Goal: Task Accomplishment & Management: Complete application form

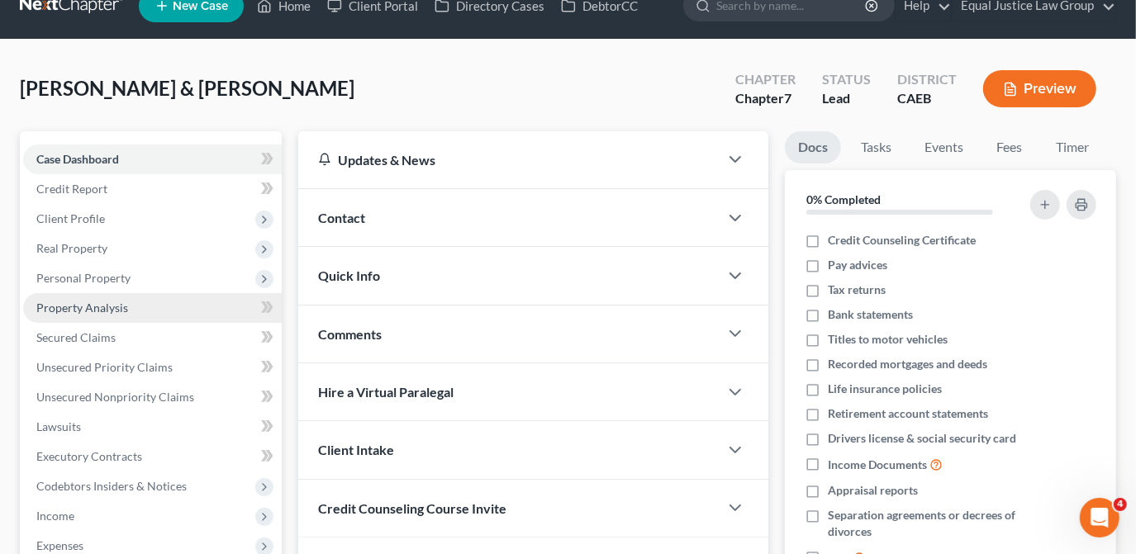
scroll to position [74, 0]
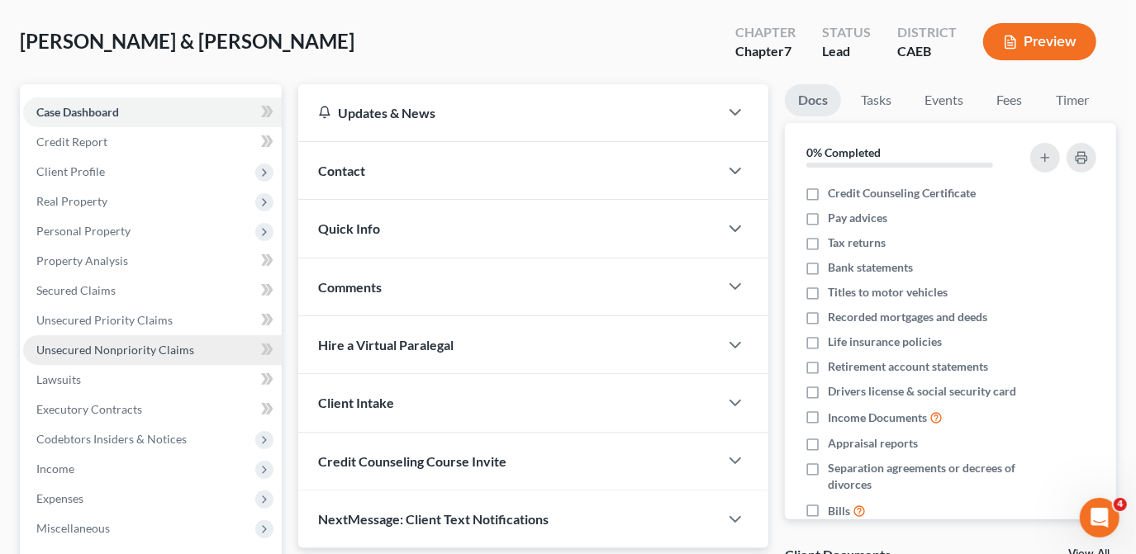
click at [151, 348] on span "Unsecured Nonpriority Claims" at bounding box center [115, 350] width 158 height 14
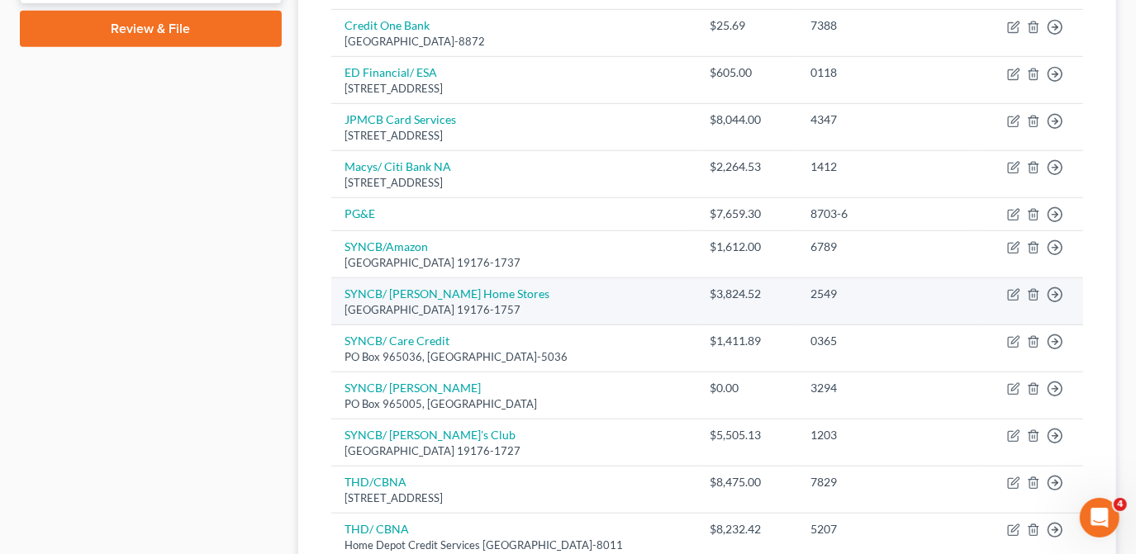
scroll to position [751, 0]
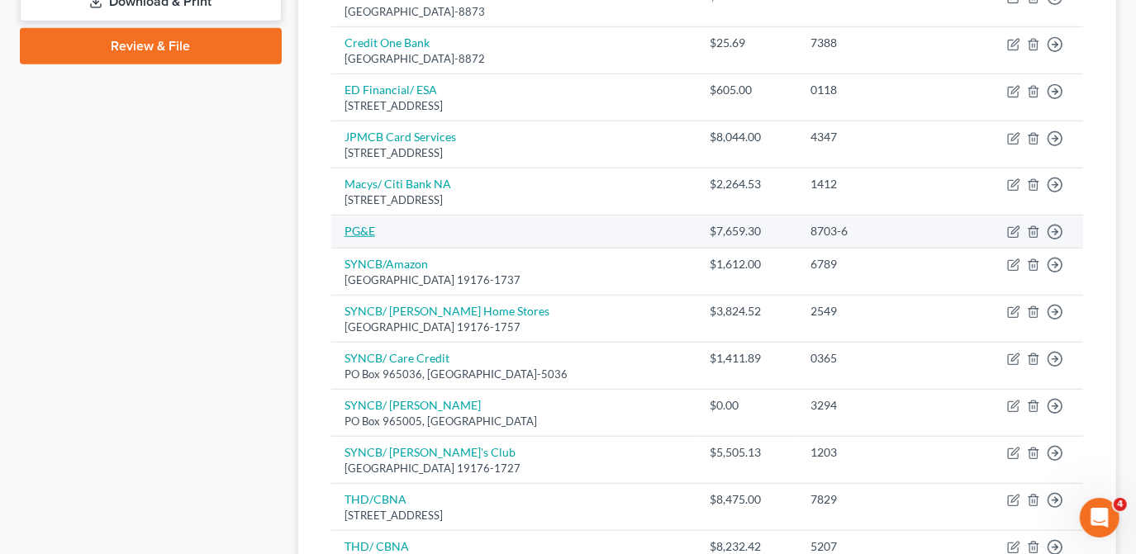
click at [368, 226] on link "PG&E" at bounding box center [359, 231] width 31 height 14
select select "20"
select select "1"
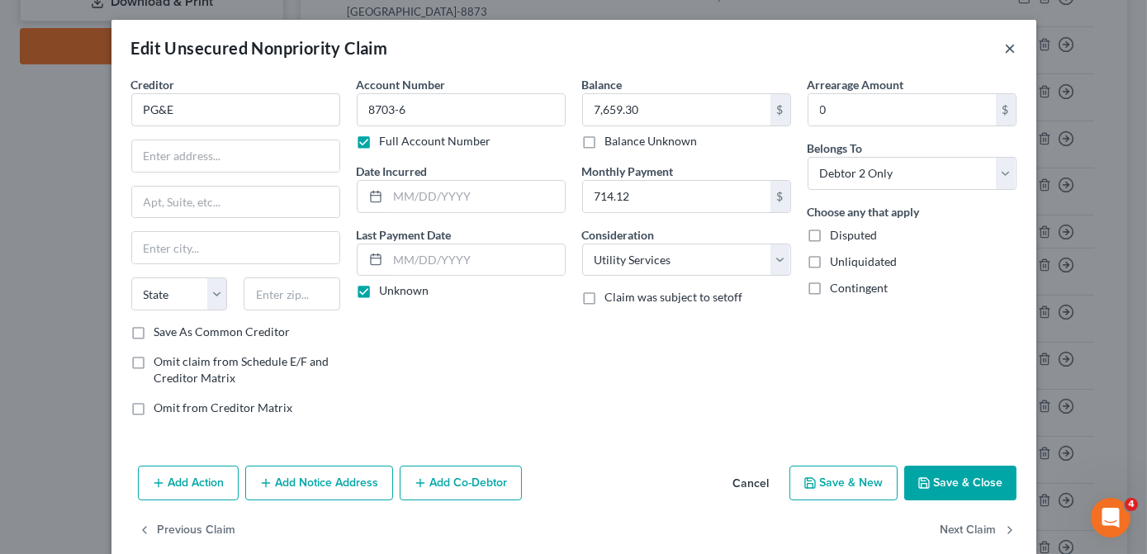
click at [1005, 51] on button "×" at bounding box center [1011, 48] width 12 height 20
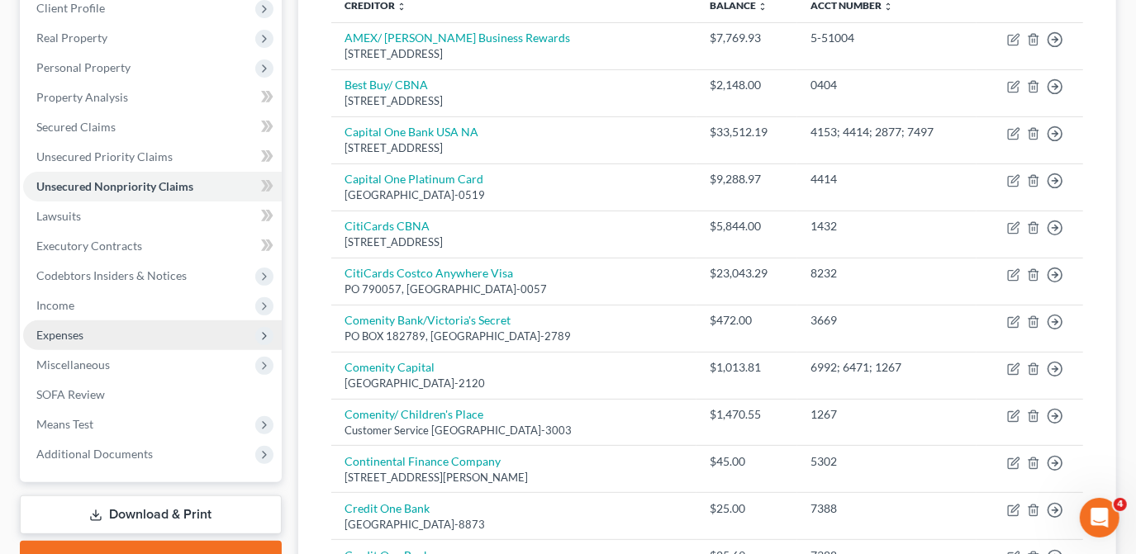
scroll to position [225, 0]
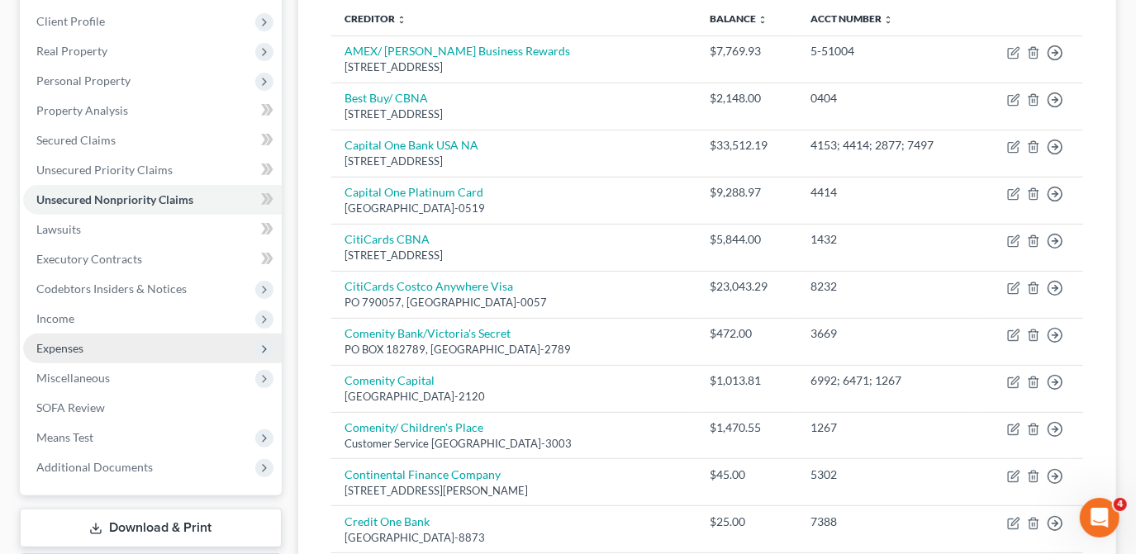
click at [123, 342] on span "Expenses" at bounding box center [152, 349] width 259 height 30
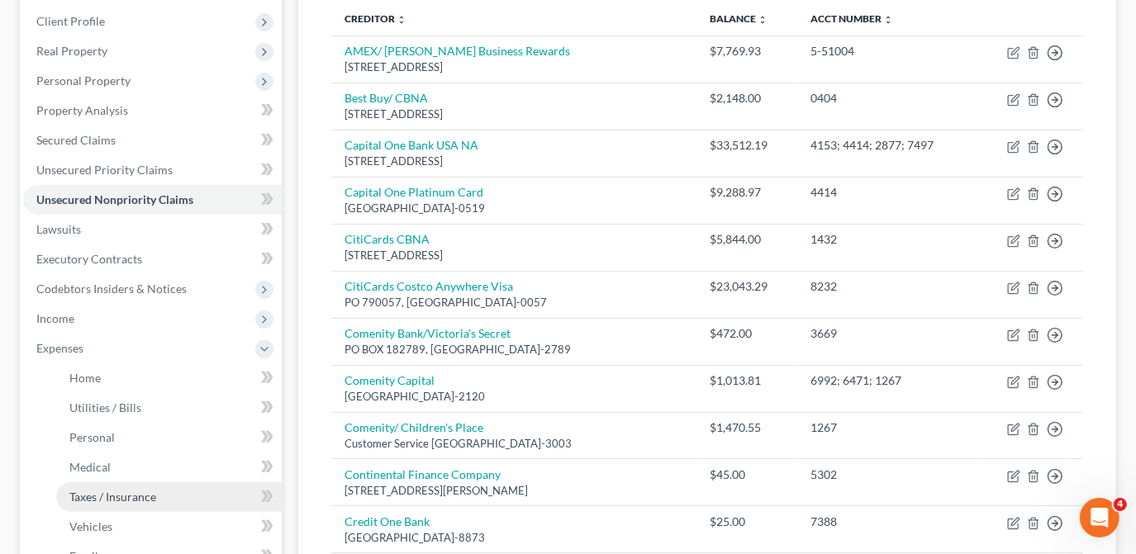
click at [130, 500] on span "Taxes / Insurance" at bounding box center [112, 497] width 87 height 14
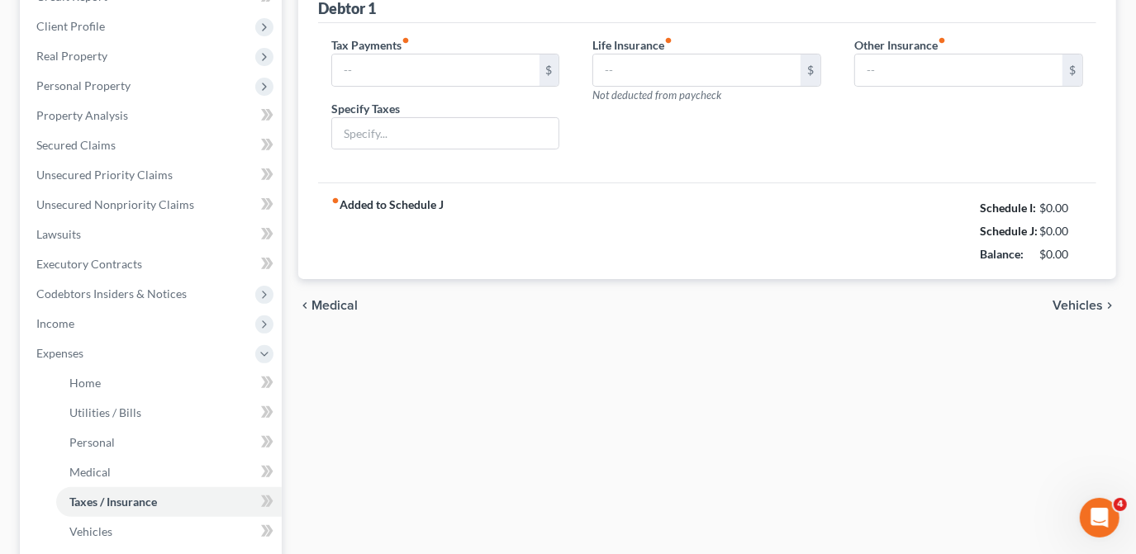
type input "250.00"
type input "0.00"
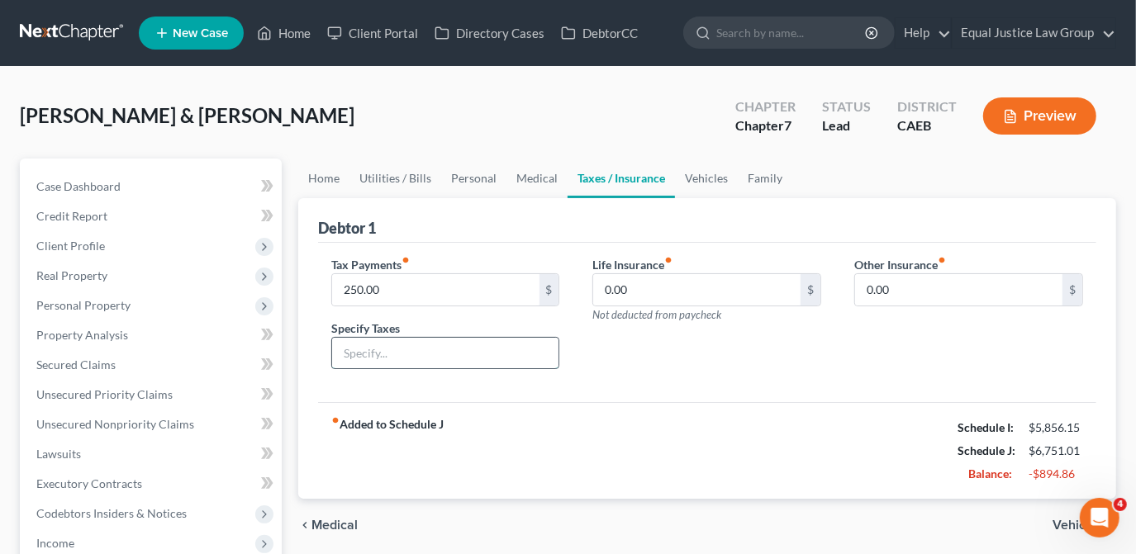
click at [427, 358] on input "text" at bounding box center [445, 353] width 227 height 31
click at [371, 351] on input "text" at bounding box center [445, 353] width 227 height 31
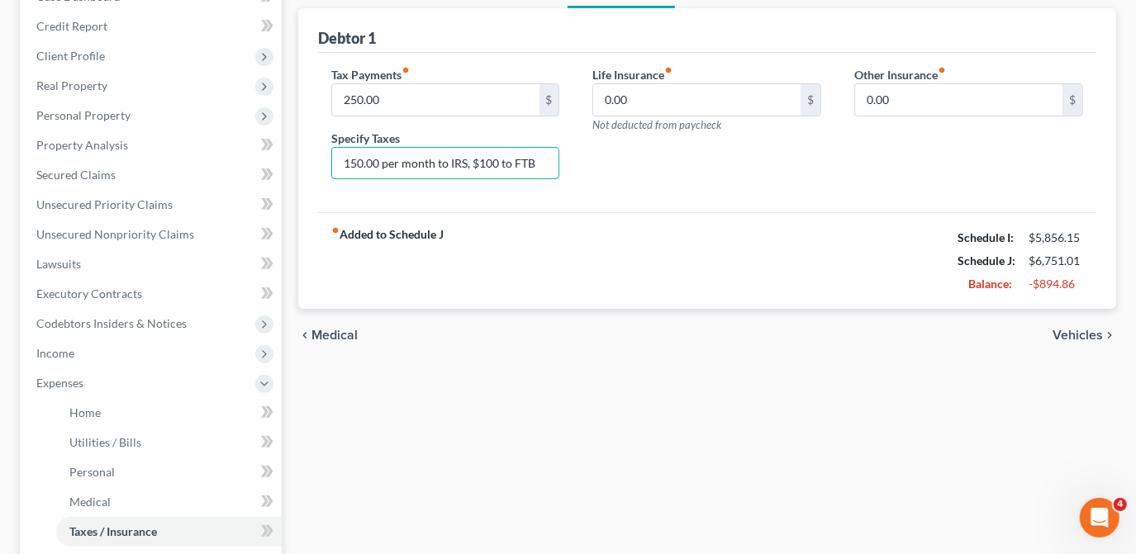
scroll to position [154, 0]
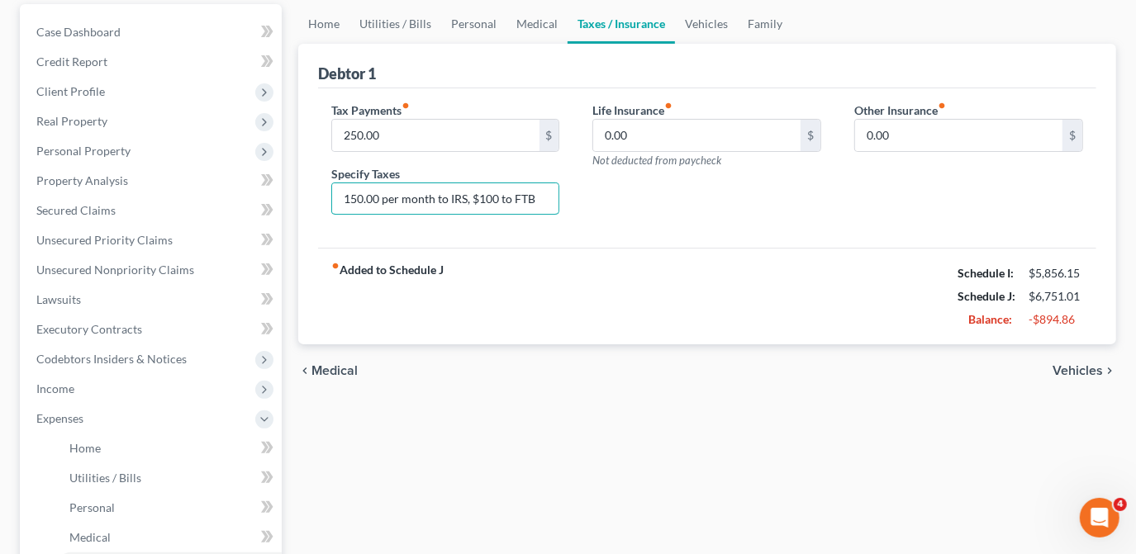
type input "150.00 per month to IRS, $100 to FTB"
click at [1077, 375] on span "Vehicles" at bounding box center [1077, 370] width 50 height 13
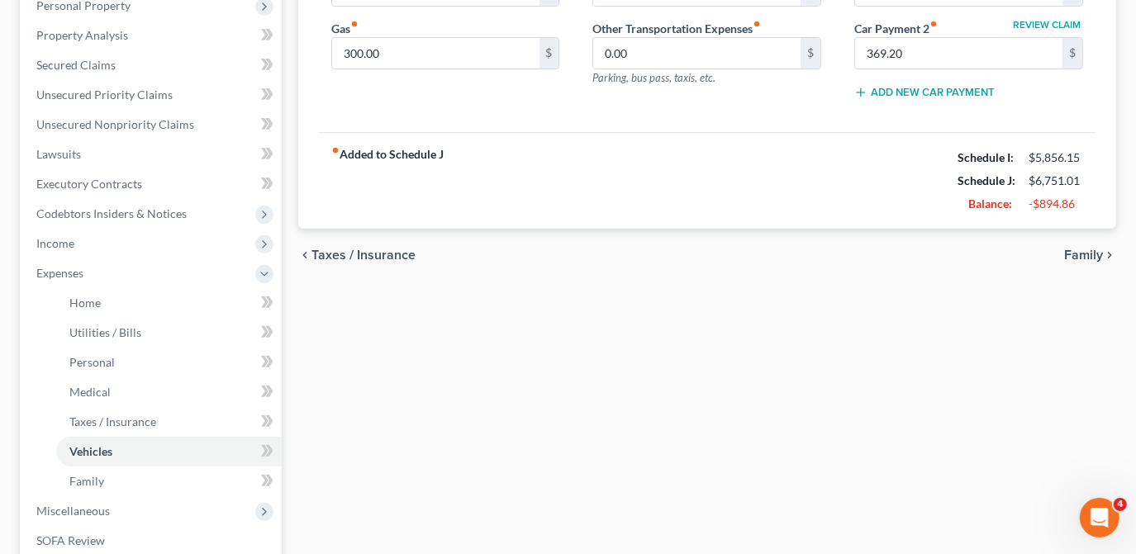
scroll to position [74, 0]
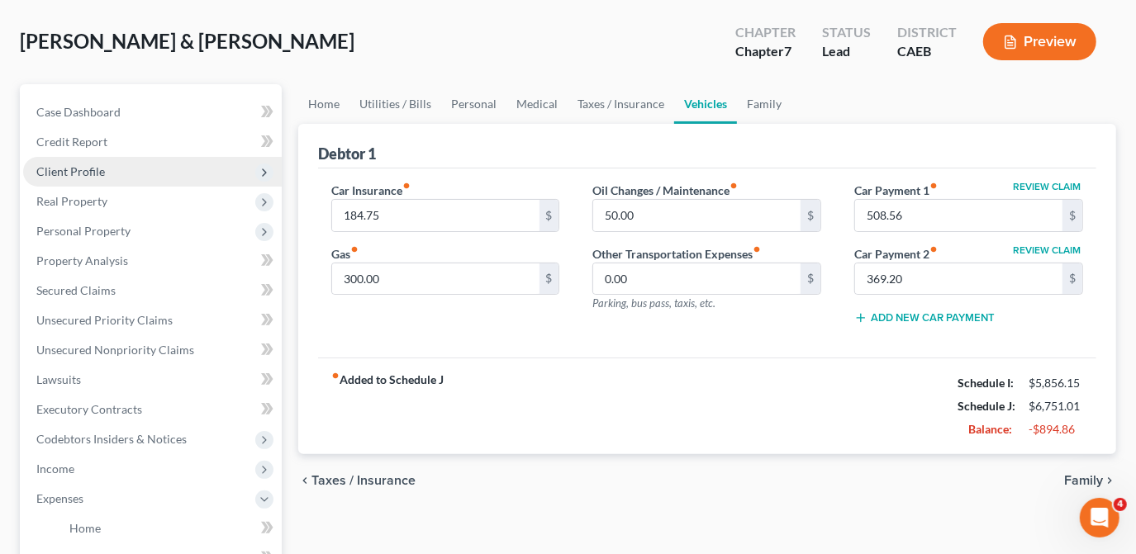
click at [86, 169] on span "Client Profile" at bounding box center [70, 171] width 69 height 14
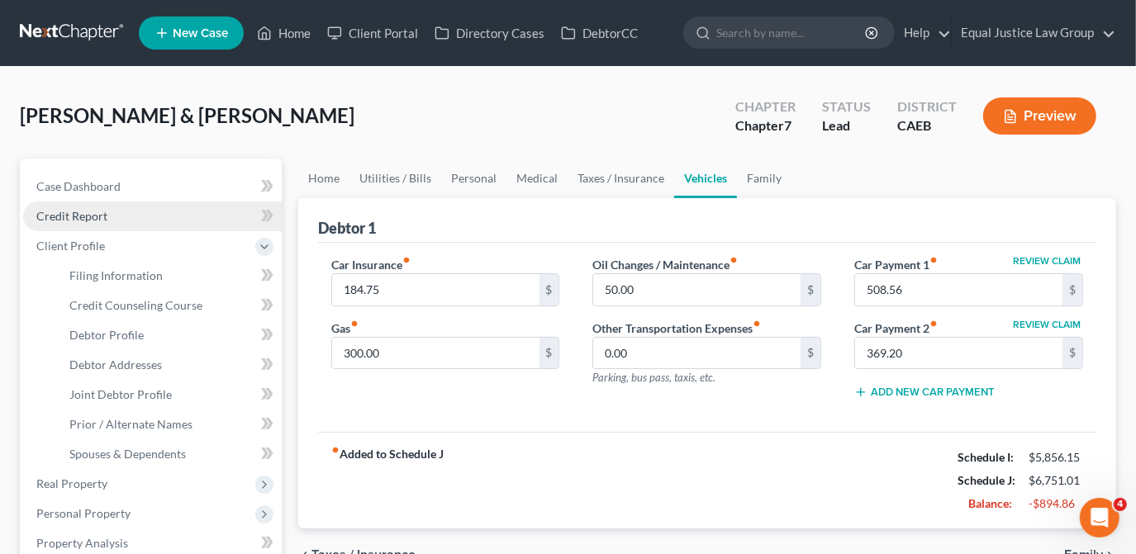
scroll to position [0, 0]
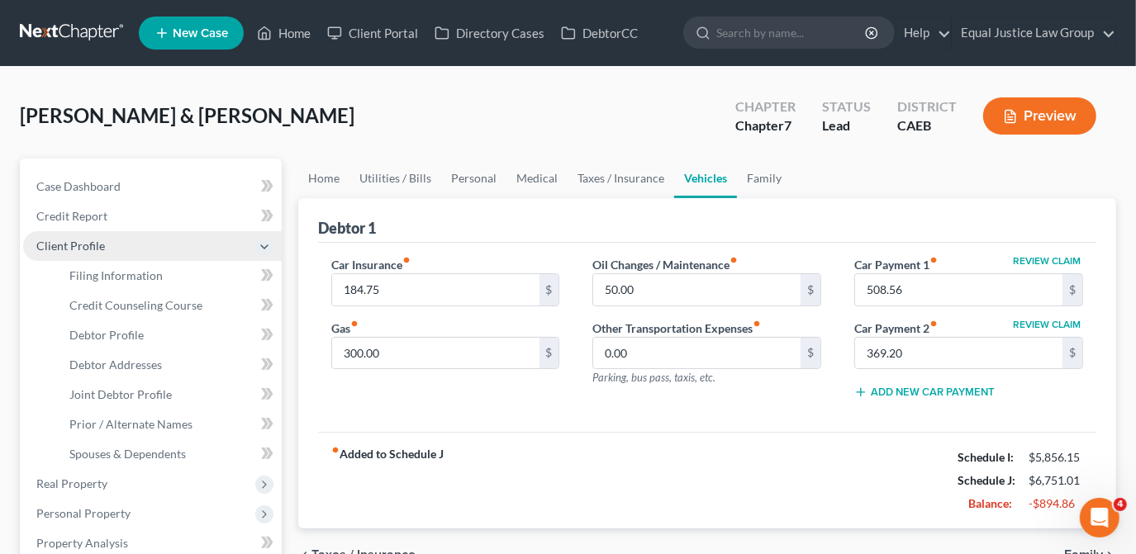
click at [93, 249] on span "Client Profile" at bounding box center [70, 246] width 69 height 14
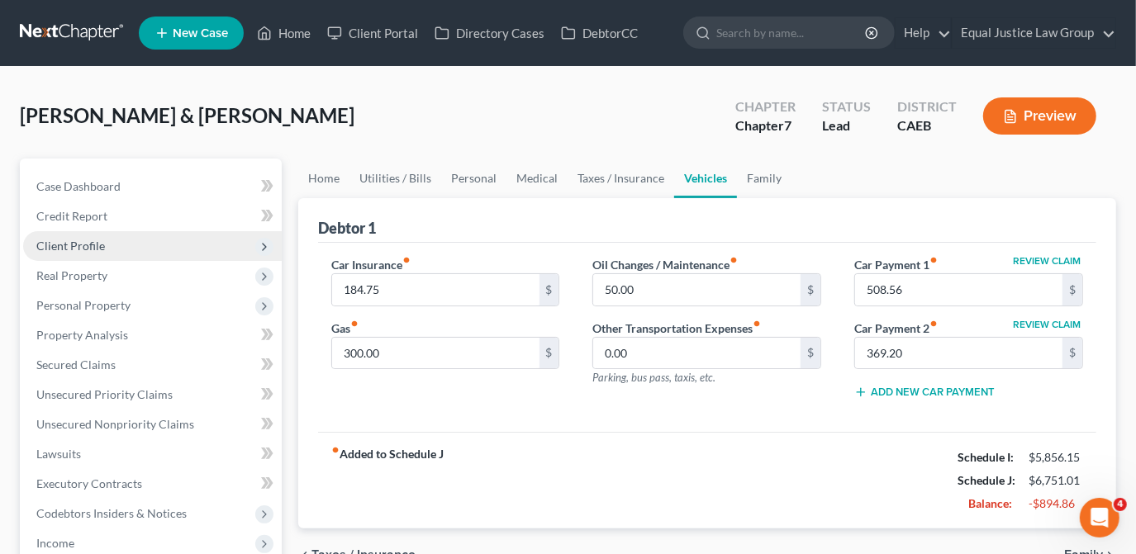
click at [87, 246] on span "Client Profile" at bounding box center [70, 246] width 69 height 14
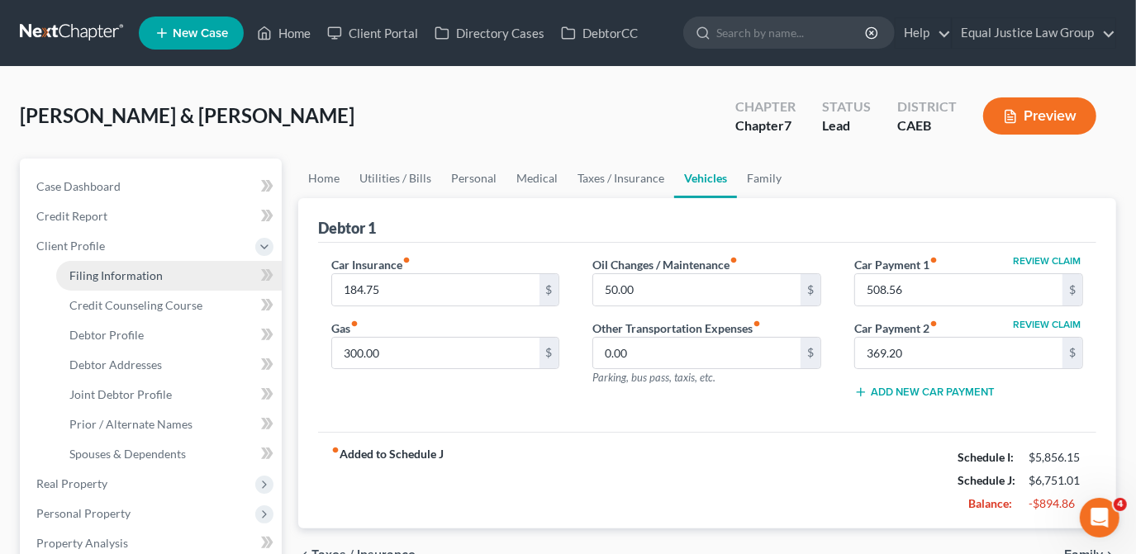
click at [154, 278] on span "Filing Information" at bounding box center [115, 275] width 93 height 14
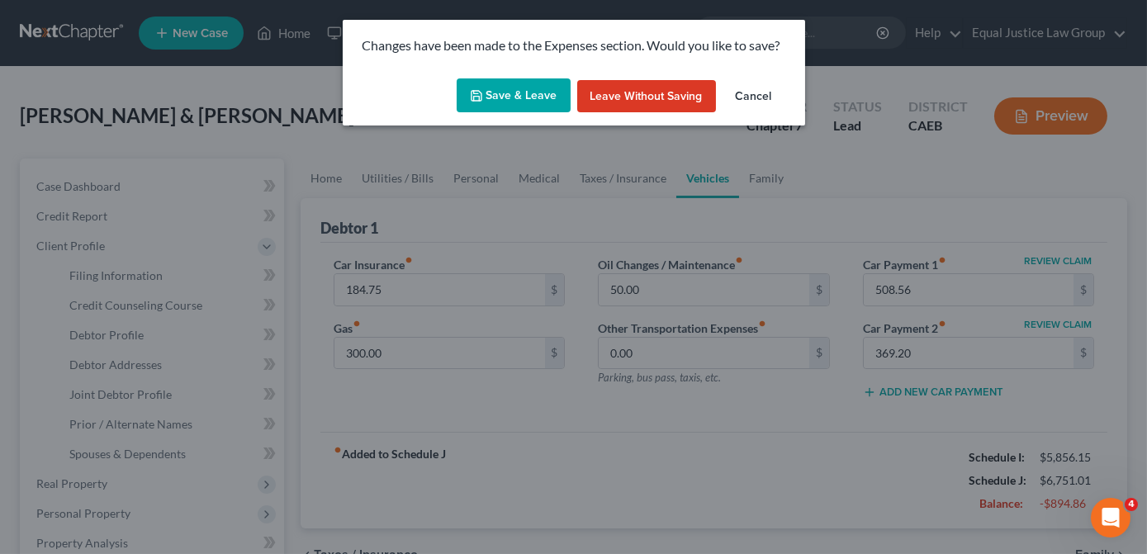
click at [515, 98] on button "Save & Leave" at bounding box center [514, 95] width 114 height 35
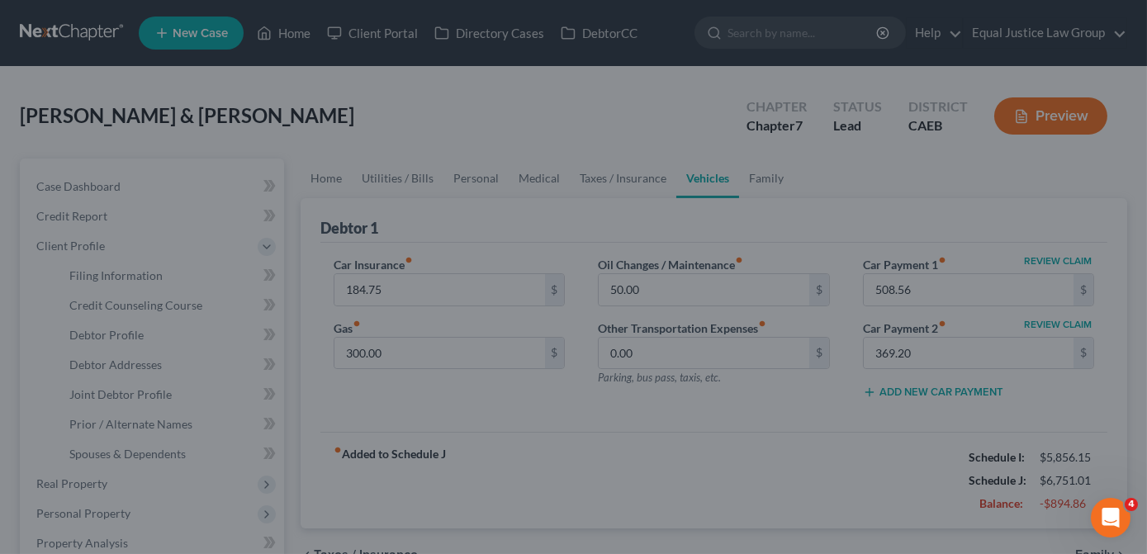
select select "1"
select select "0"
select select "4"
select select "1"
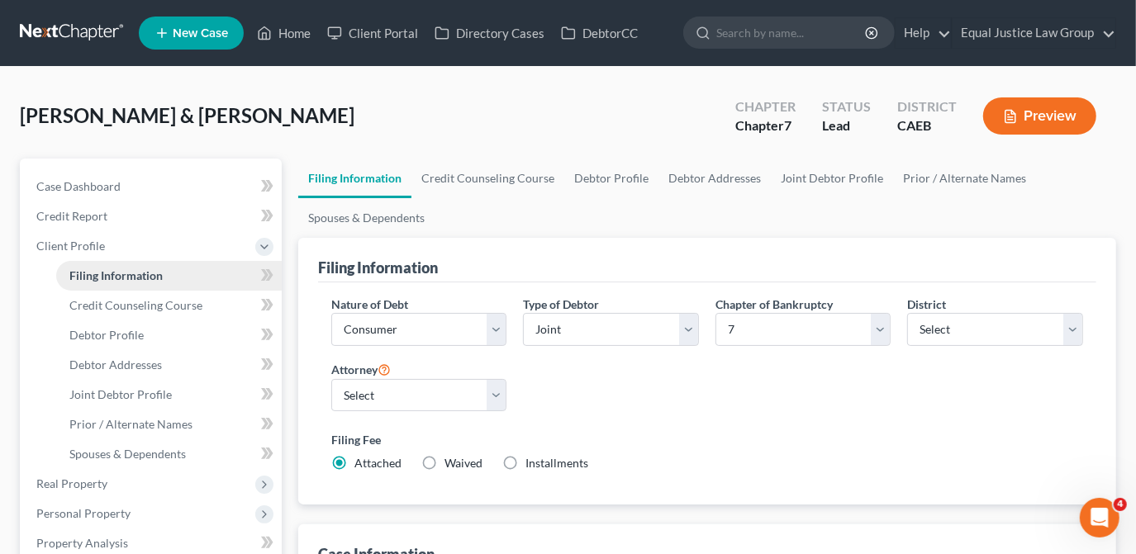
click at [169, 271] on link "Filing Information" at bounding box center [169, 276] width 226 height 30
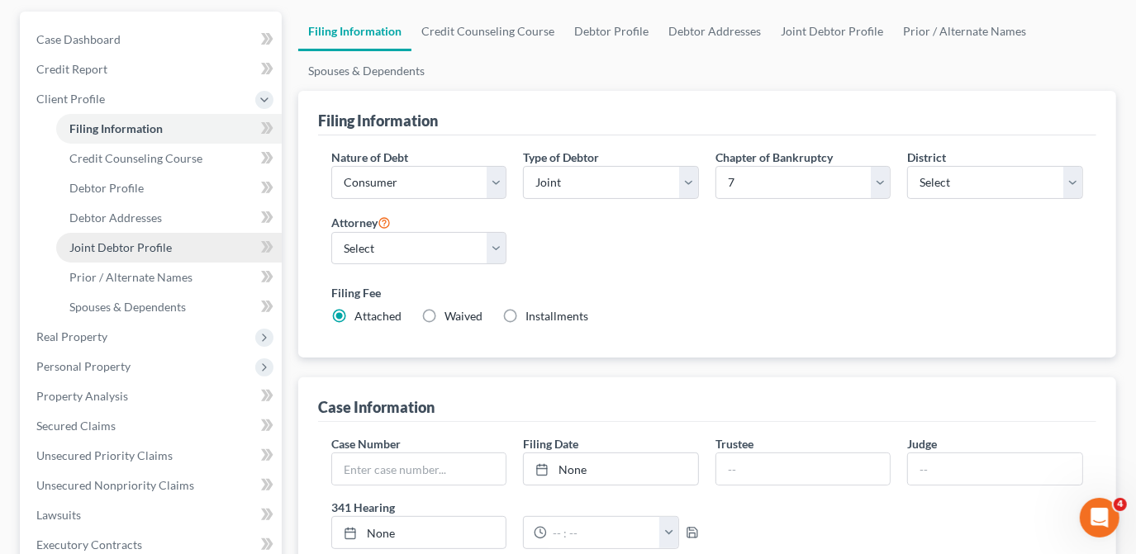
scroll to position [150, 0]
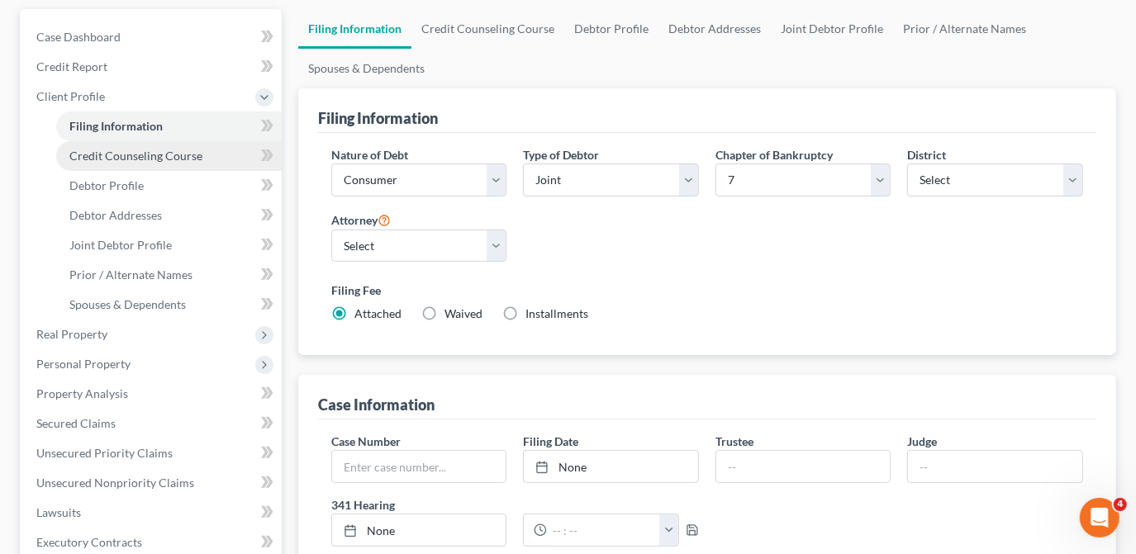
click at [151, 159] on span "Credit Counseling Course" at bounding box center [135, 156] width 133 height 14
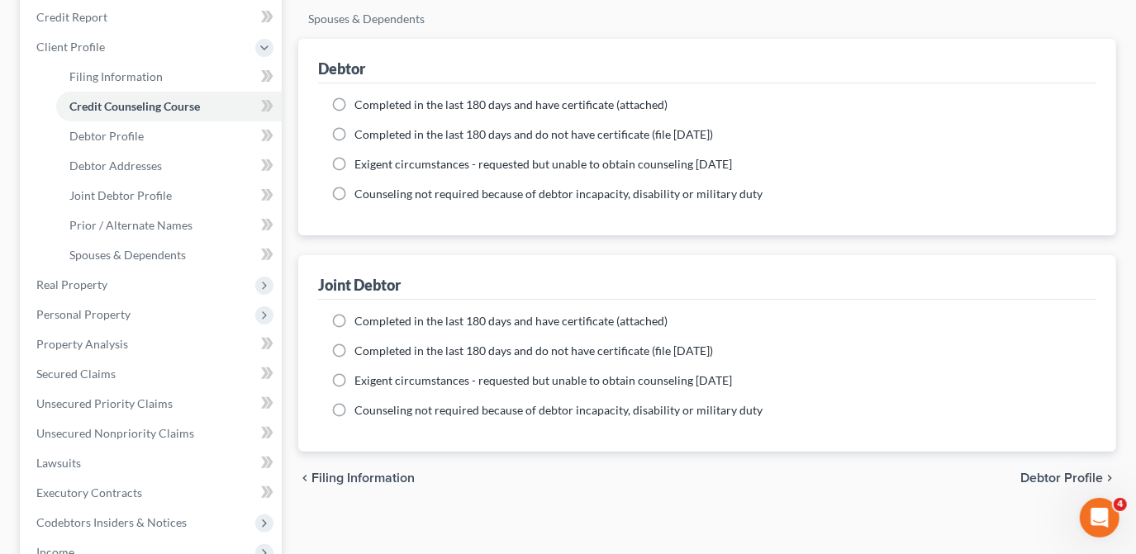
scroll to position [225, 0]
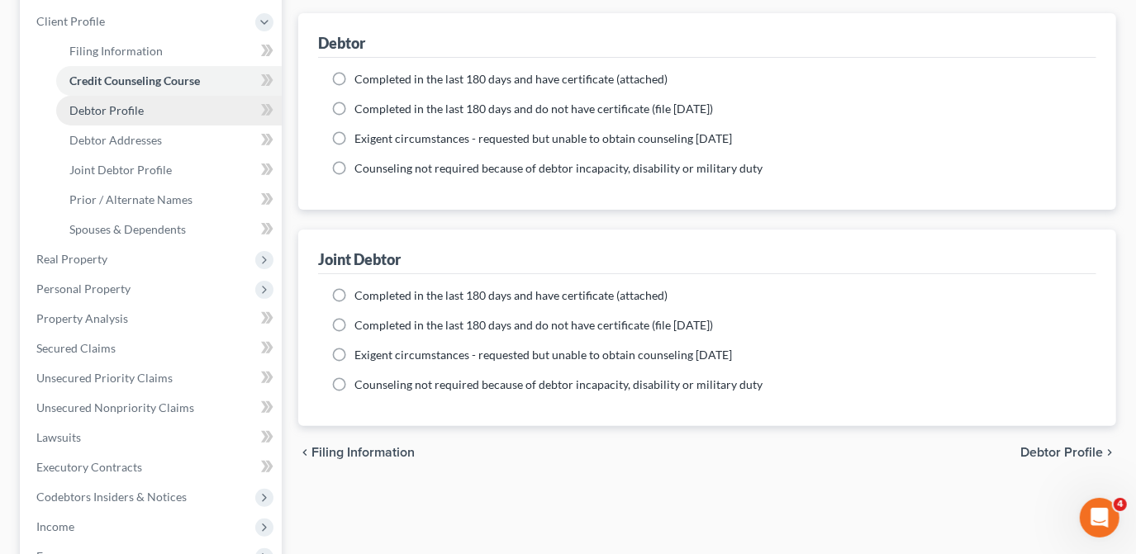
click at [140, 109] on span "Debtor Profile" at bounding box center [106, 110] width 74 height 14
select select "1"
select select "3"
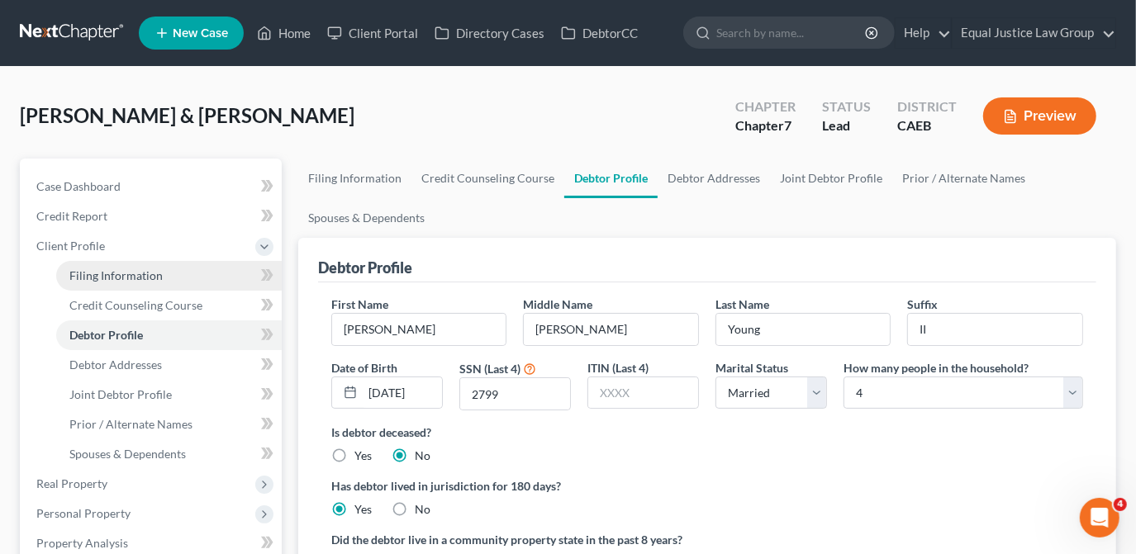
click at [114, 274] on span "Filing Information" at bounding box center [115, 275] width 93 height 14
select select "1"
select select "0"
select select "8"
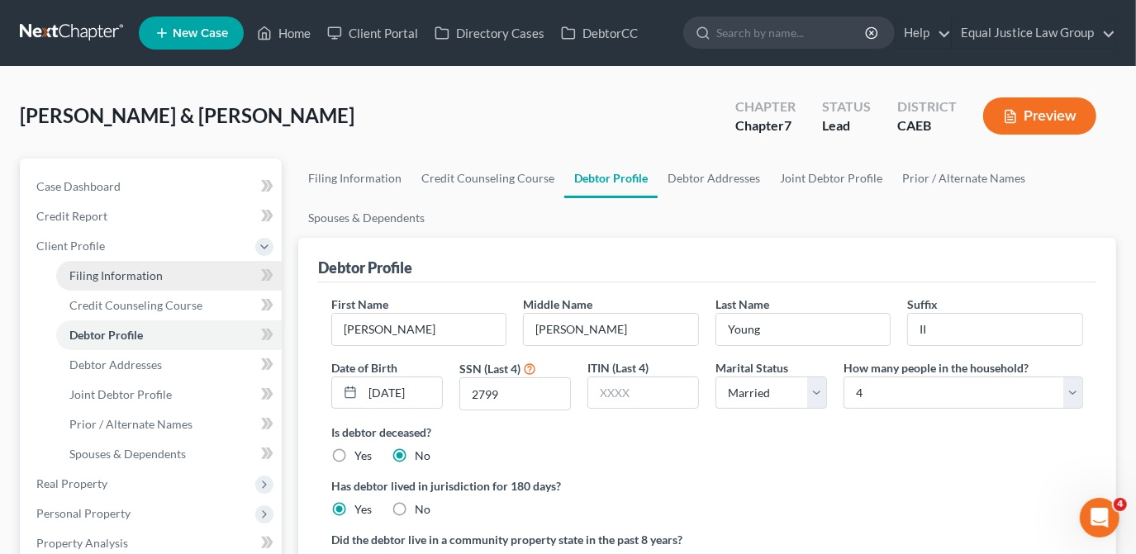
select select "0"
select select "4"
select select "1"
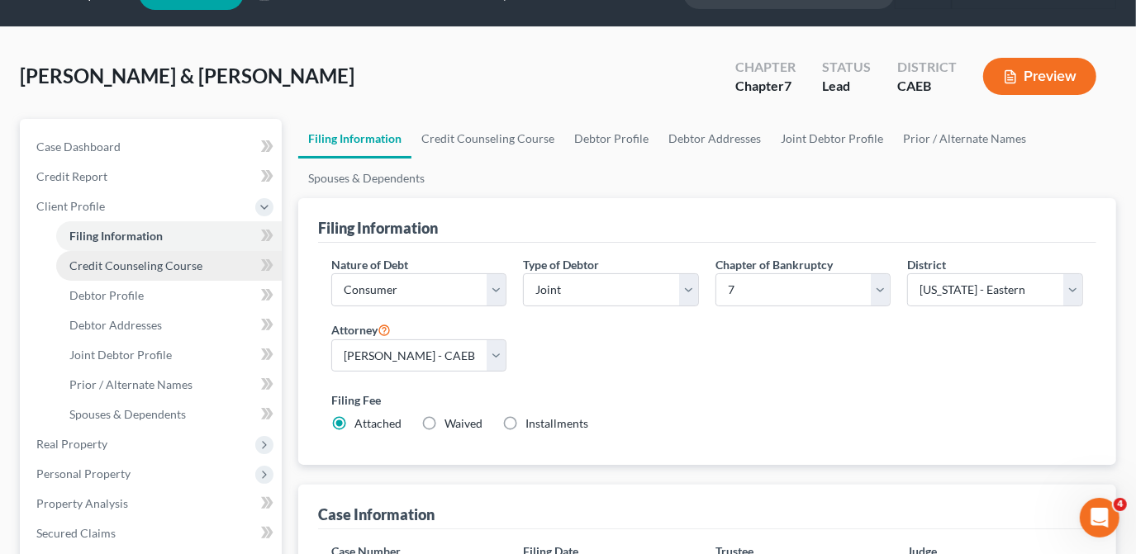
scroll to position [37, 0]
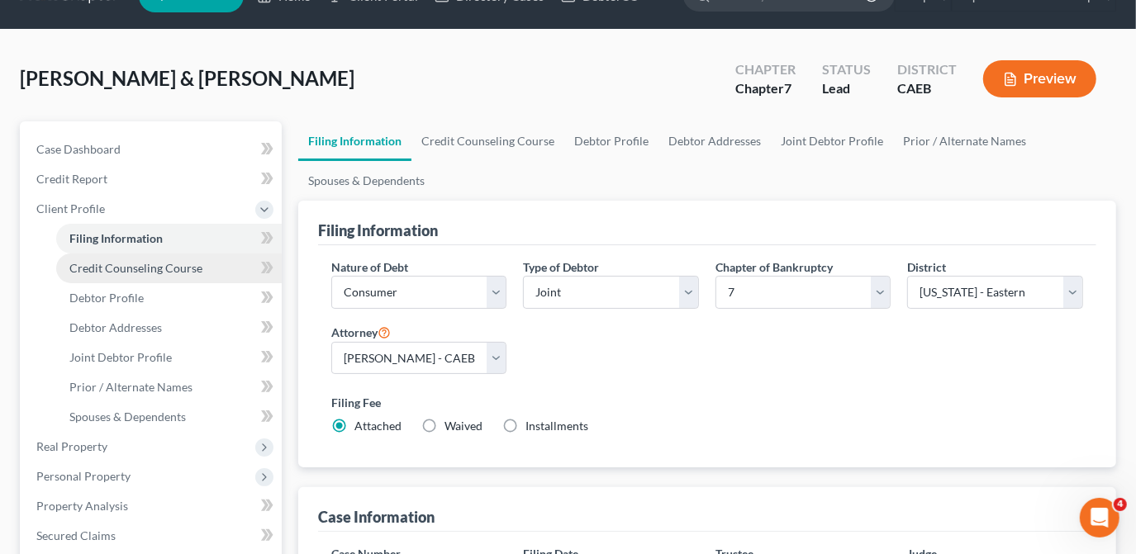
click at [185, 268] on span "Credit Counseling Course" at bounding box center [135, 268] width 133 height 14
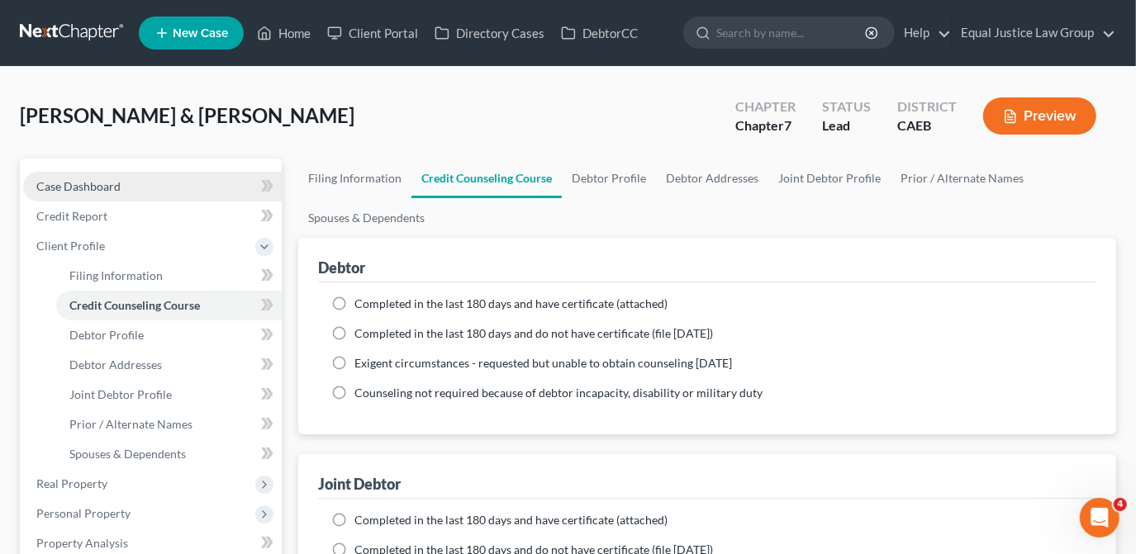
click at [131, 189] on link "Case Dashboard" at bounding box center [152, 187] width 259 height 30
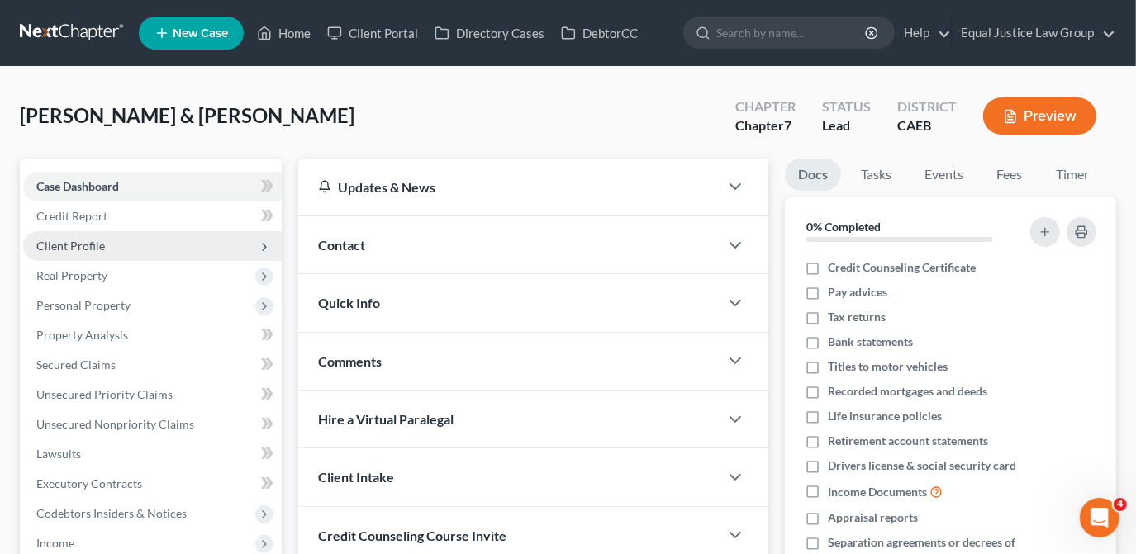
click at [107, 242] on span "Client Profile" at bounding box center [152, 246] width 259 height 30
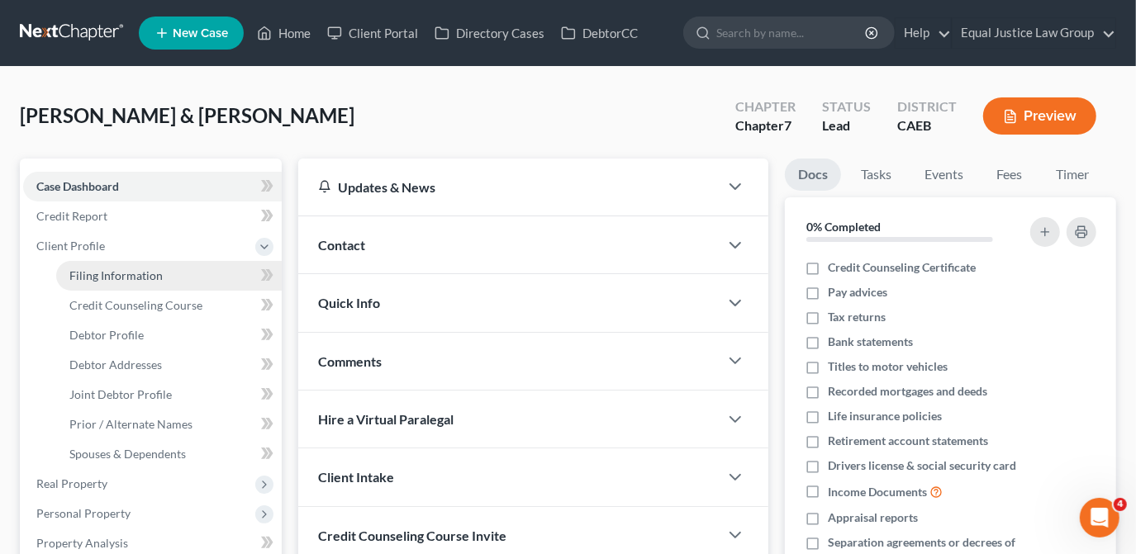
click at [103, 274] on span "Filing Information" at bounding box center [115, 275] width 93 height 14
select select "1"
select select "0"
select select "8"
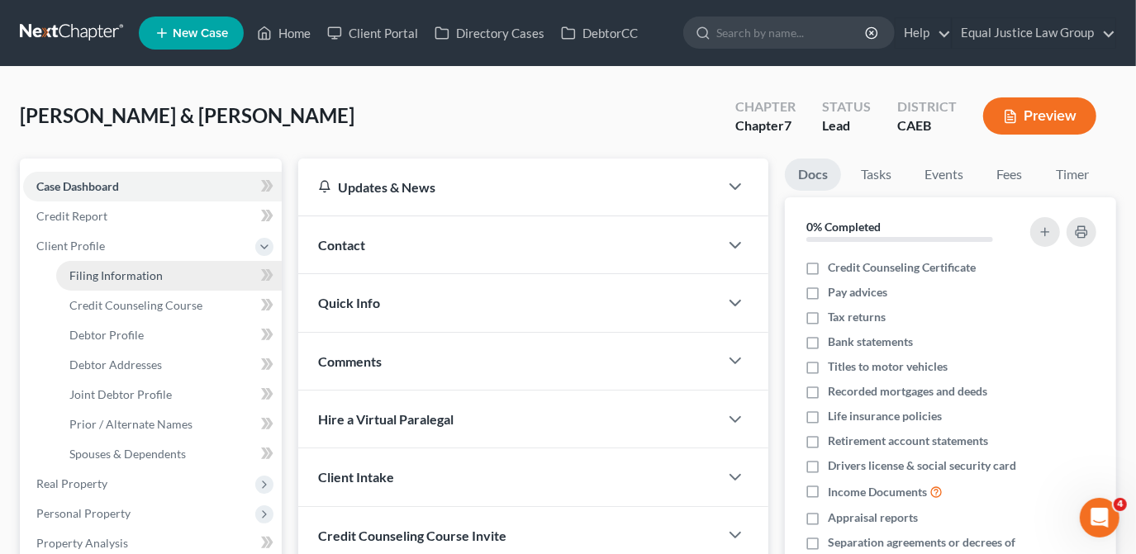
select select "0"
select select "4"
select select "1"
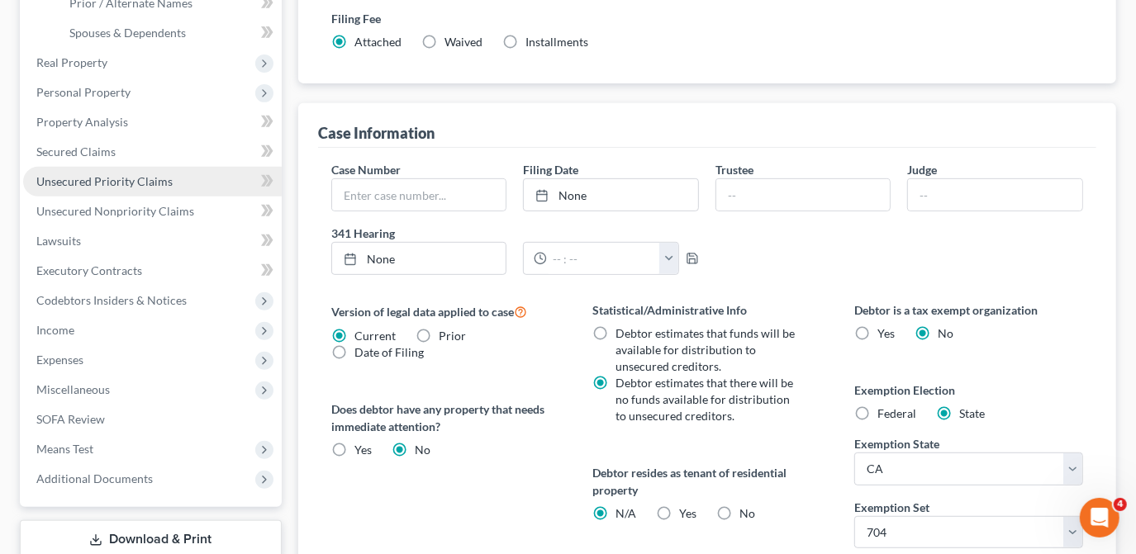
scroll to position [412, 0]
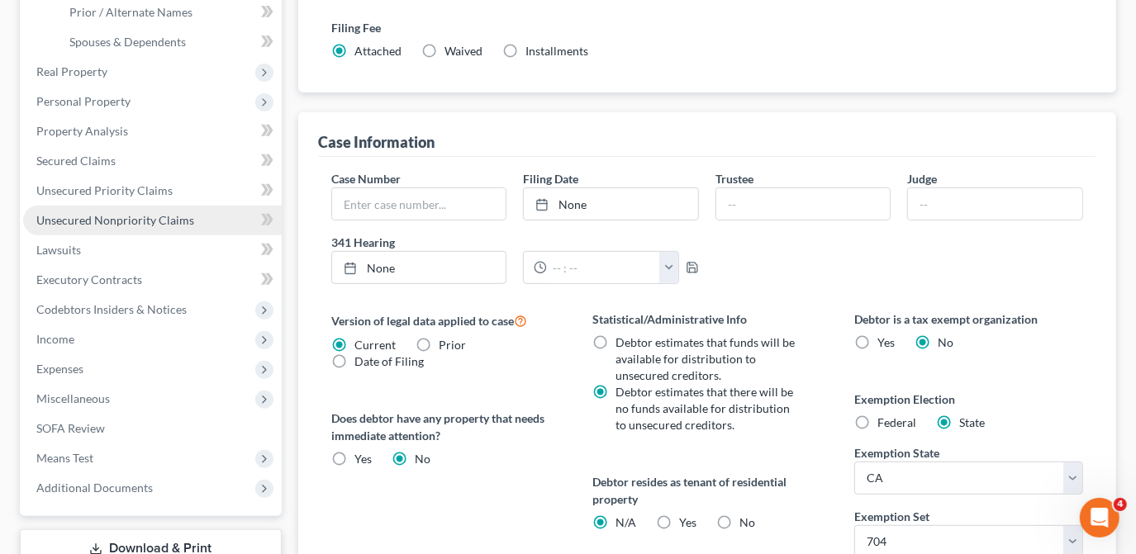
click at [134, 225] on span "Unsecured Nonpriority Claims" at bounding box center [115, 220] width 158 height 14
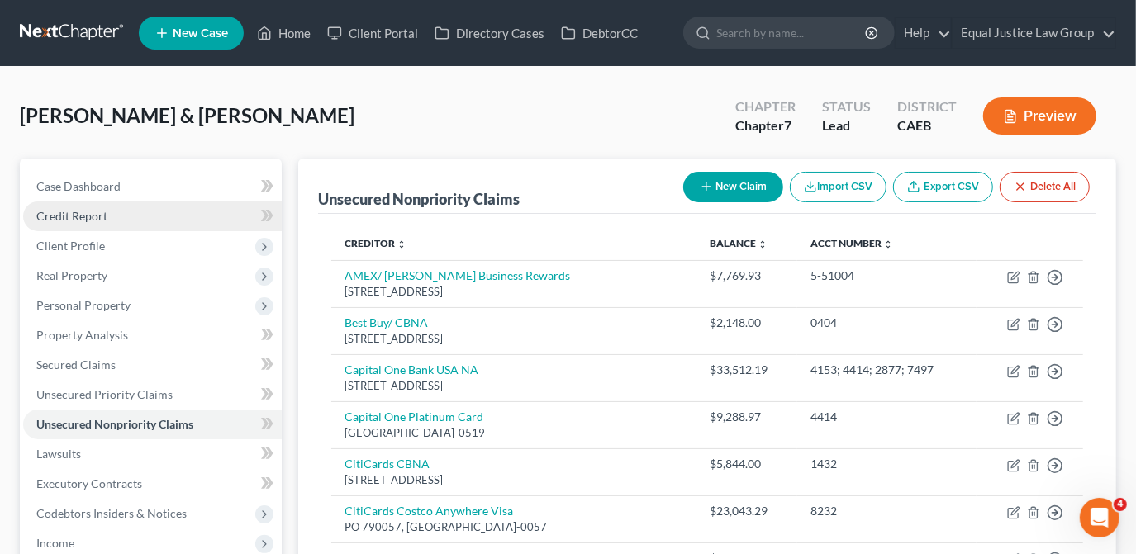
click at [59, 220] on span "Credit Report" at bounding box center [71, 216] width 71 height 14
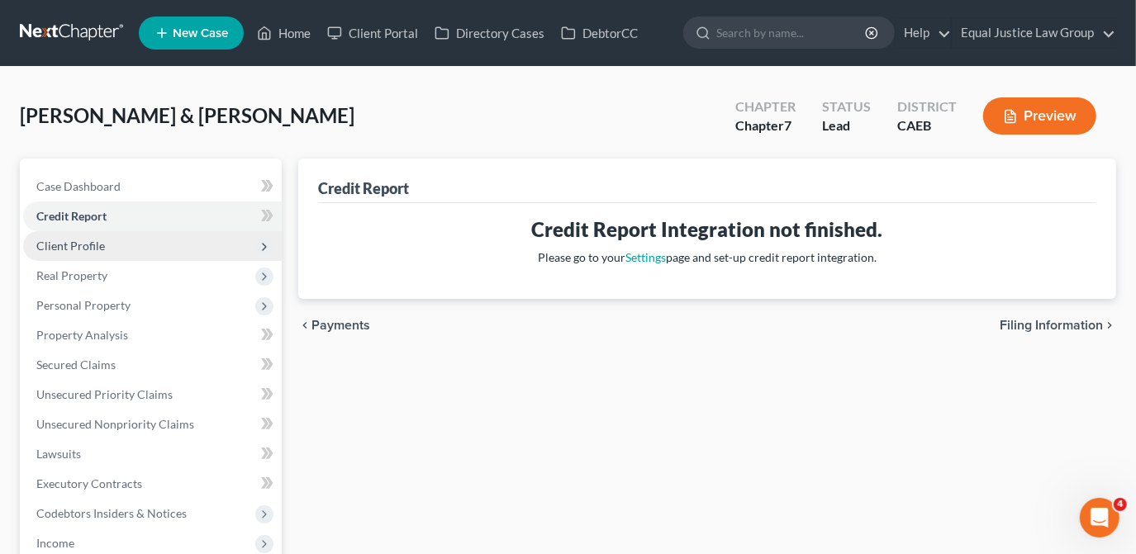
click at [59, 249] on span "Client Profile" at bounding box center [70, 246] width 69 height 14
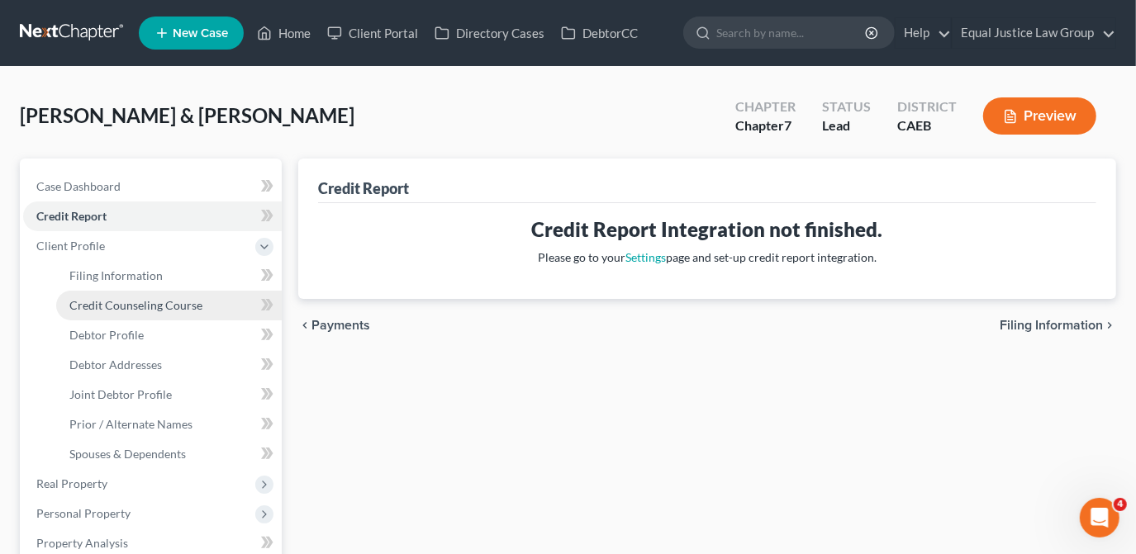
click at [161, 300] on span "Credit Counseling Course" at bounding box center [135, 305] width 133 height 14
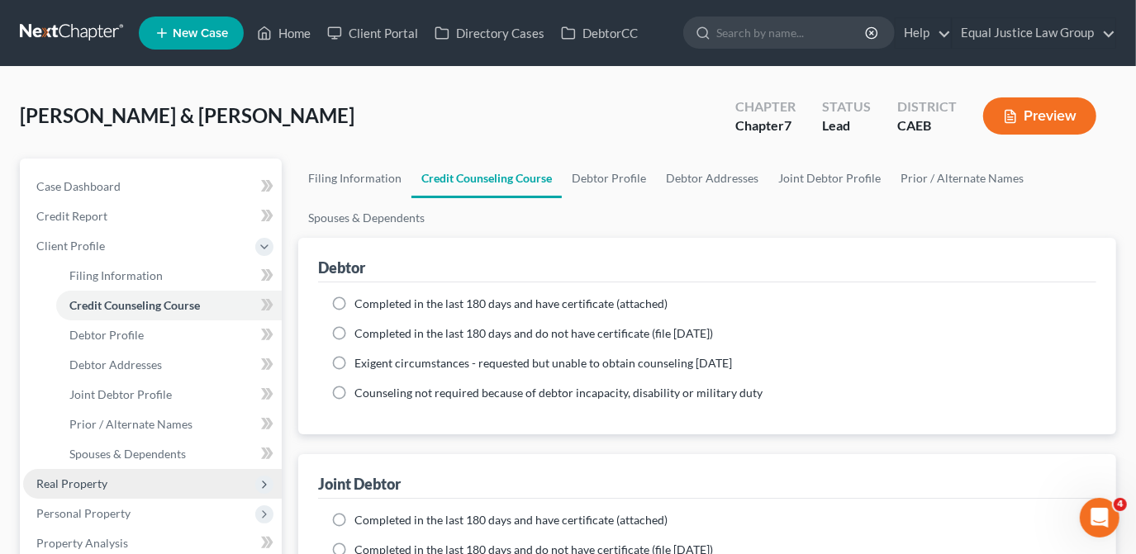
click at [94, 485] on span "Real Property" at bounding box center [71, 484] width 71 height 14
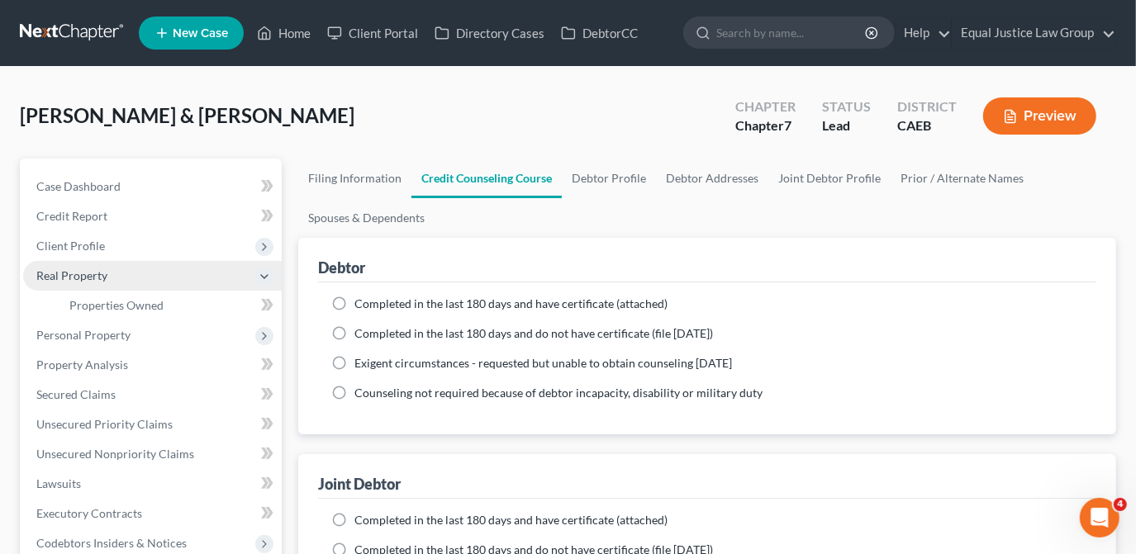
click at [78, 273] on span "Real Property" at bounding box center [71, 275] width 71 height 14
click at [79, 273] on span "Real Property" at bounding box center [71, 275] width 71 height 14
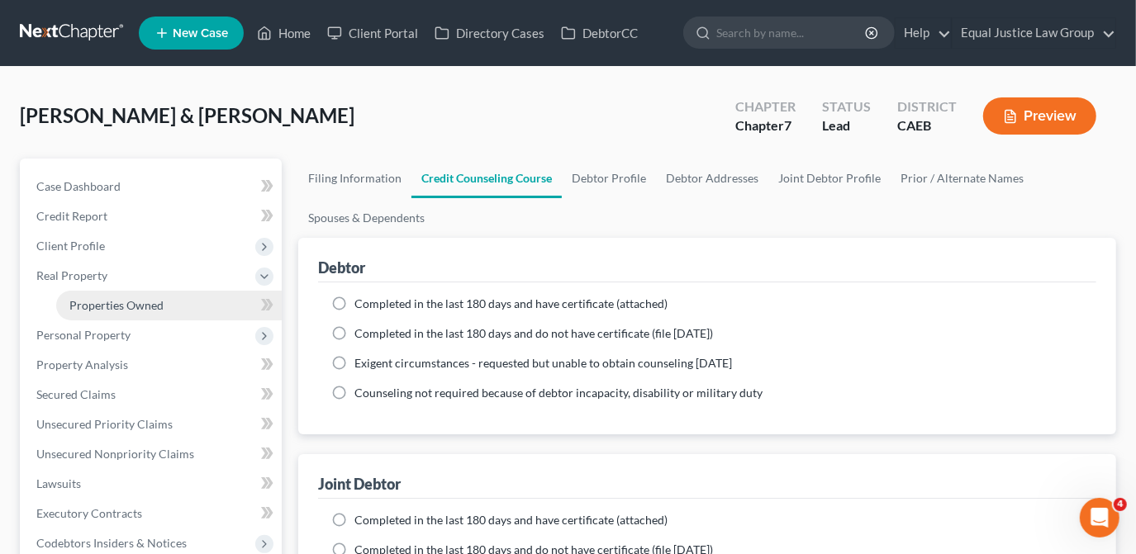
click at [119, 306] on span "Properties Owned" at bounding box center [116, 305] width 94 height 14
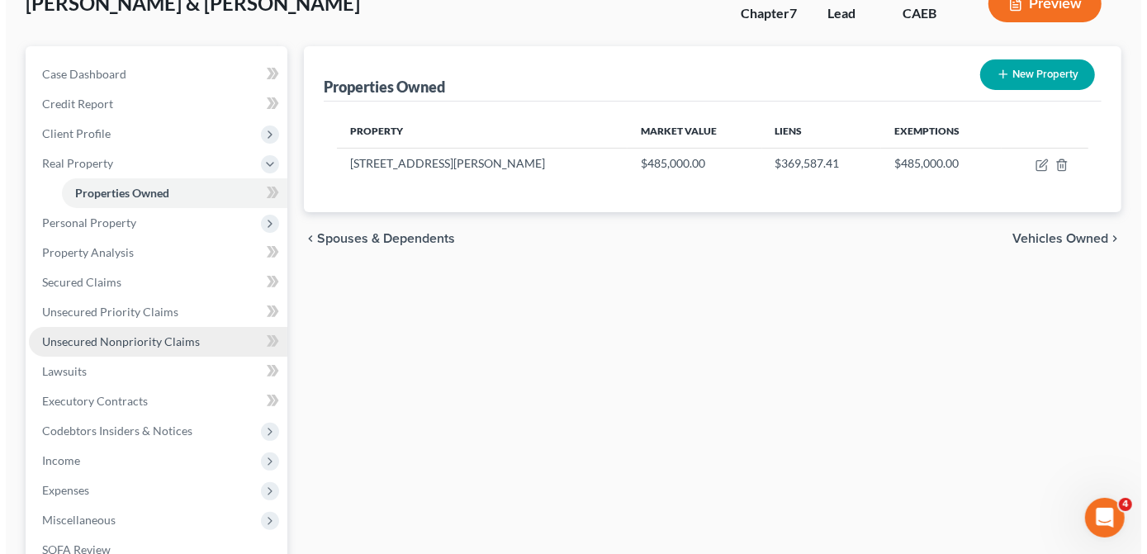
scroll to position [150, 0]
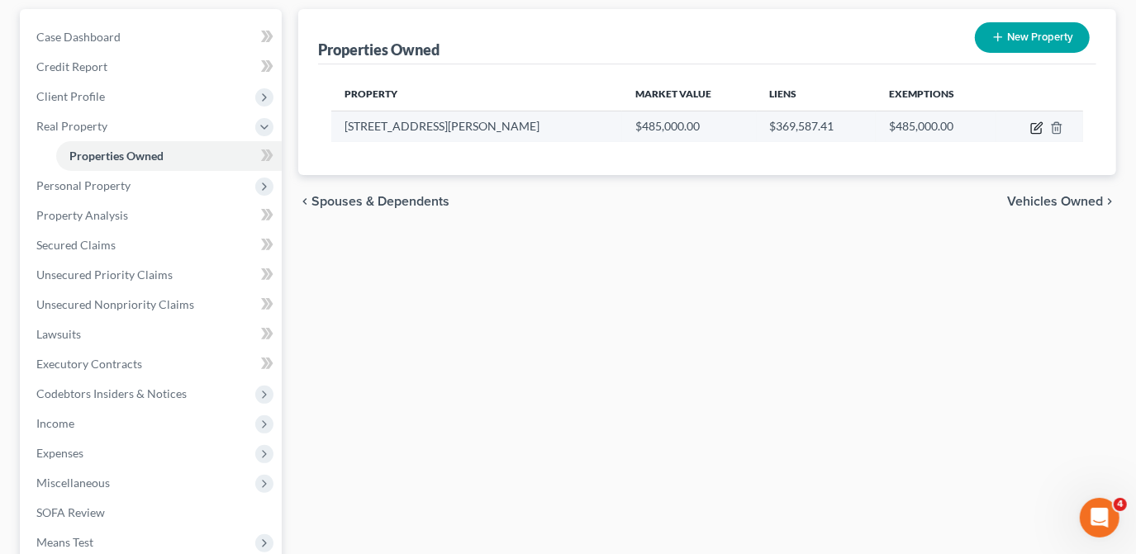
click at [1034, 131] on icon "button" at bounding box center [1036, 127] width 13 height 13
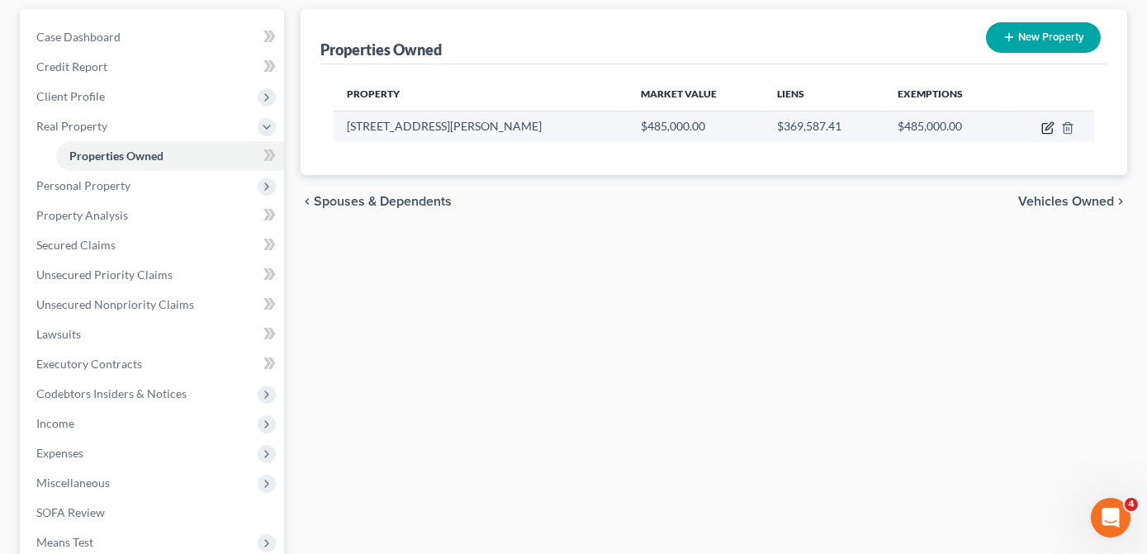
select select "4"
select select "0"
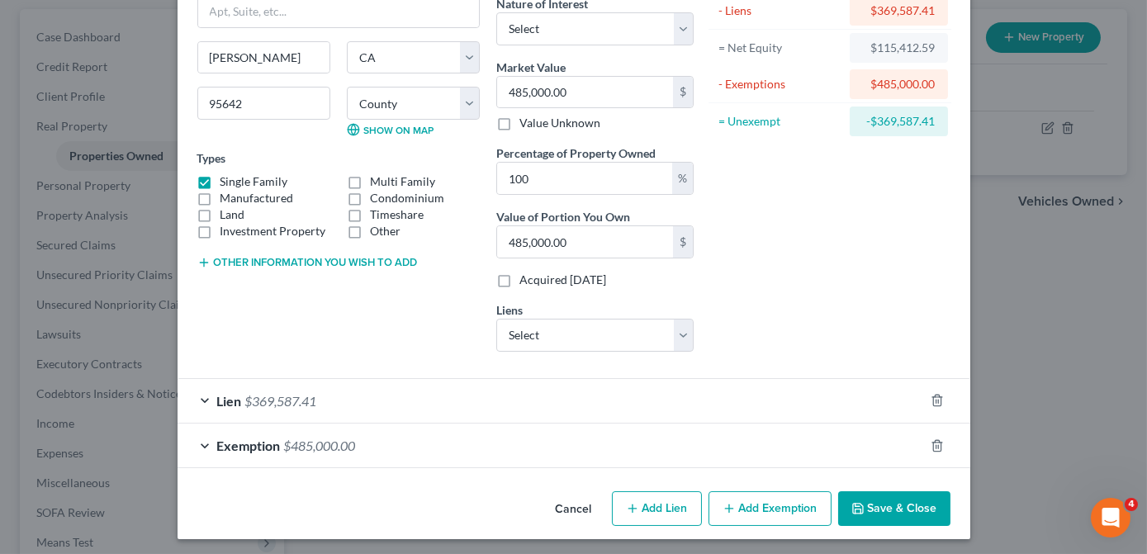
scroll to position [145, 0]
click at [324, 447] on span "$485,000.00" at bounding box center [320, 445] width 72 height 16
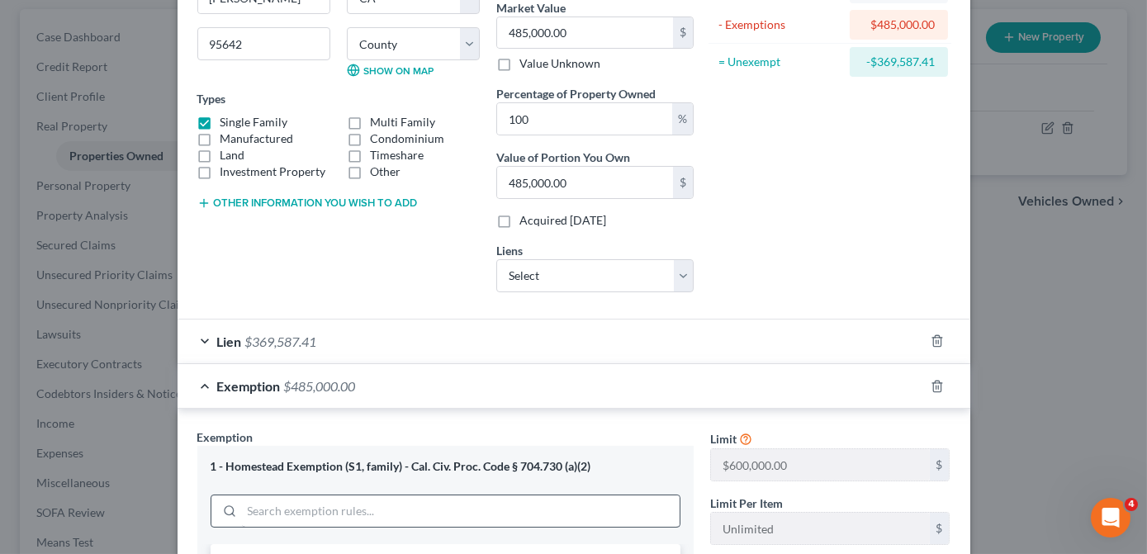
scroll to position [296, 0]
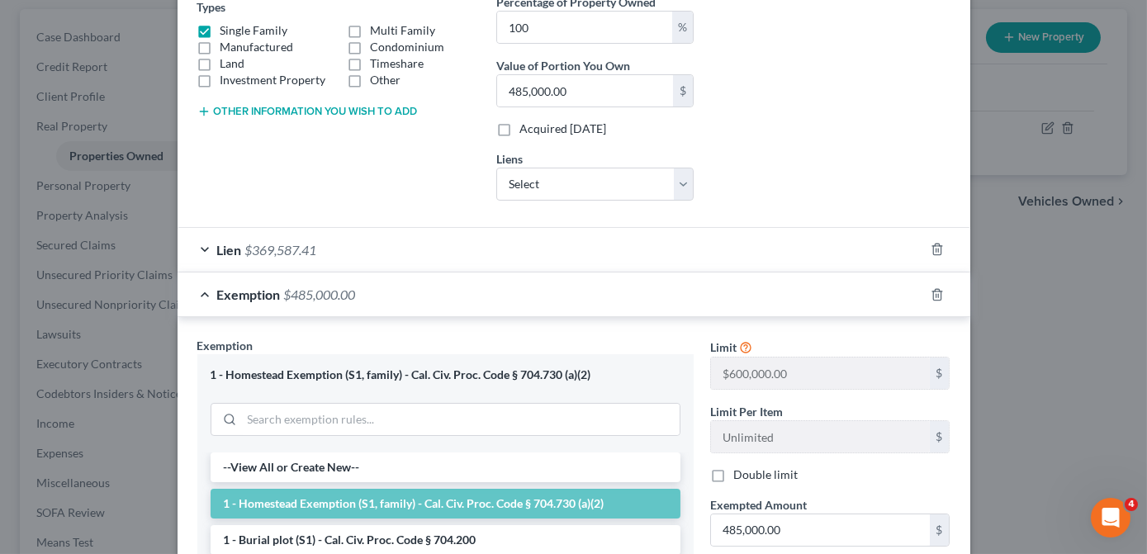
click at [658, 372] on div "Exemption Set must be selected for CA. Exemption * 1 - Homestead Exemption (S1,…" at bounding box center [574, 533] width 770 height 393
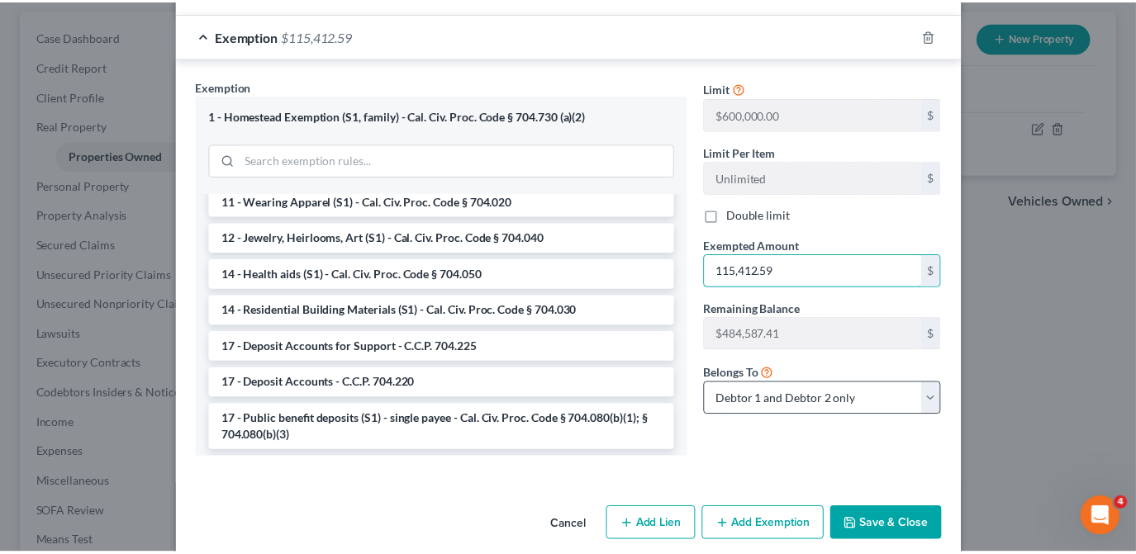
scroll to position [572, 0]
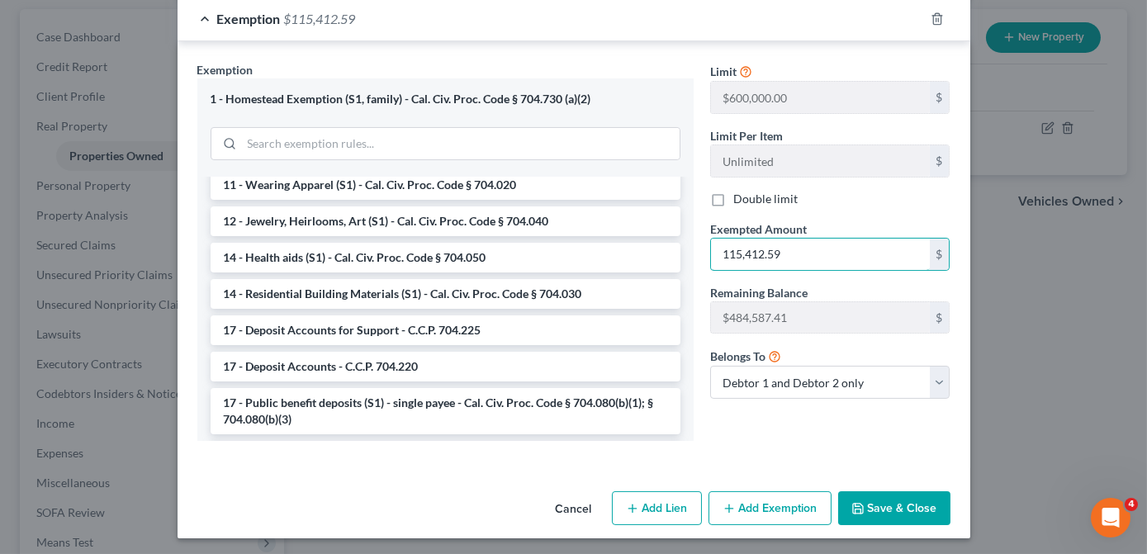
type input "115,412.59"
click at [892, 502] on button "Save & Close" at bounding box center [894, 508] width 112 height 35
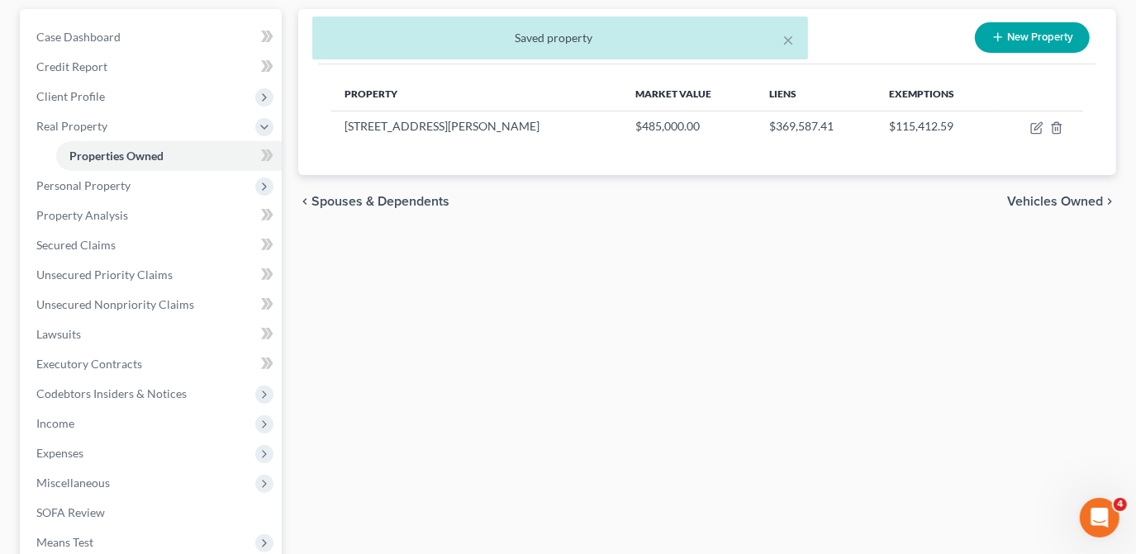
click at [1033, 199] on span "Vehicles Owned" at bounding box center [1055, 201] width 96 height 13
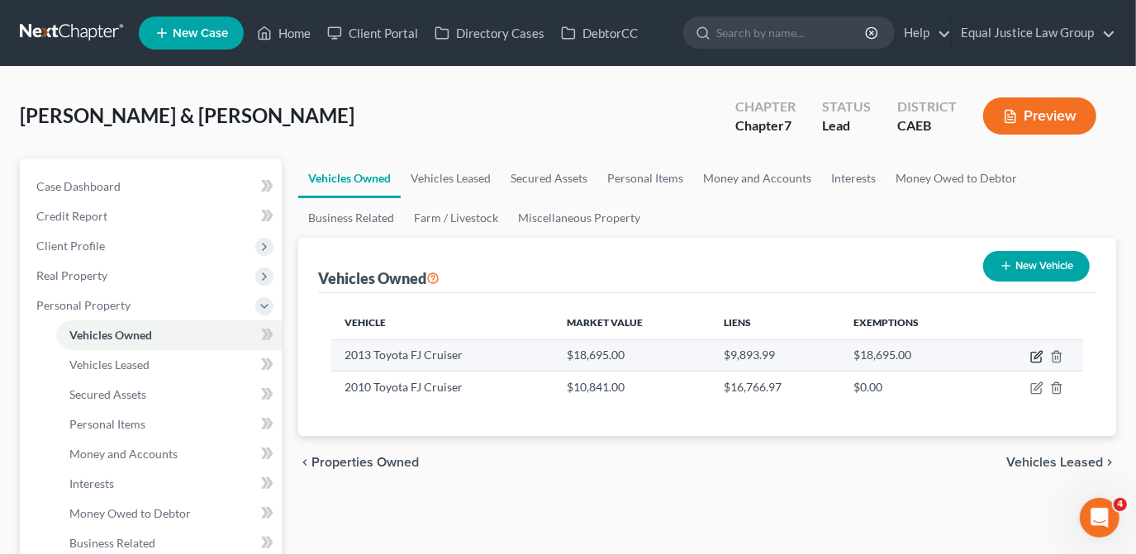
click at [1033, 357] on icon "button" at bounding box center [1036, 356] width 13 height 13
select select "0"
select select "13"
select select "3"
select select "2"
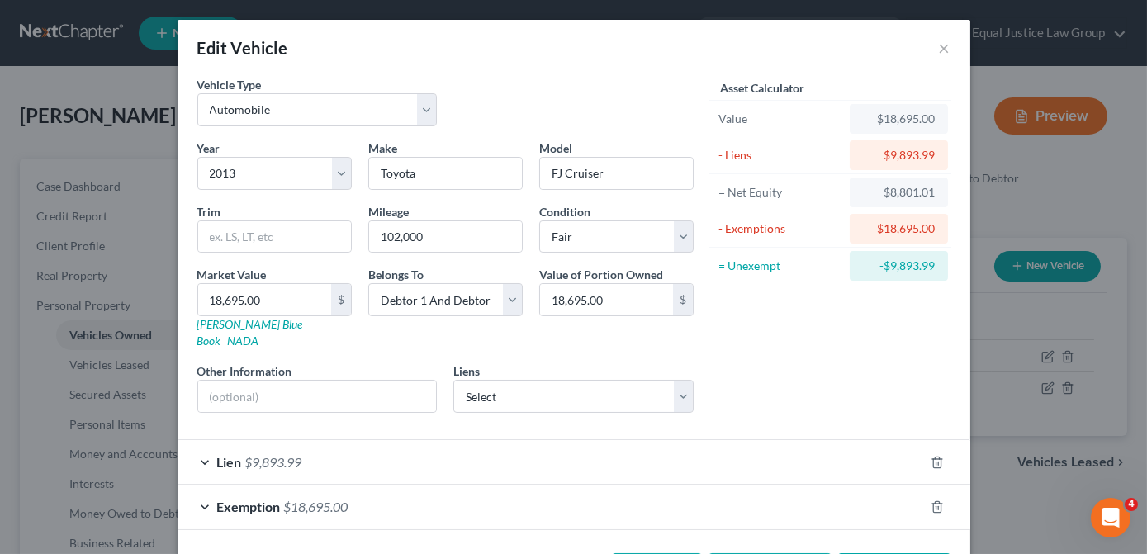
scroll to position [46, 0]
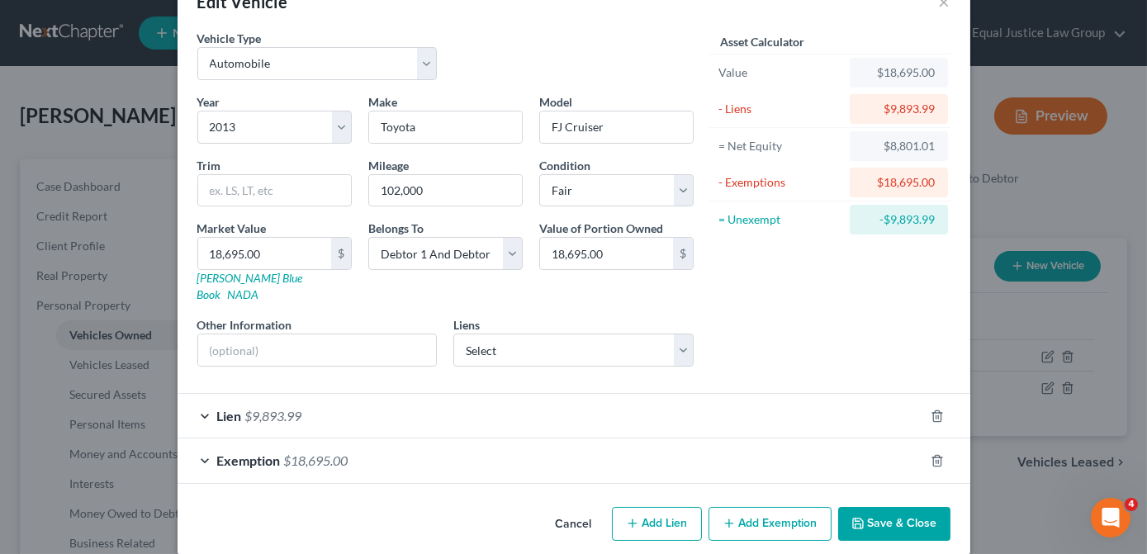
click at [267, 408] on span "$9,893.99" at bounding box center [273, 416] width 57 height 16
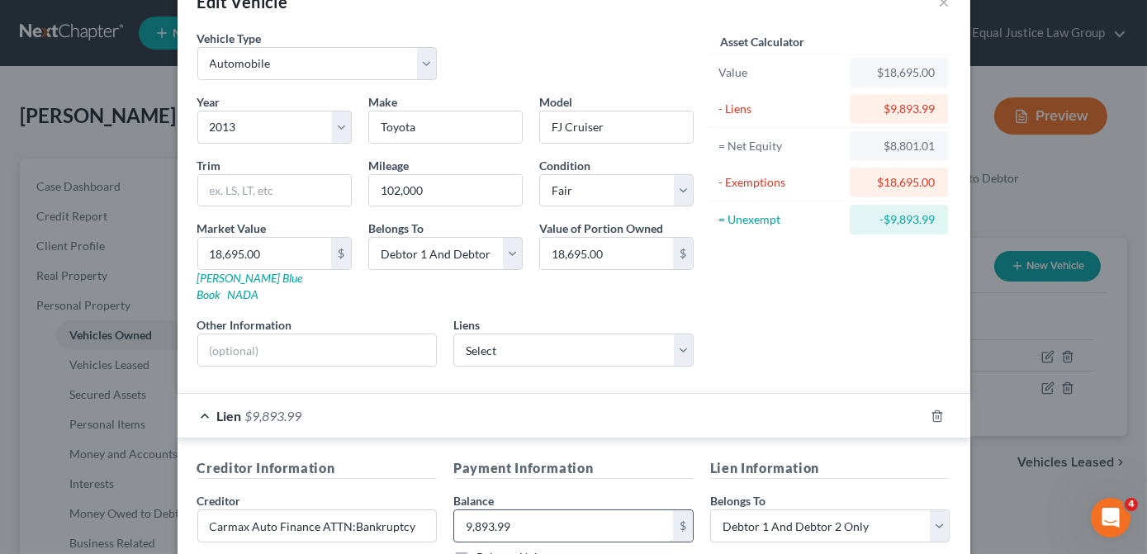
click at [510, 510] on input "9,893.99" at bounding box center [563, 525] width 219 height 31
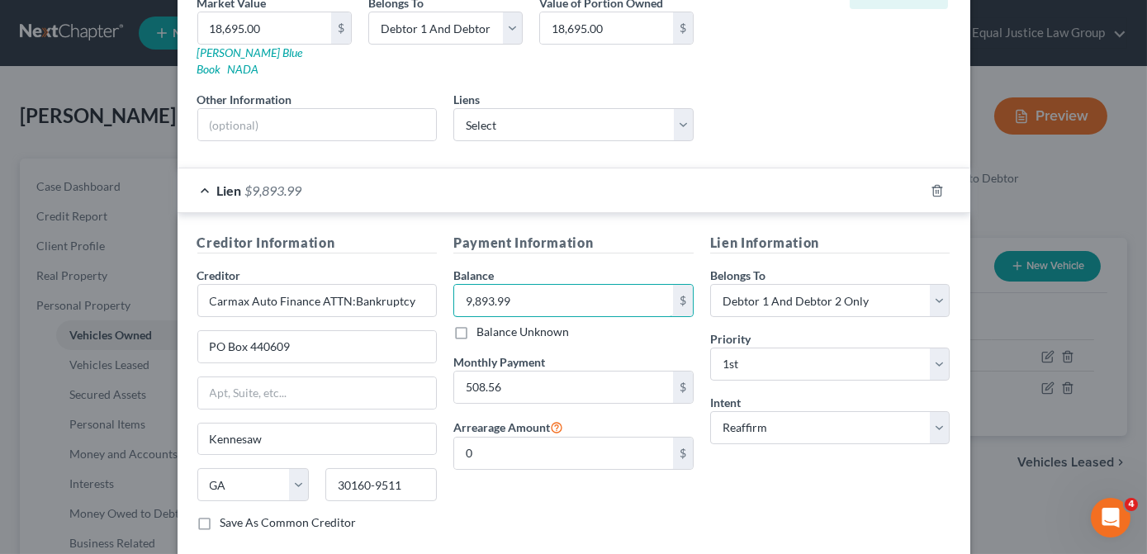
scroll to position [389, 0]
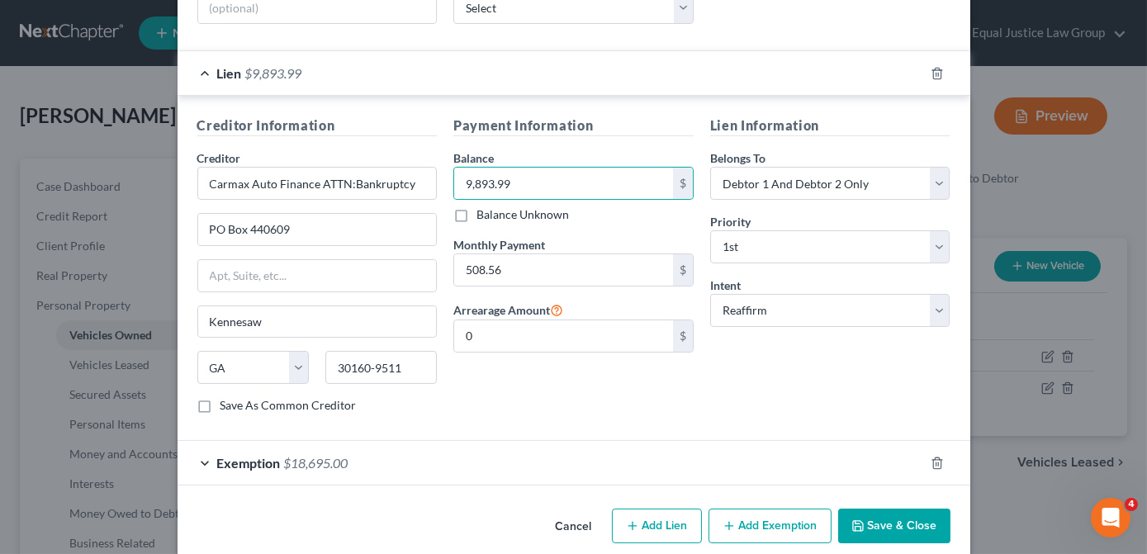
click at [347, 453] on div "Exemption $18,695.00" at bounding box center [551, 463] width 747 height 44
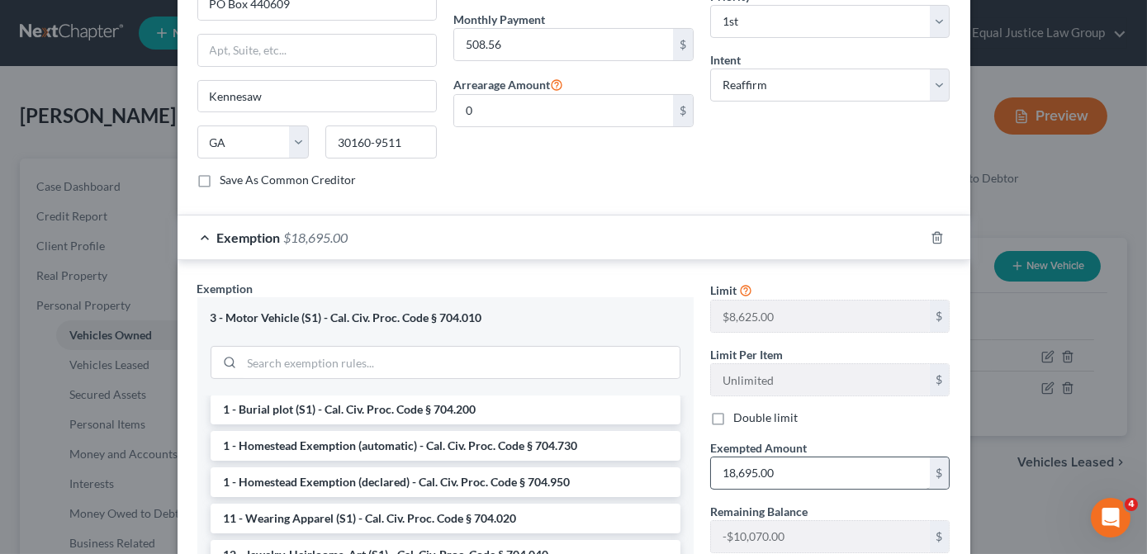
scroll to position [225, 0]
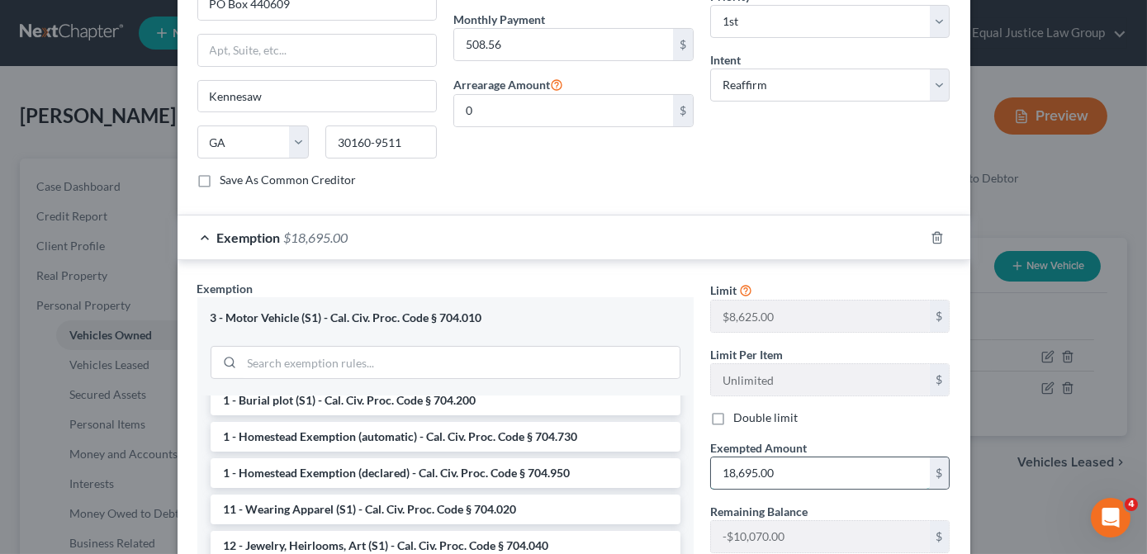
click at [777, 458] on input "18,695.00" at bounding box center [820, 473] width 219 height 31
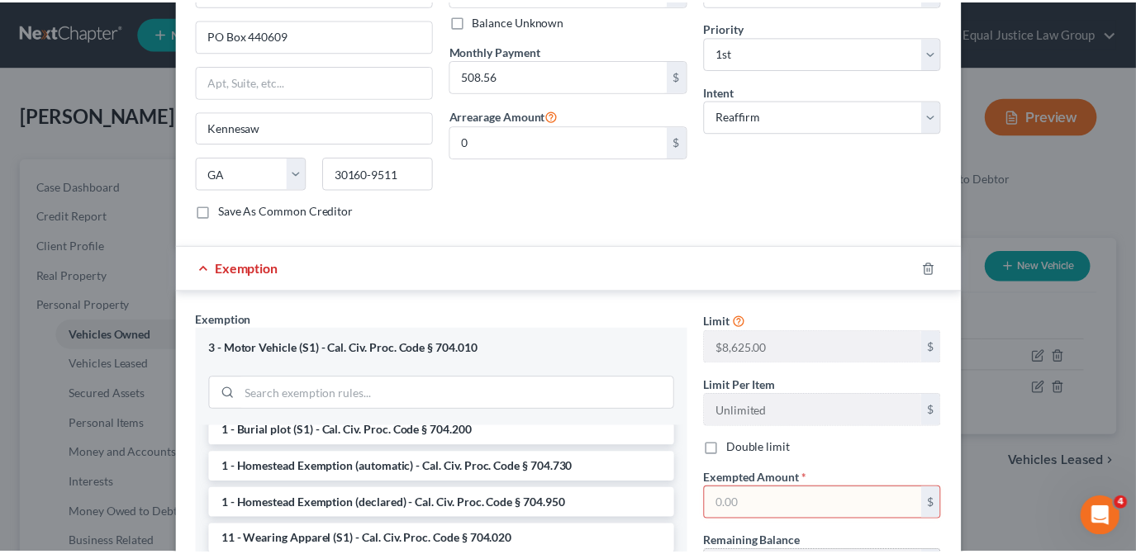
scroll to position [814, 0]
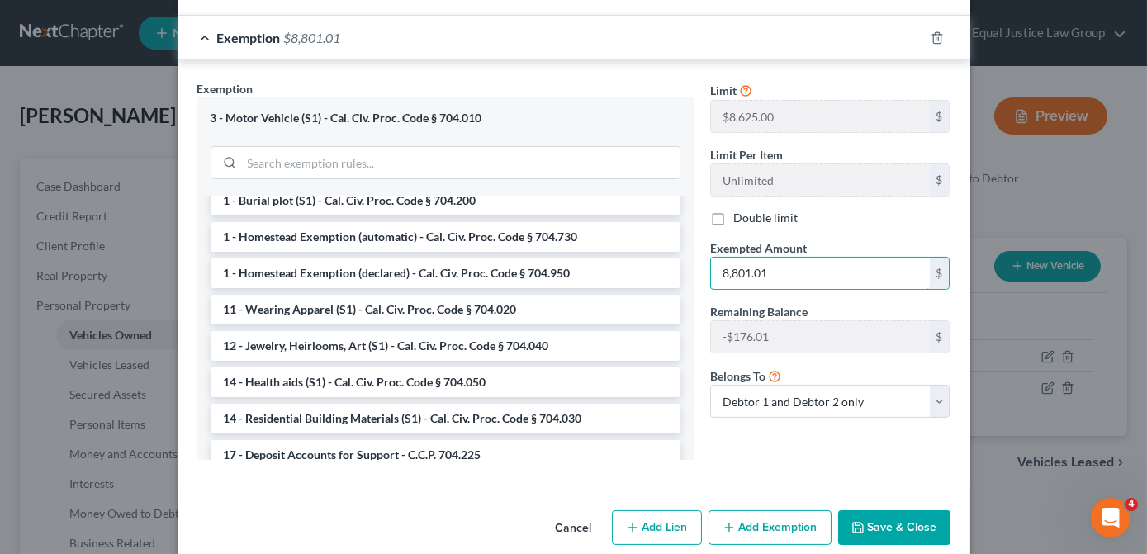
type input "8,801.01"
click at [900, 510] on button "Save & Close" at bounding box center [894, 527] width 112 height 35
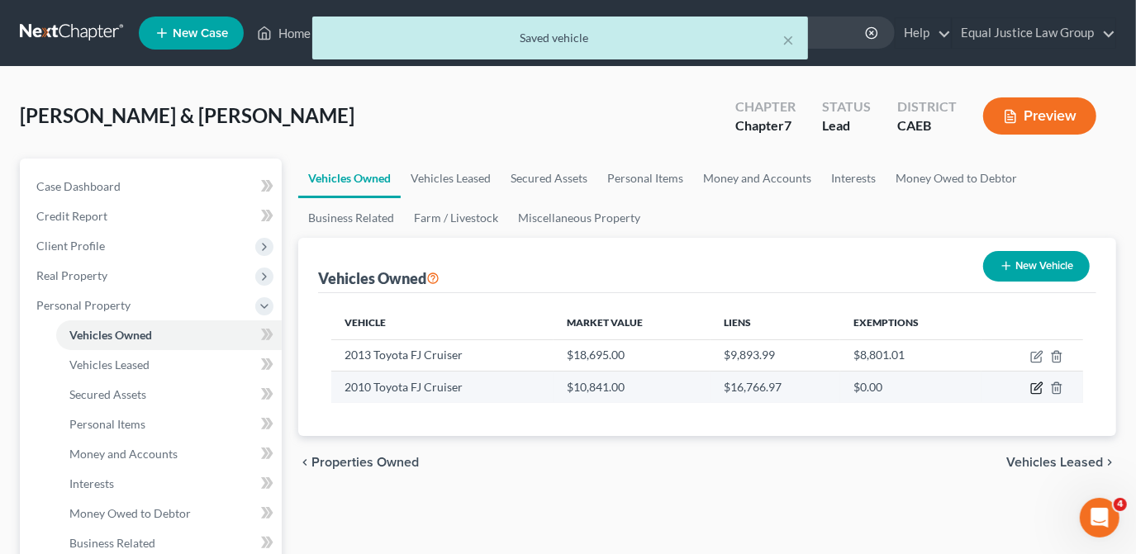
click at [1039, 390] on icon "button" at bounding box center [1036, 388] width 13 height 13
select select "0"
select select "16"
select select "3"
select select "0"
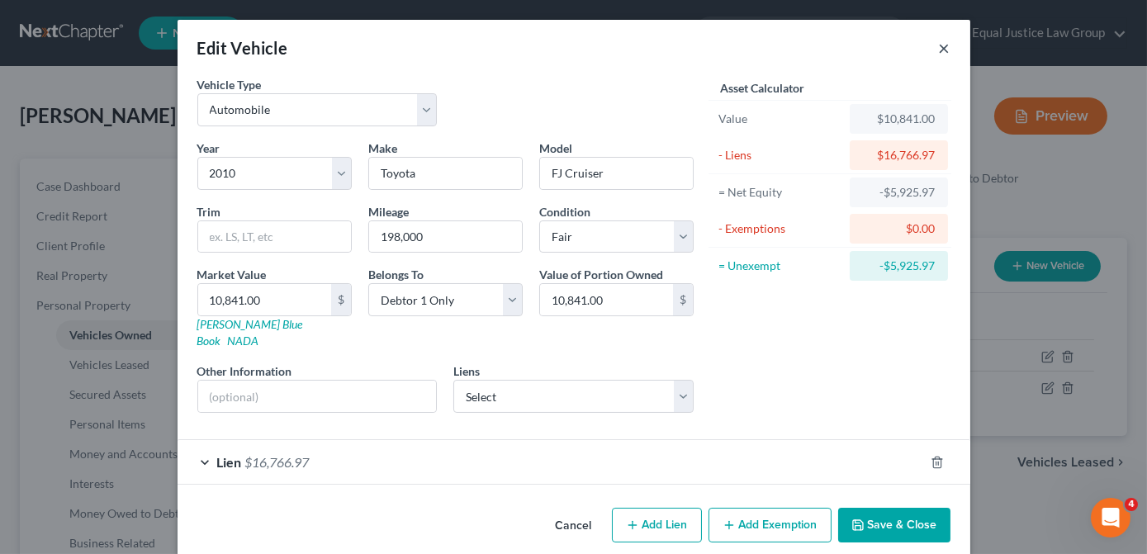
click at [940, 49] on button "×" at bounding box center [945, 48] width 12 height 20
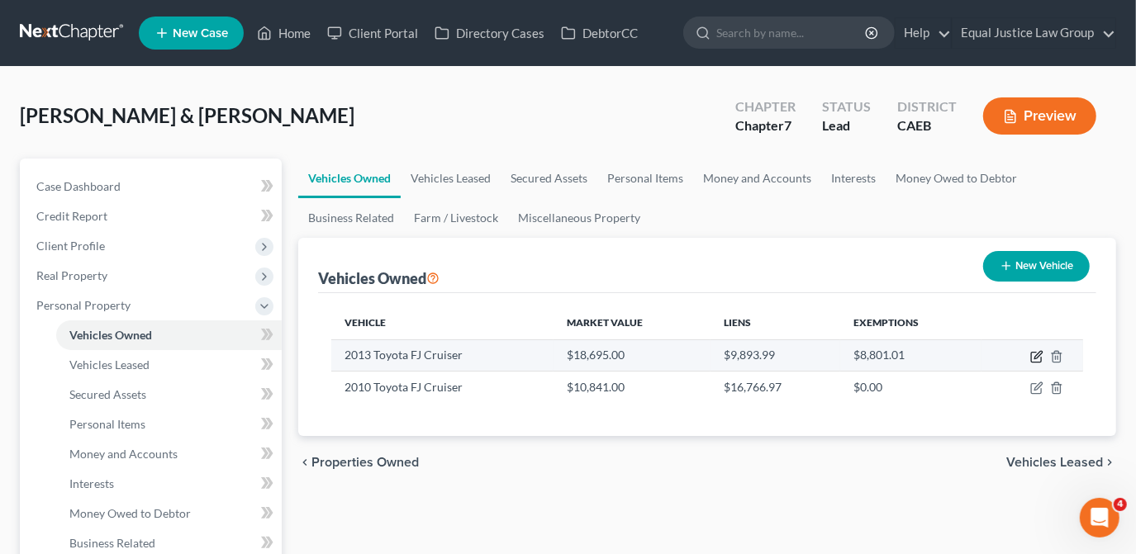
click at [1041, 355] on icon "button" at bounding box center [1036, 356] width 13 height 13
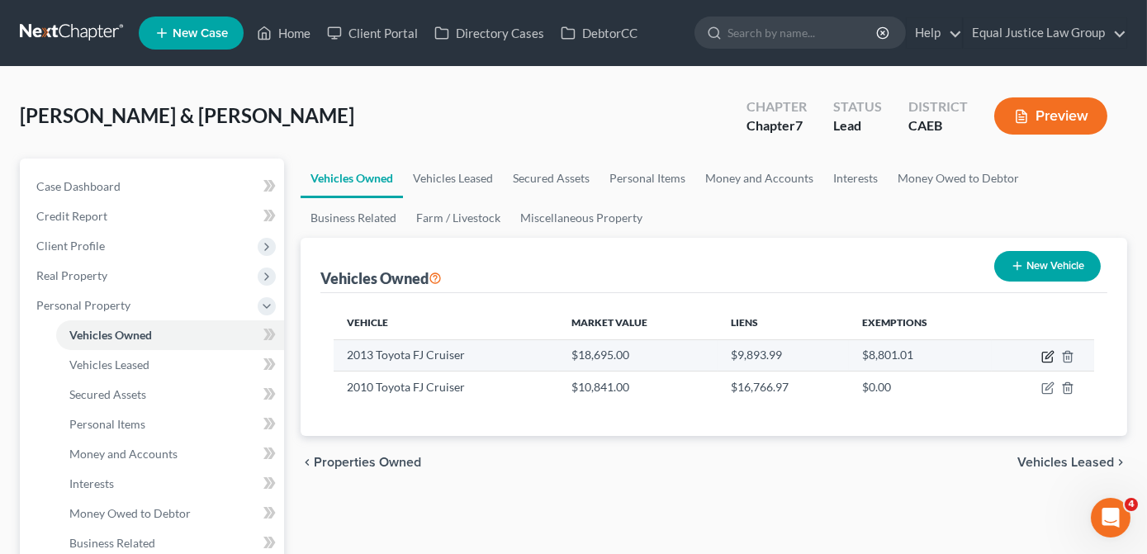
select select "0"
select select "13"
select select "3"
select select "2"
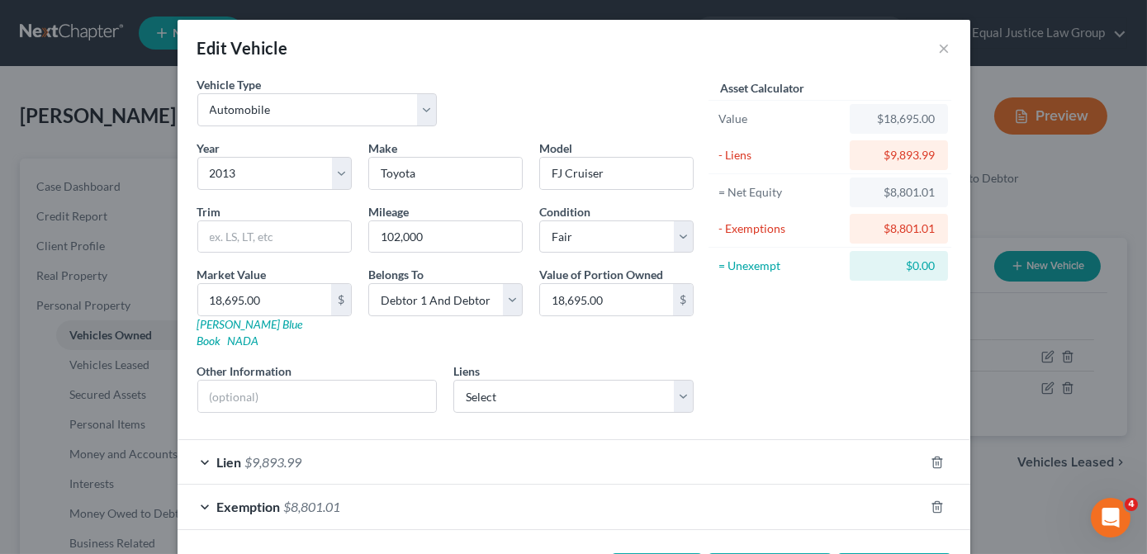
click at [946, 54] on div "Edit Vehicle ×" at bounding box center [574, 48] width 793 height 56
click at [941, 48] on button "×" at bounding box center [945, 48] width 12 height 20
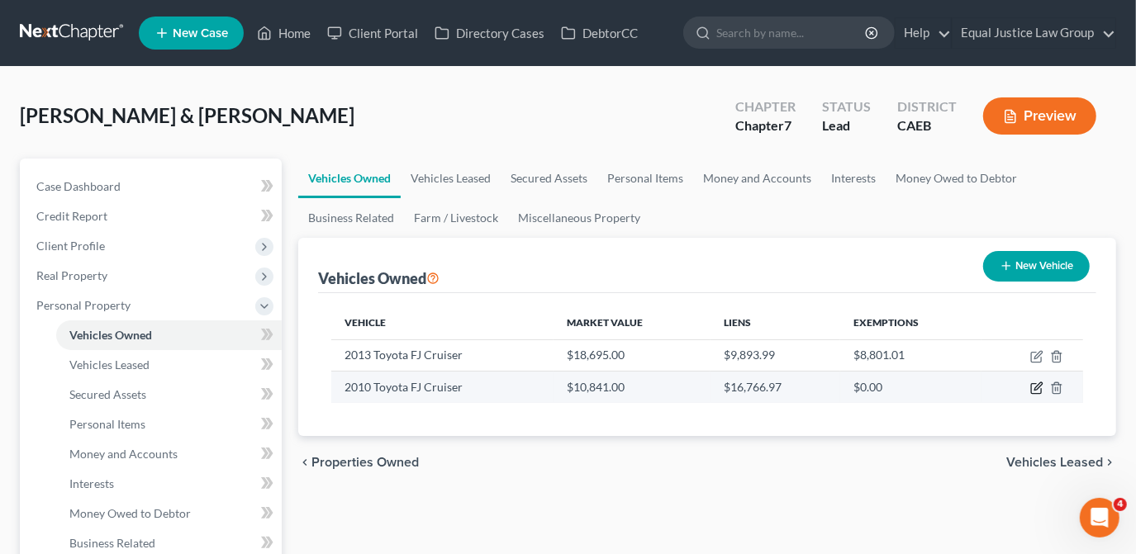
click at [1038, 387] on icon "button" at bounding box center [1036, 388] width 13 height 13
select select "0"
select select "16"
select select "3"
select select "0"
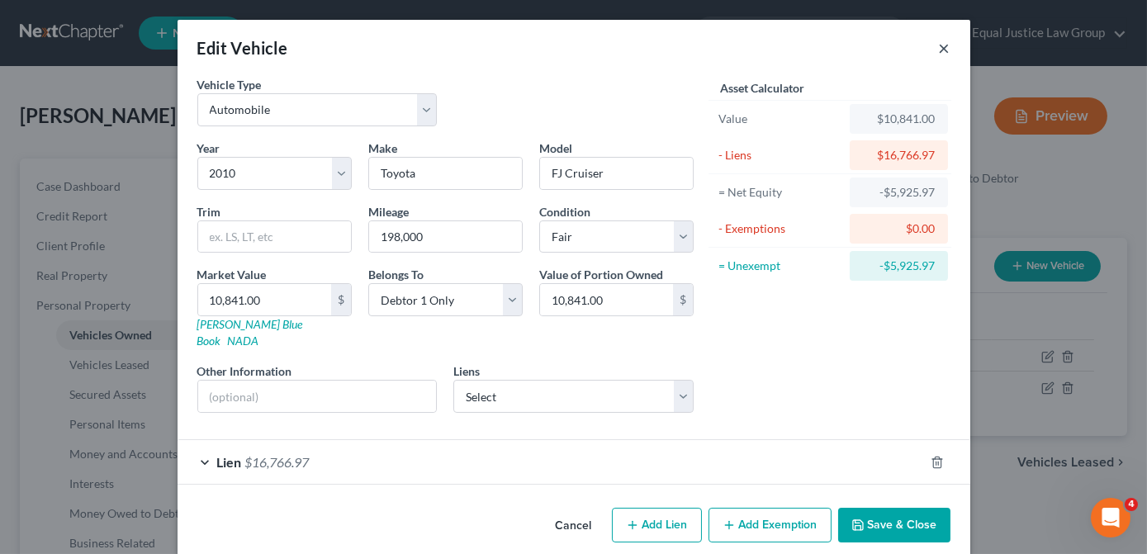
click at [939, 50] on button "×" at bounding box center [945, 48] width 12 height 20
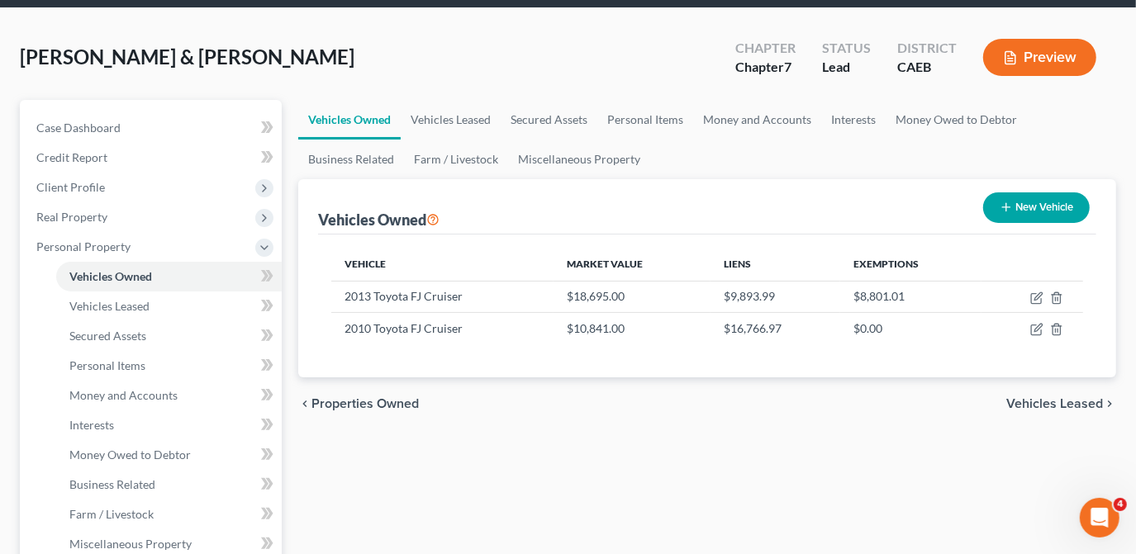
scroll to position [150, 0]
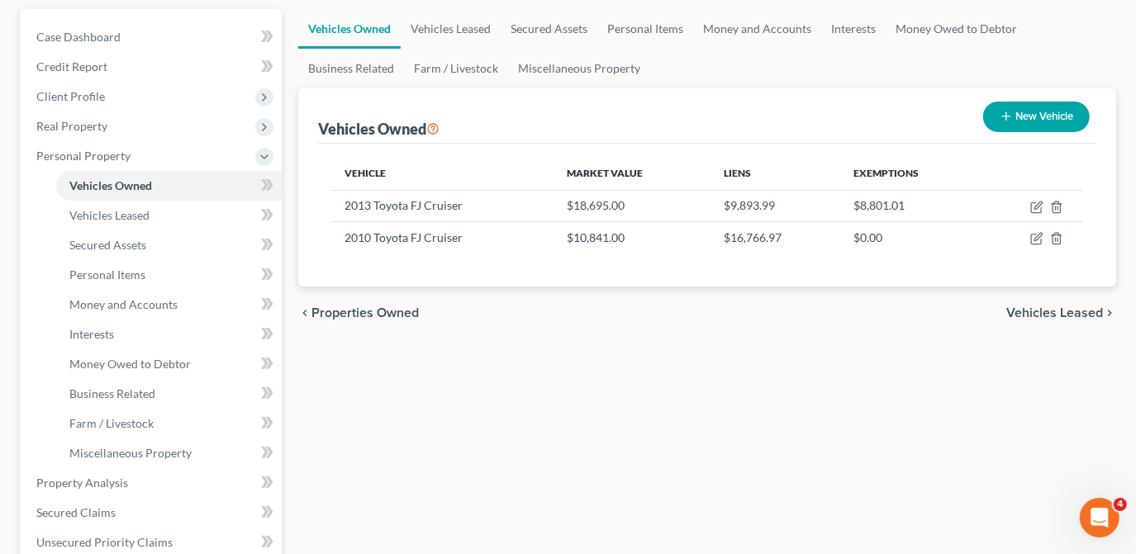
click at [1080, 316] on span "Vehicles Leased" at bounding box center [1054, 312] width 97 height 13
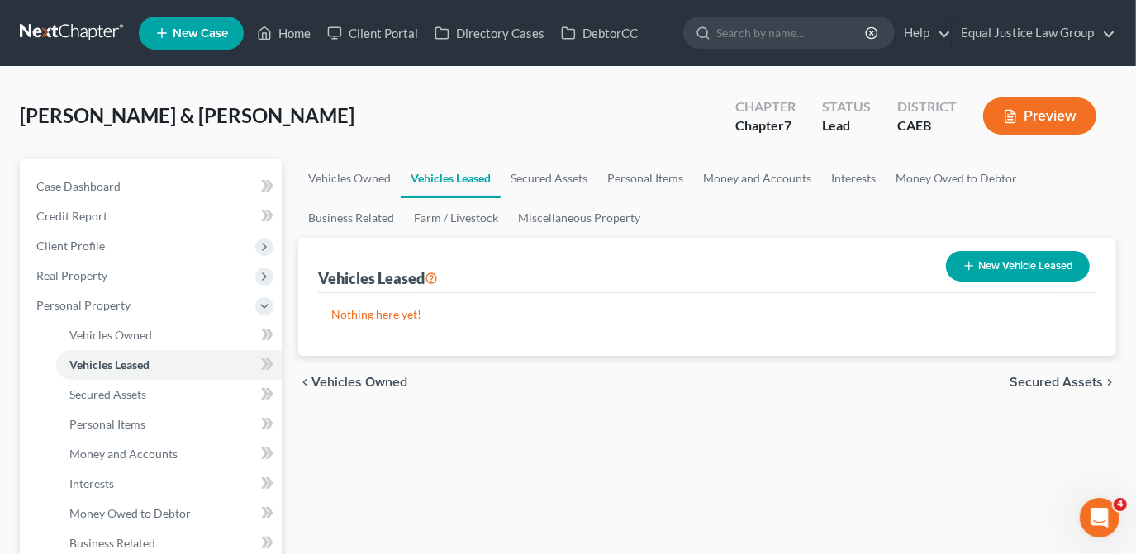
click at [1034, 380] on span "Secured Assets" at bounding box center [1055, 382] width 93 height 13
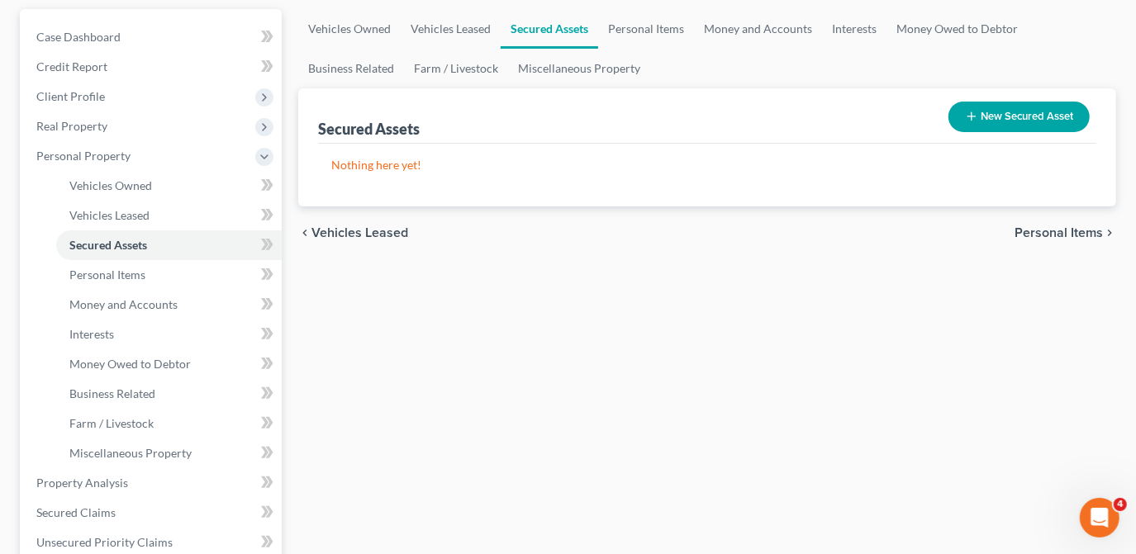
click at [1062, 236] on span "Personal Items" at bounding box center [1058, 232] width 88 height 13
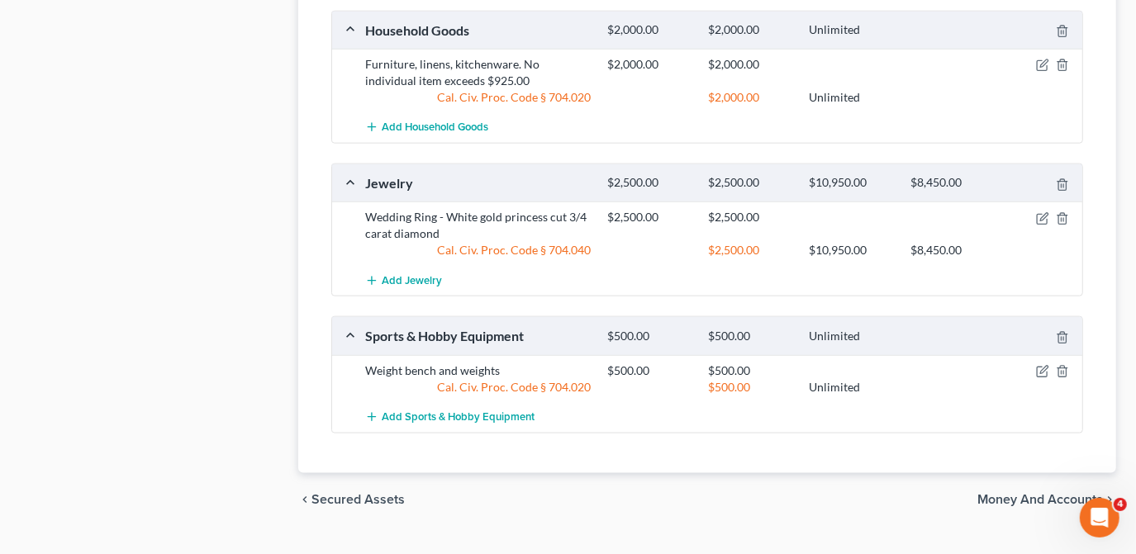
scroll to position [1211, 0]
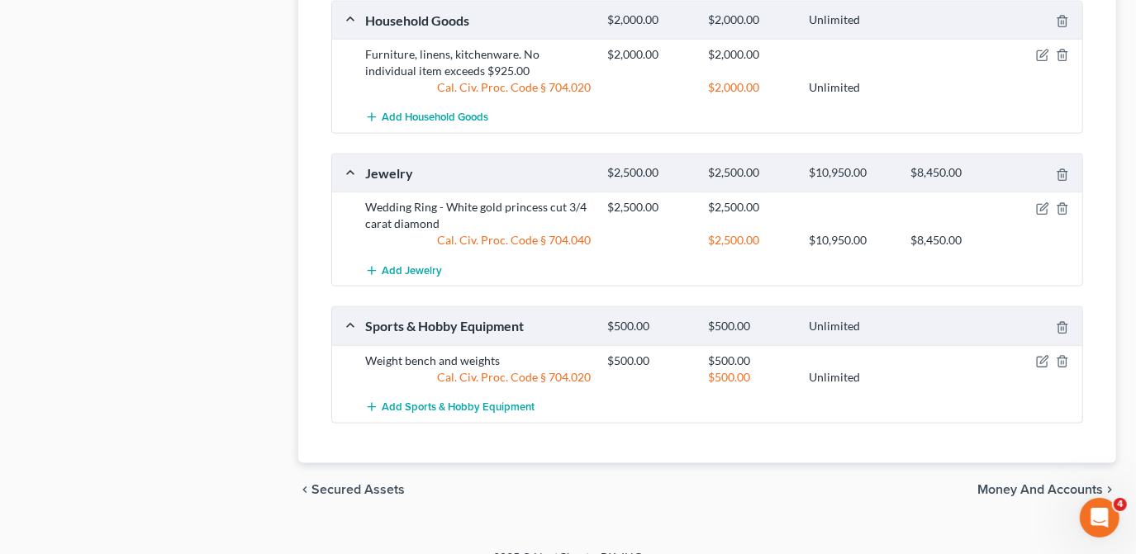
click at [1031, 483] on span "Money and Accounts" at bounding box center [1040, 489] width 126 height 13
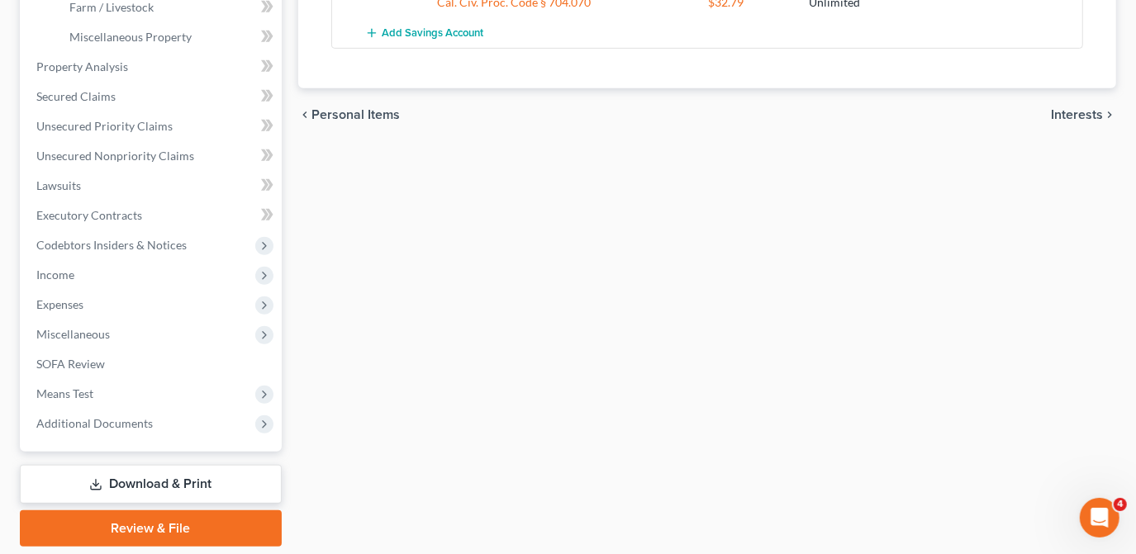
scroll to position [601, 0]
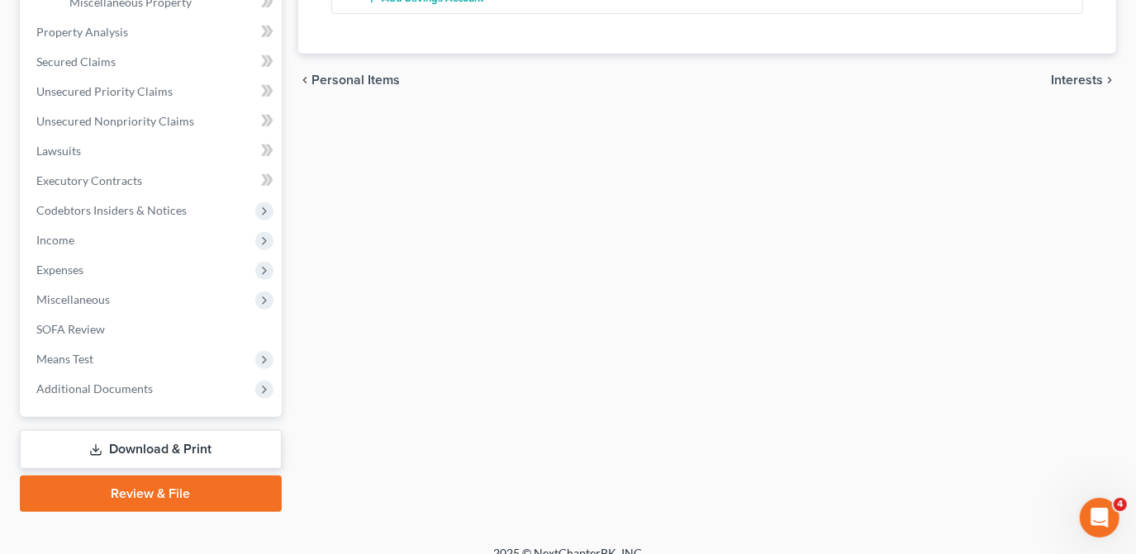
drag, startPoint x: 1081, startPoint y: 65, endPoint x: 1067, endPoint y: 107, distance: 44.4
click at [1081, 74] on span "Interests" at bounding box center [1077, 80] width 52 height 13
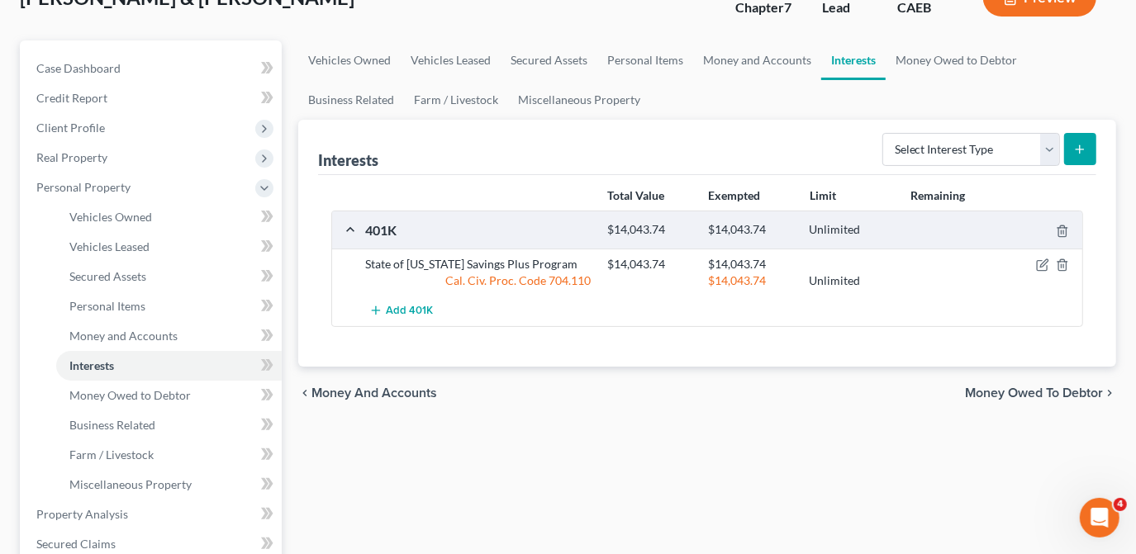
scroll to position [150, 0]
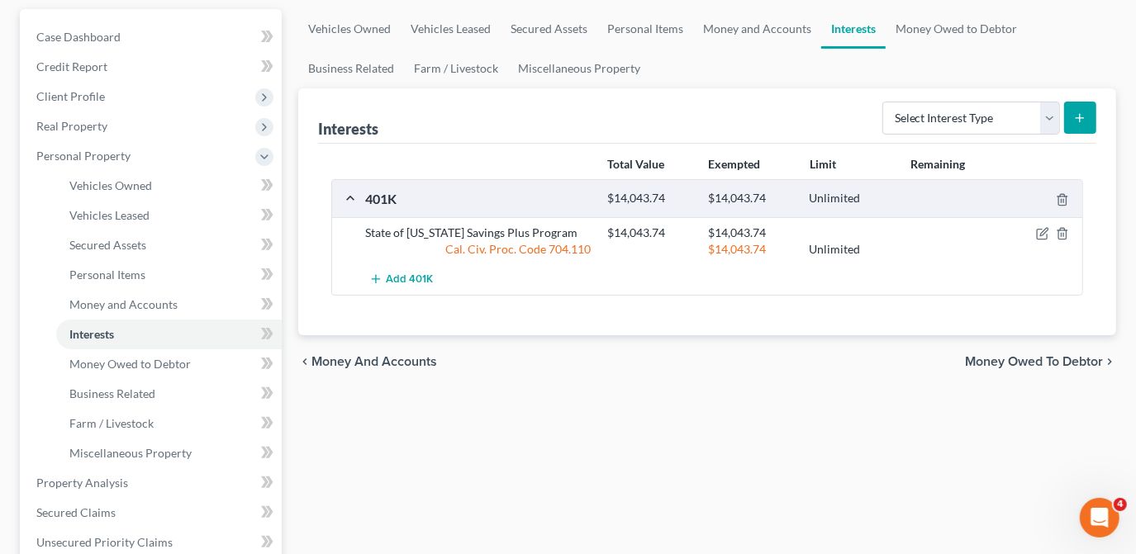
click at [1036, 358] on span "Money Owed to Debtor" at bounding box center [1034, 361] width 138 height 13
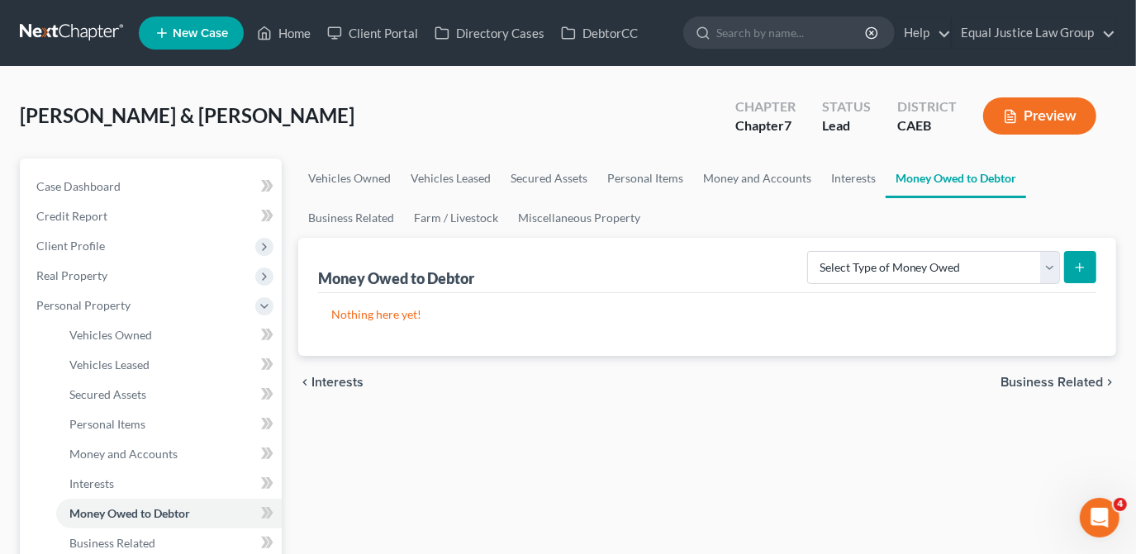
click at [1019, 381] on span "Business Related" at bounding box center [1051, 382] width 102 height 13
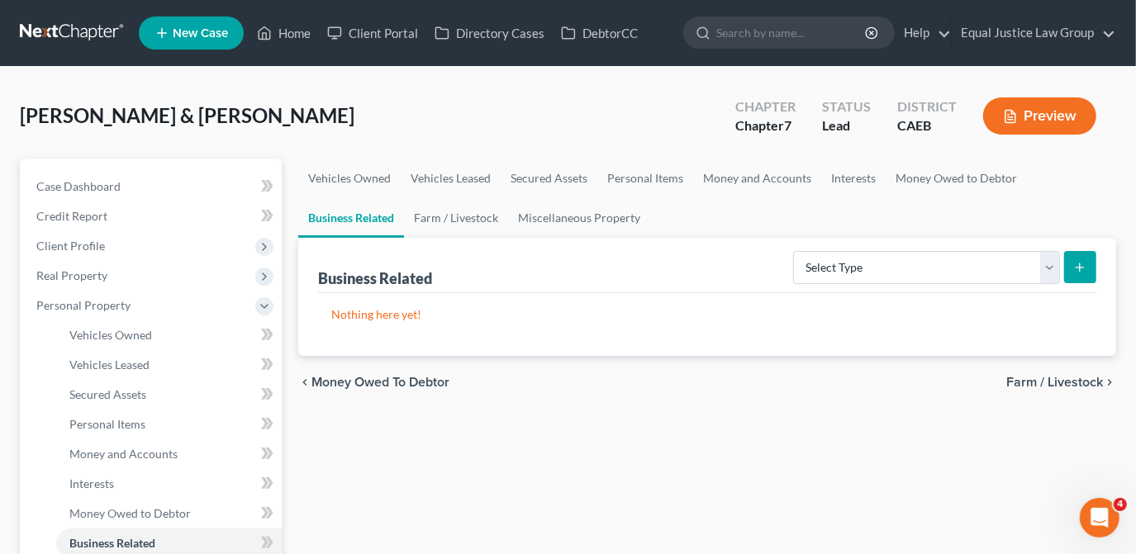
click at [1020, 381] on span "Farm / Livestock" at bounding box center [1054, 382] width 97 height 13
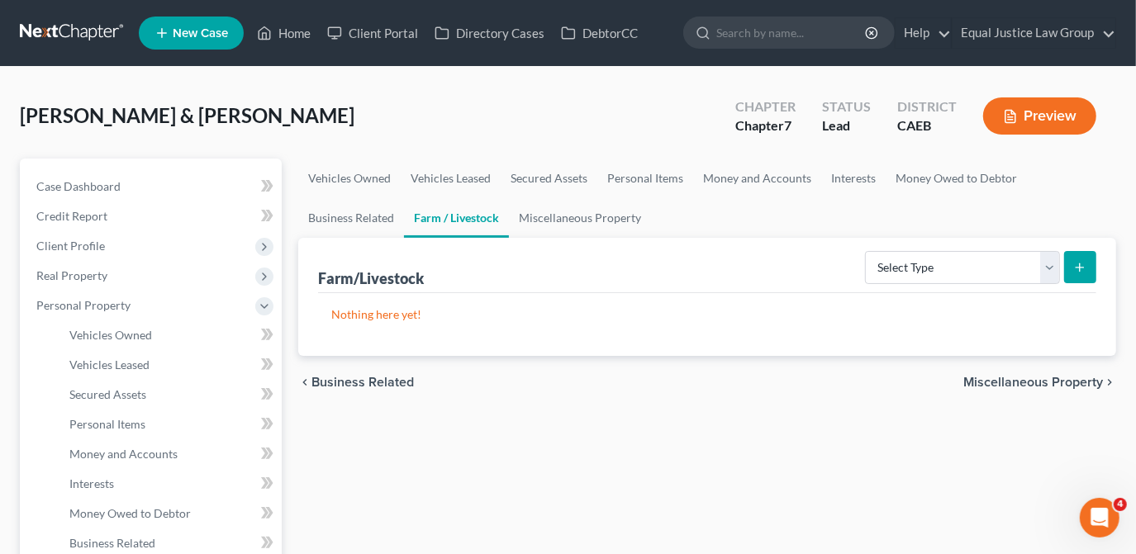
click at [1028, 380] on span "Miscellaneous Property" at bounding box center [1033, 382] width 140 height 13
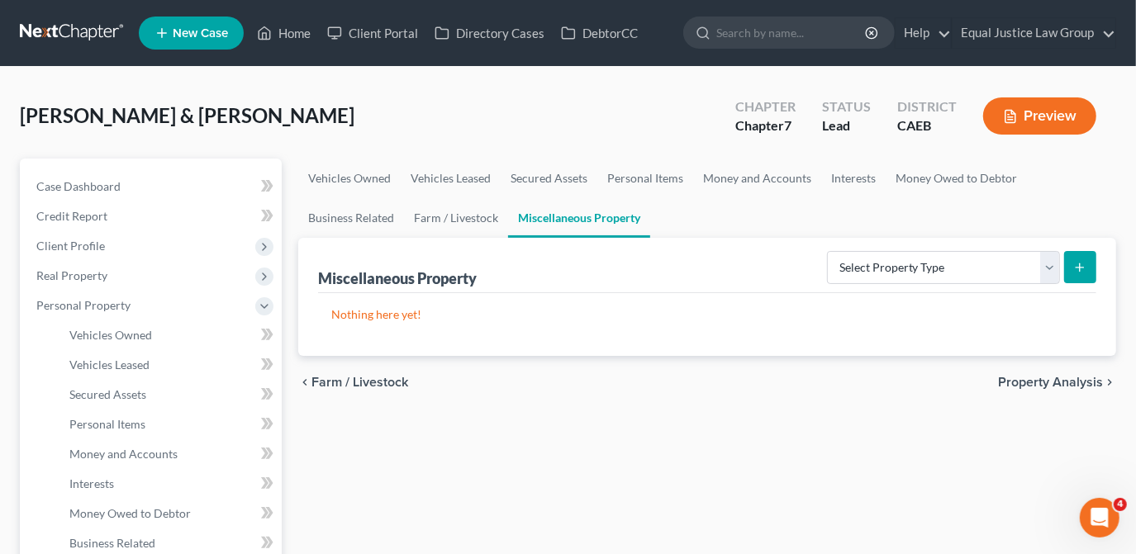
click at [1028, 378] on span "Property Analysis" at bounding box center [1050, 382] width 105 height 13
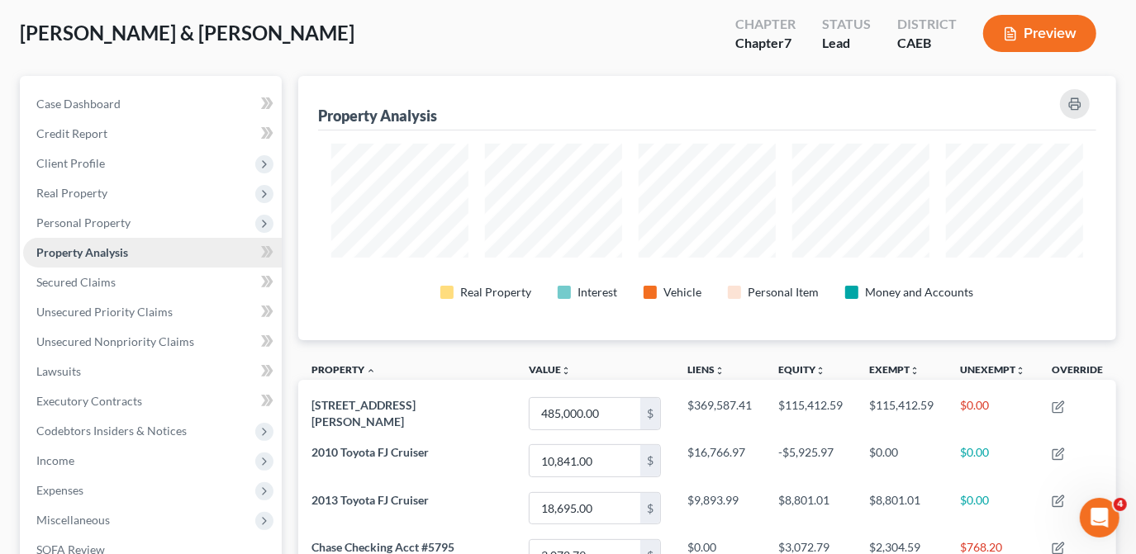
scroll to position [74, 0]
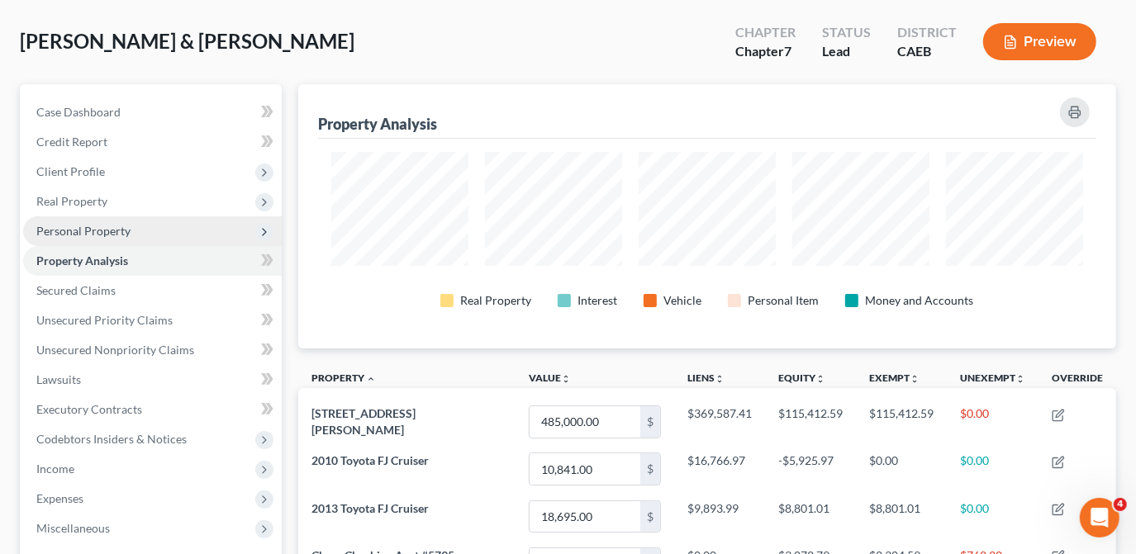
click at [76, 228] on span "Personal Property" at bounding box center [83, 231] width 94 height 14
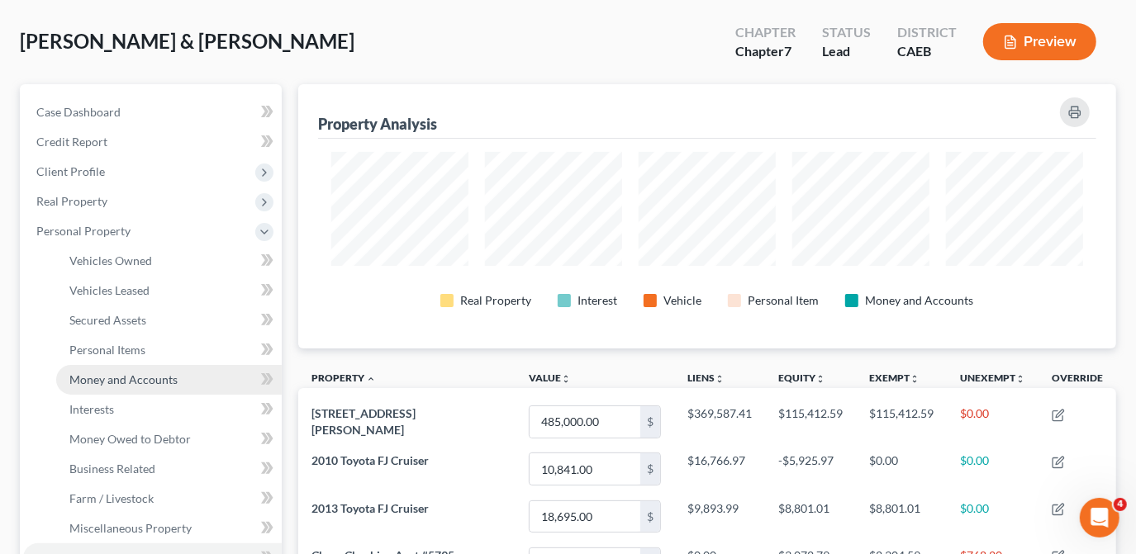
click at [154, 382] on span "Money and Accounts" at bounding box center [123, 380] width 108 height 14
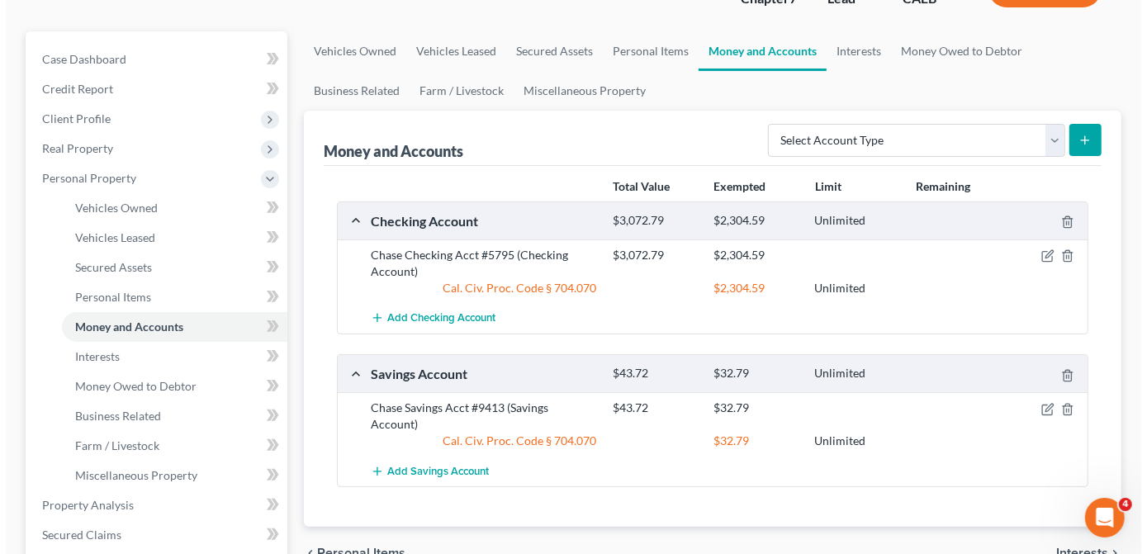
scroll to position [150, 0]
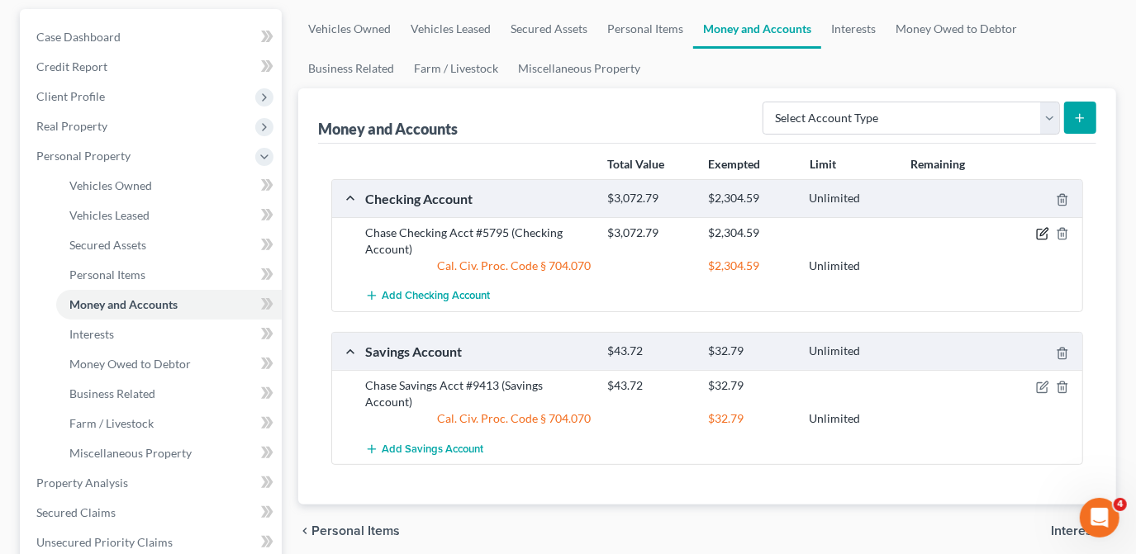
click at [1043, 235] on icon "button" at bounding box center [1042, 233] width 13 height 13
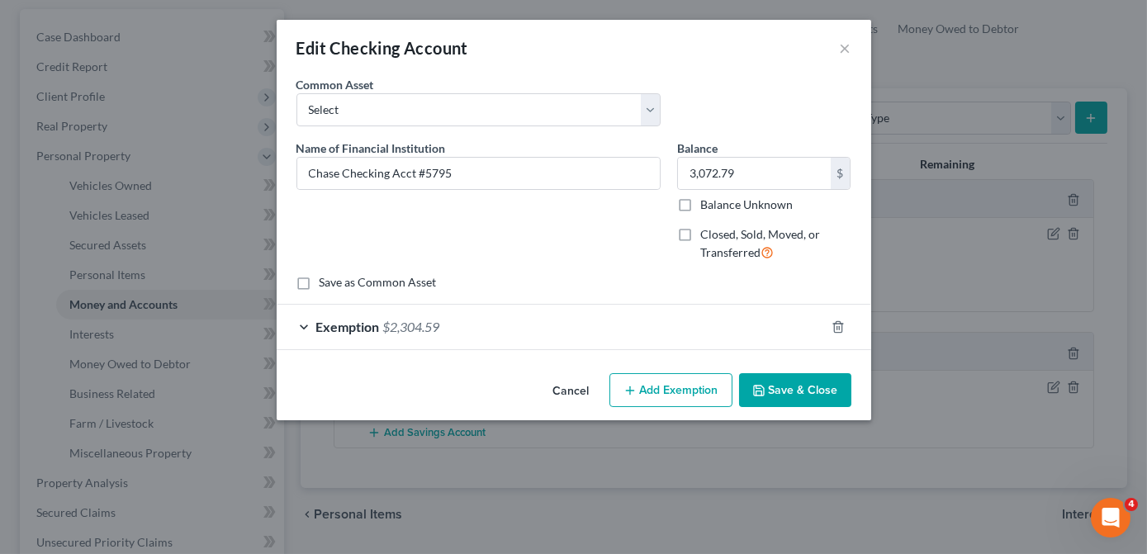
click at [439, 330] on span "$2,304.59" at bounding box center [411, 327] width 57 height 16
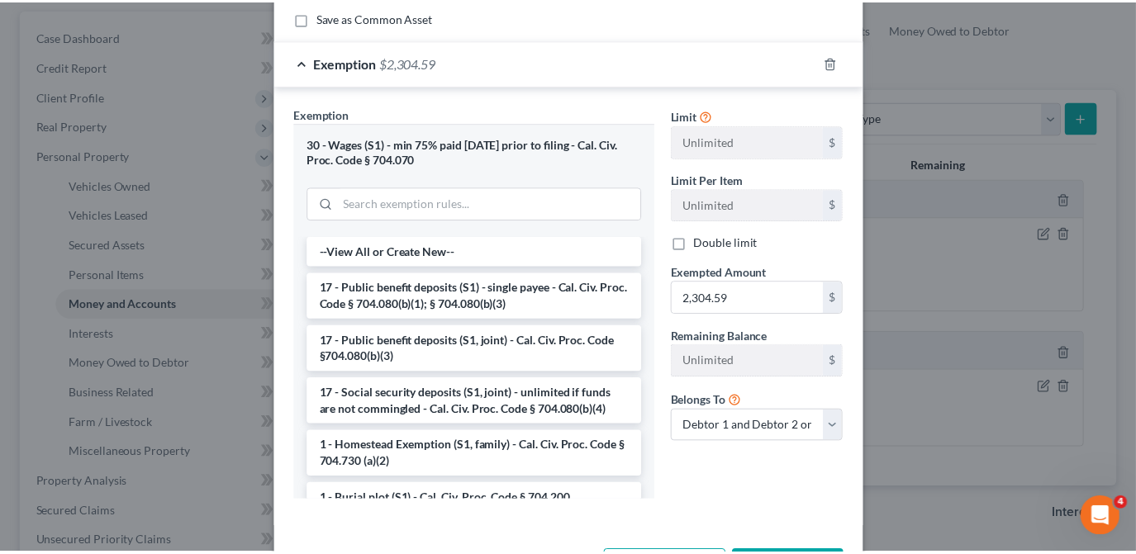
scroll to position [300, 0]
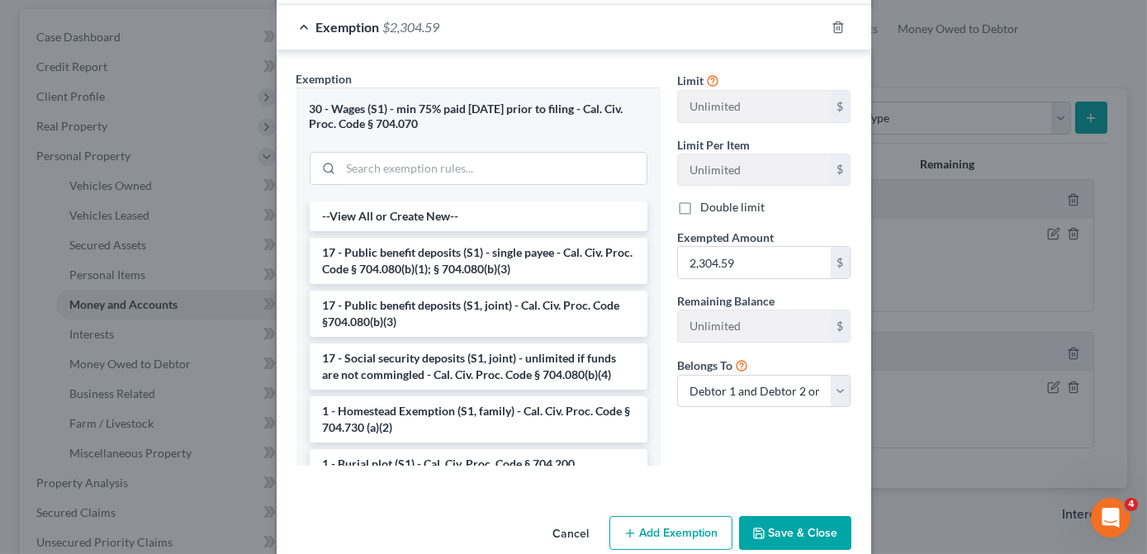
click at [764, 529] on button "Save & Close" at bounding box center [795, 533] width 112 height 35
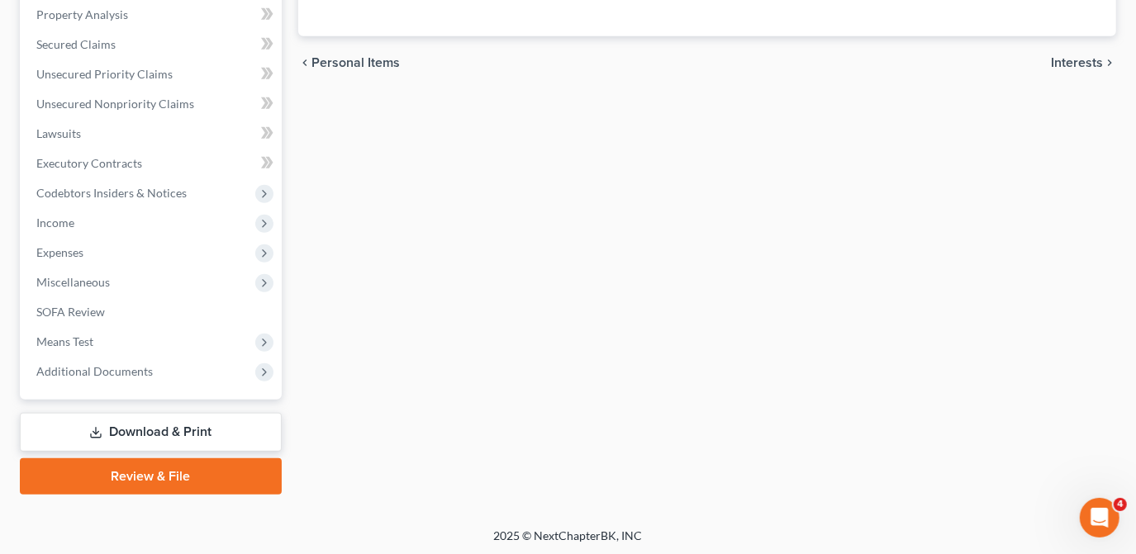
scroll to position [620, 0]
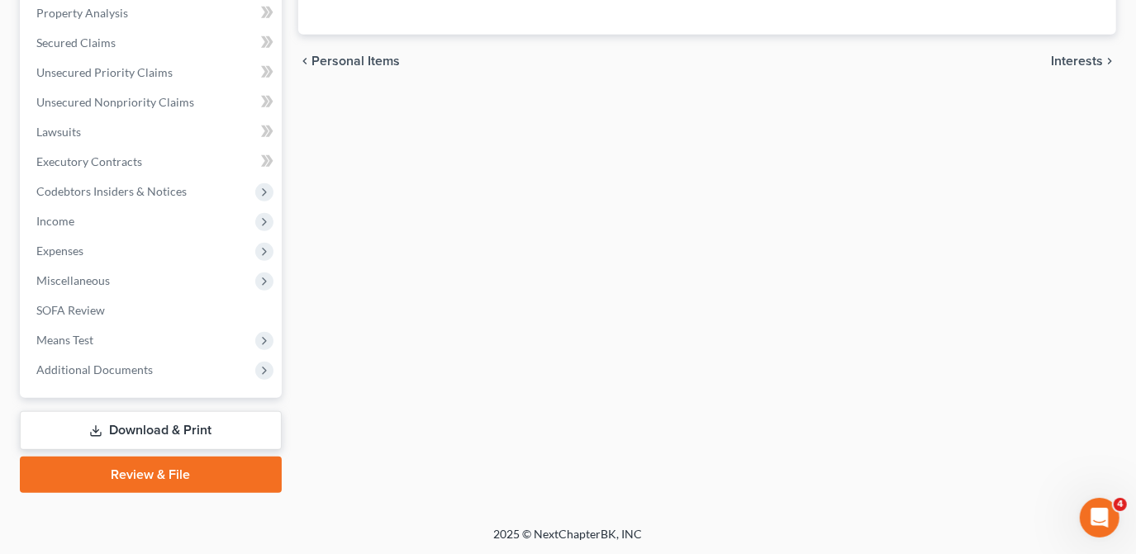
click at [1077, 55] on span "Interests" at bounding box center [1077, 61] width 52 height 13
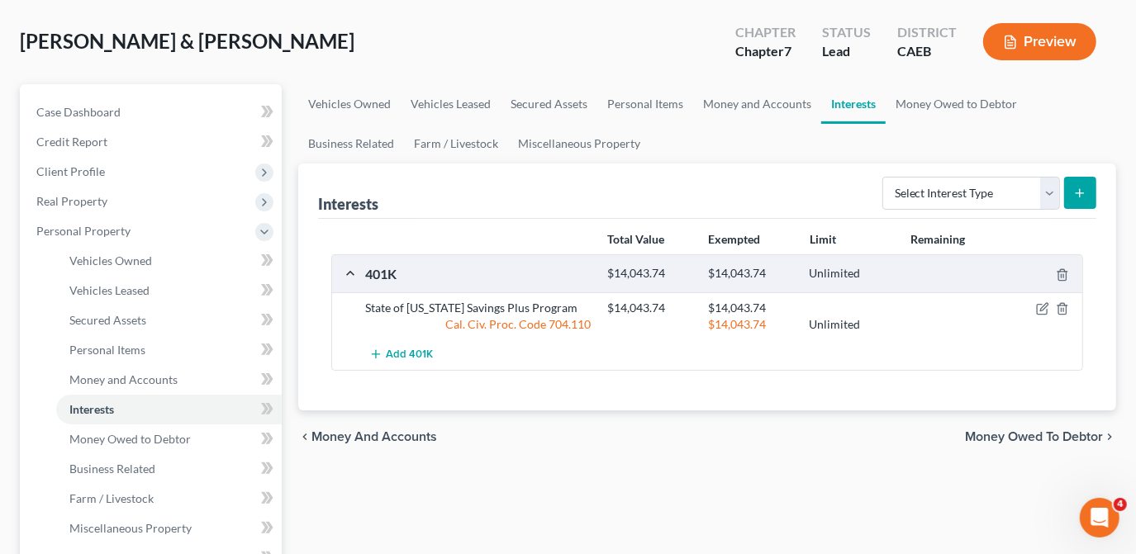
scroll to position [74, 0]
click at [1037, 439] on span "Money Owed to Debtor" at bounding box center [1034, 436] width 138 height 13
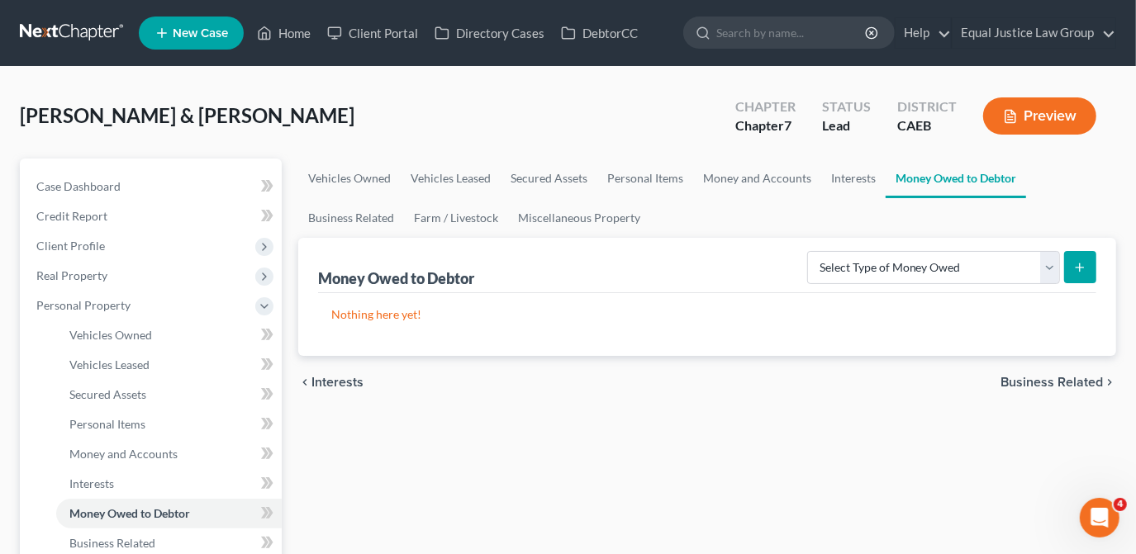
click at [1044, 380] on span "Business Related" at bounding box center [1051, 382] width 102 height 13
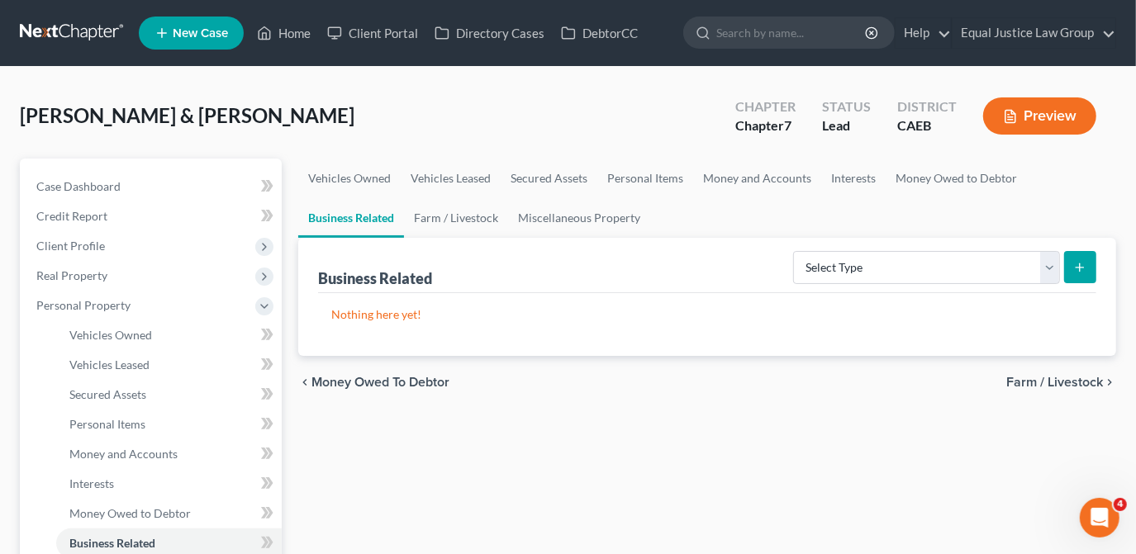
click at [1052, 381] on span "Farm / Livestock" at bounding box center [1054, 382] width 97 height 13
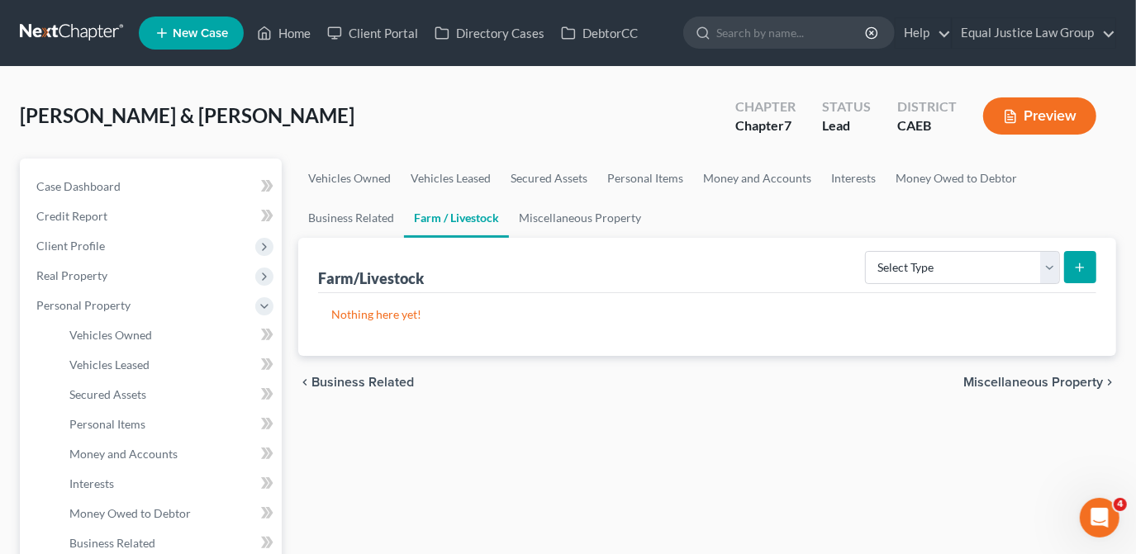
click at [1052, 378] on span "Miscellaneous Property" at bounding box center [1033, 382] width 140 height 13
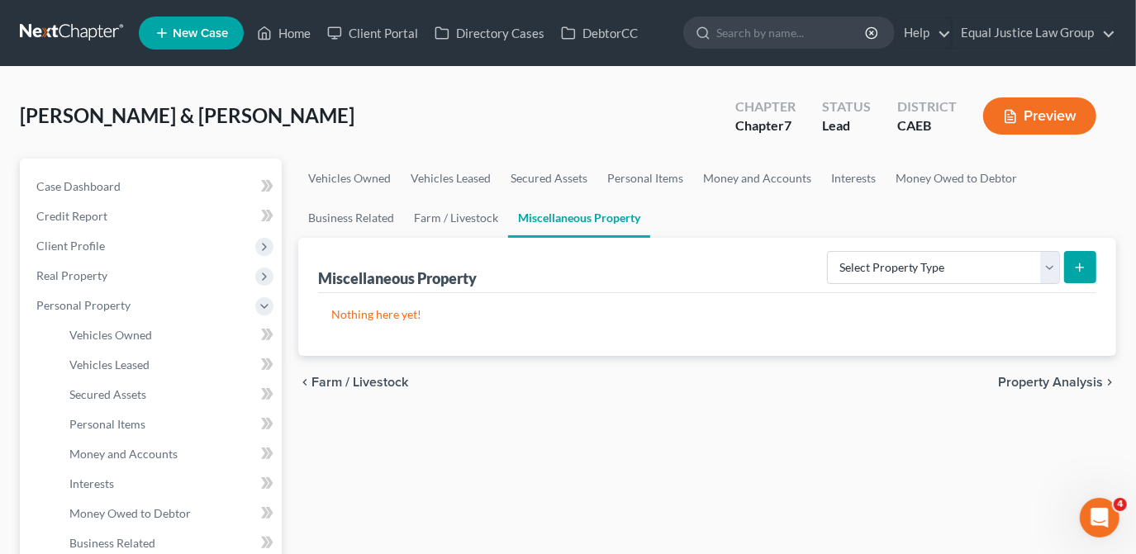
click at [1040, 387] on span "Property Analysis" at bounding box center [1050, 382] width 105 height 13
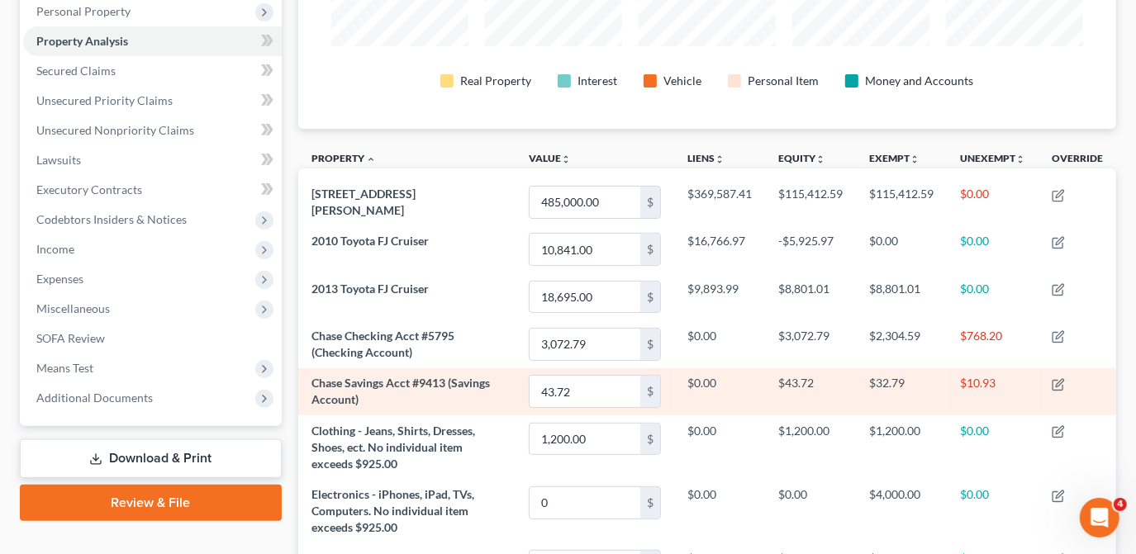
scroll to position [293, 0]
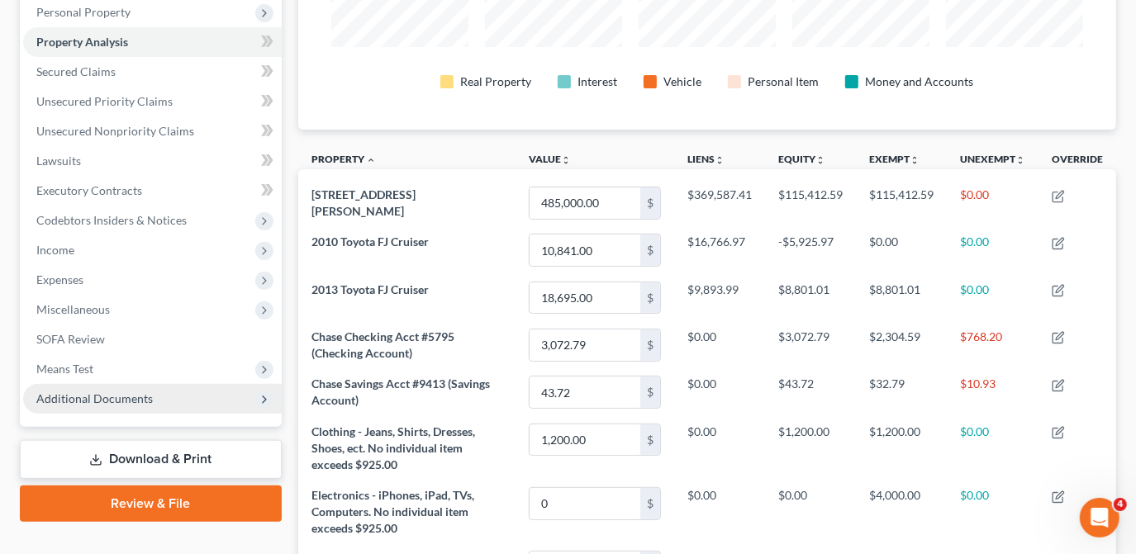
click at [143, 397] on span "Additional Documents" at bounding box center [94, 399] width 116 height 14
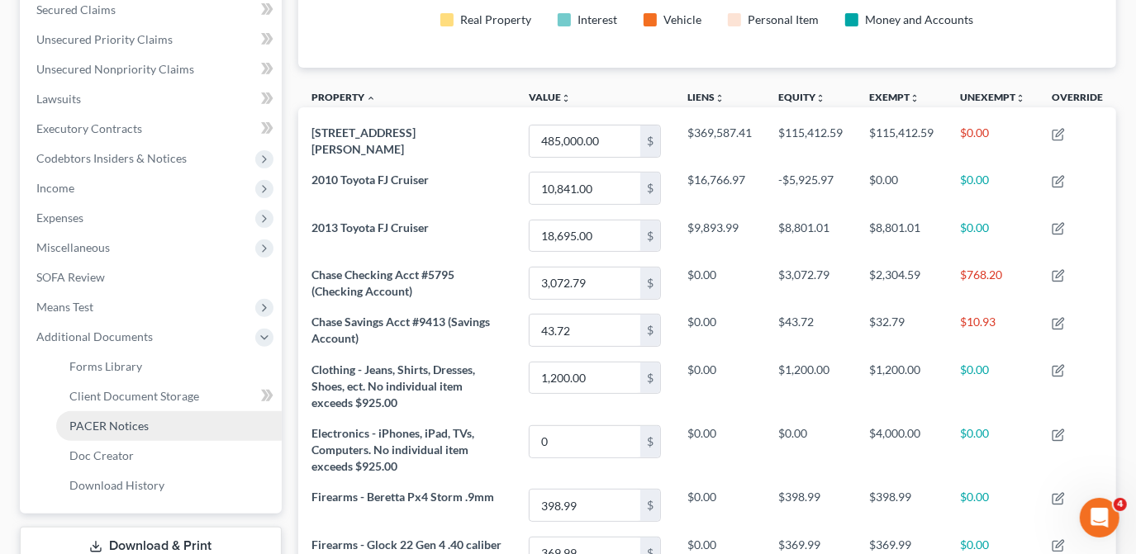
scroll to position [368, 0]
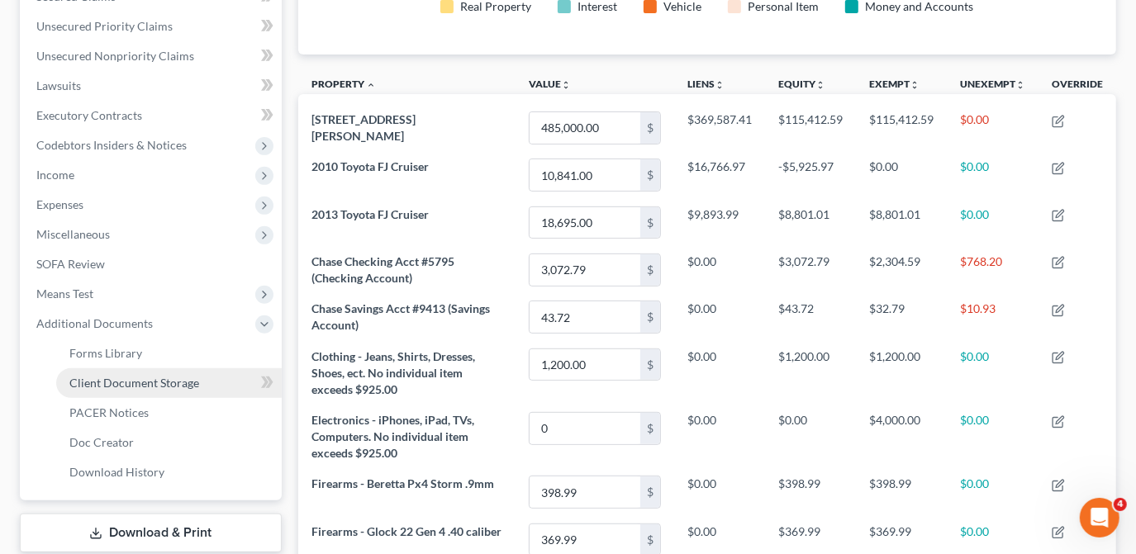
click at [192, 388] on link "Client Document Storage" at bounding box center [169, 383] width 226 height 30
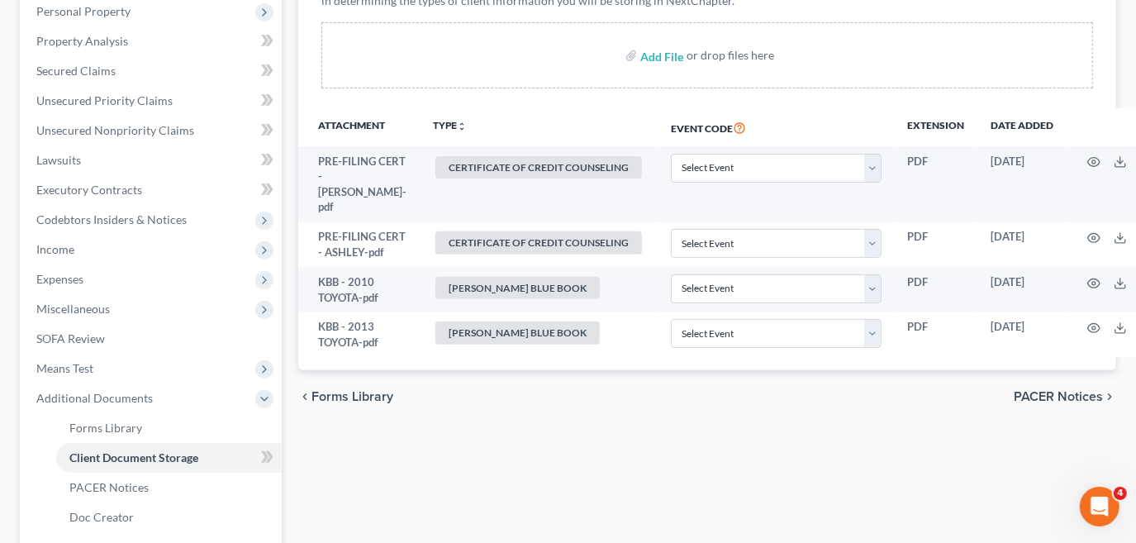
scroll to position [482, 0]
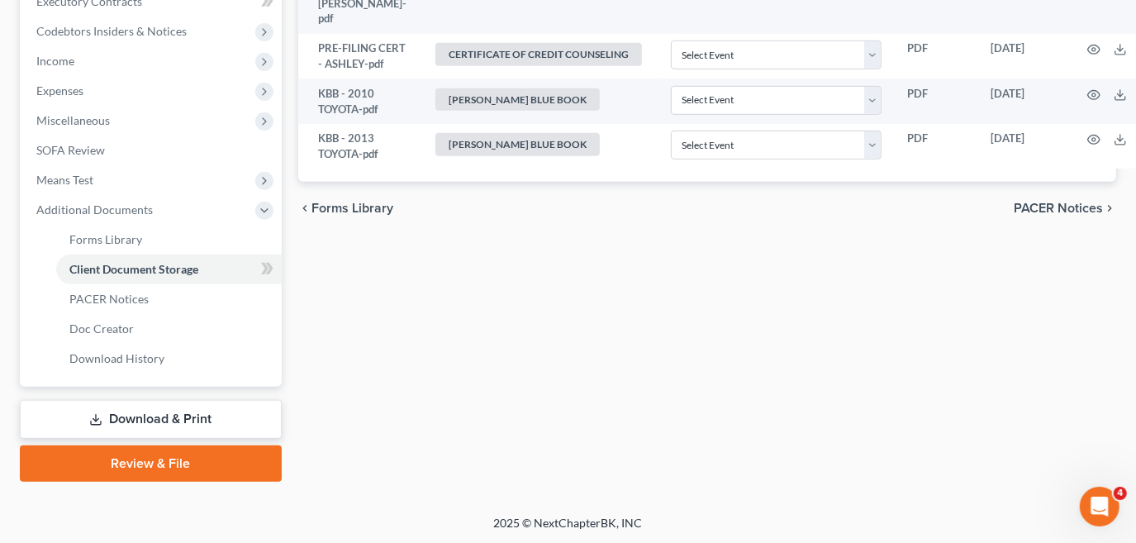
drag, startPoint x: 169, startPoint y: 416, endPoint x: 224, endPoint y: 427, distance: 55.6
click at [169, 415] on link "Download & Print" at bounding box center [151, 419] width 262 height 39
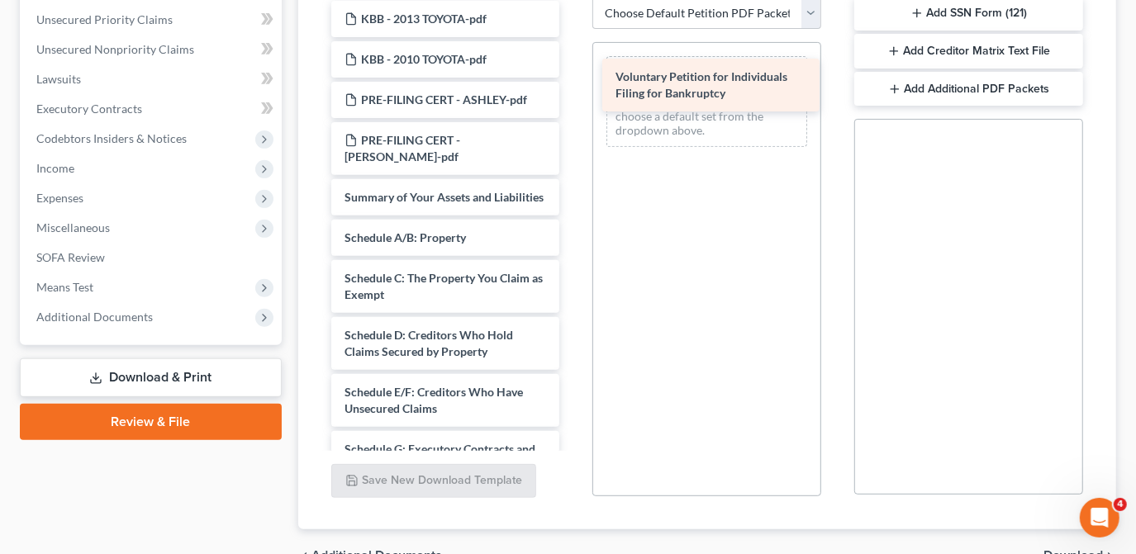
drag, startPoint x: 469, startPoint y: 192, endPoint x: 740, endPoint y: 89, distance: 289.9
click at [573, 89] on div "Voluntary Petition for Individuals Filing for Bankruptcy KBB - 2013 TOYOTA-pdf …" at bounding box center [445, 515] width 255 height 1028
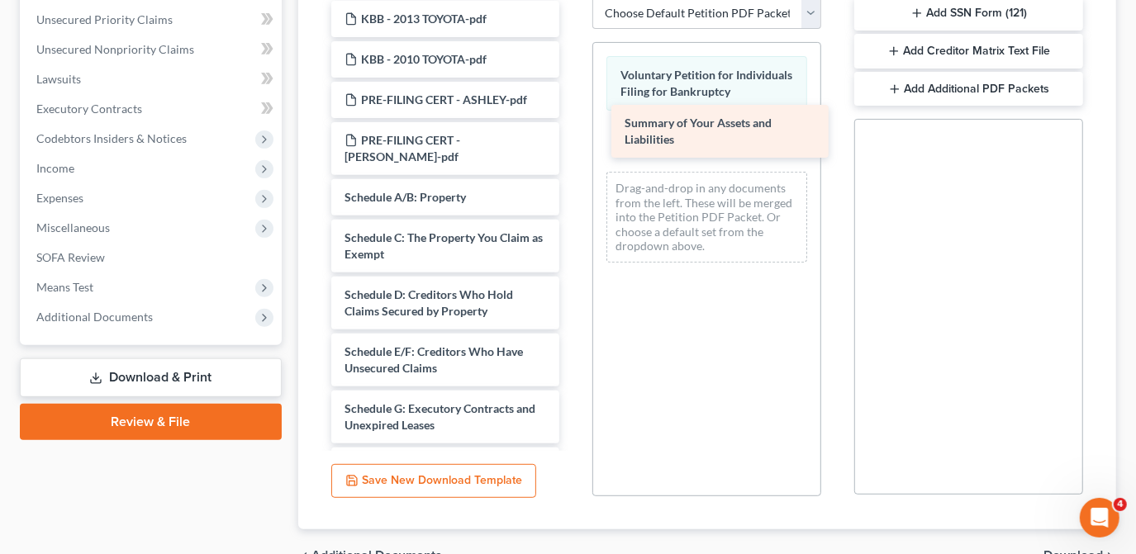
drag, startPoint x: 420, startPoint y: 183, endPoint x: 698, endPoint y: 132, distance: 282.2
click at [573, 130] on div "Summary of Your Assets and Liabilities KBB - 2013 TOYOTA-pdf KBB - 2010 TOYOTA-…" at bounding box center [445, 494] width 255 height 987
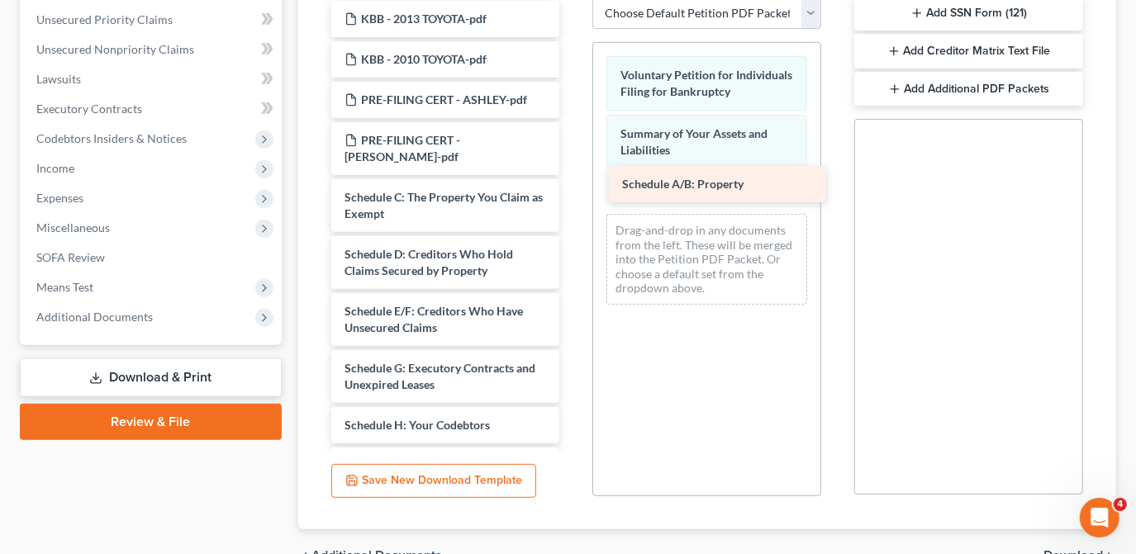
drag, startPoint x: 444, startPoint y: 175, endPoint x: 722, endPoint y: 180, distance: 277.6
click at [573, 180] on div "Schedule A/B: Property KBB - 2013 TOYOTA-pdf KBB - 2010 TOYOTA-pdf PRE-FILING C…" at bounding box center [445, 474] width 255 height 947
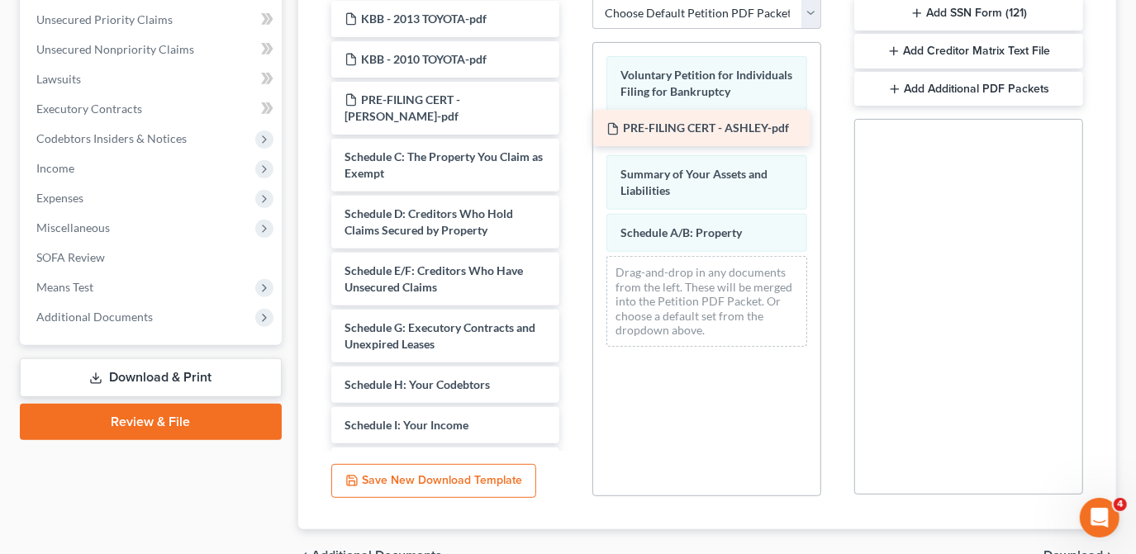
drag, startPoint x: 425, startPoint y: 103, endPoint x: 691, endPoint y: 131, distance: 266.6
click at [573, 133] on div "PRE-FILING CERT - ASHLEY-pdf KBB - 2013 TOYOTA-pdf KBB - 2010 TOYOTA-pdf PRE-FI…" at bounding box center [445, 454] width 255 height 906
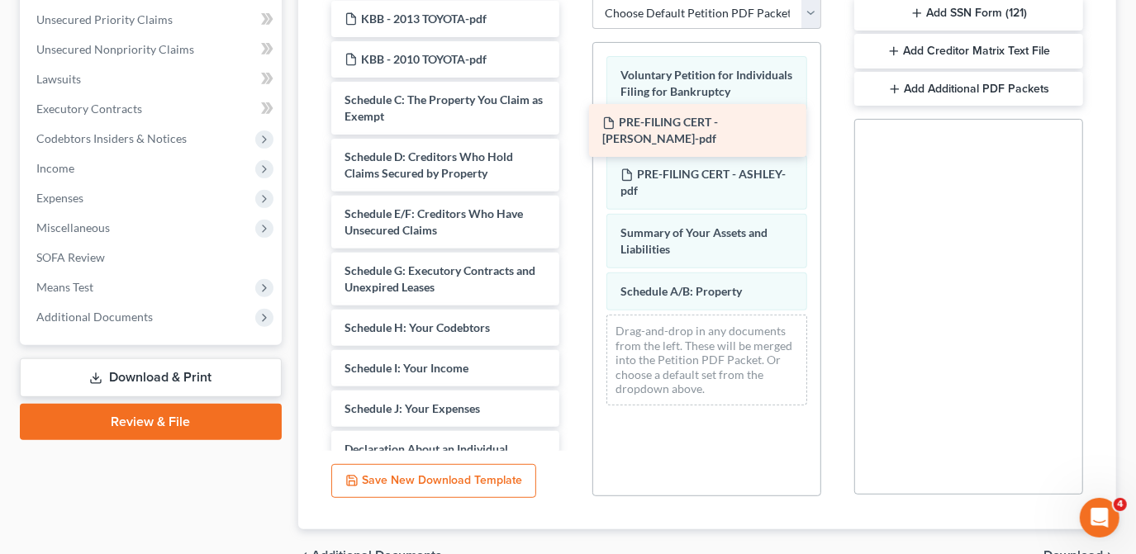
drag, startPoint x: 443, startPoint y: 96, endPoint x: 713, endPoint y: 120, distance: 271.2
click at [573, 121] on div "PRE-FILING CERT - [PERSON_NAME]-pdf KBB - 2013 TOYOTA-pdf KBB - 2010 TOYOTA-pdf…" at bounding box center [445, 425] width 255 height 849
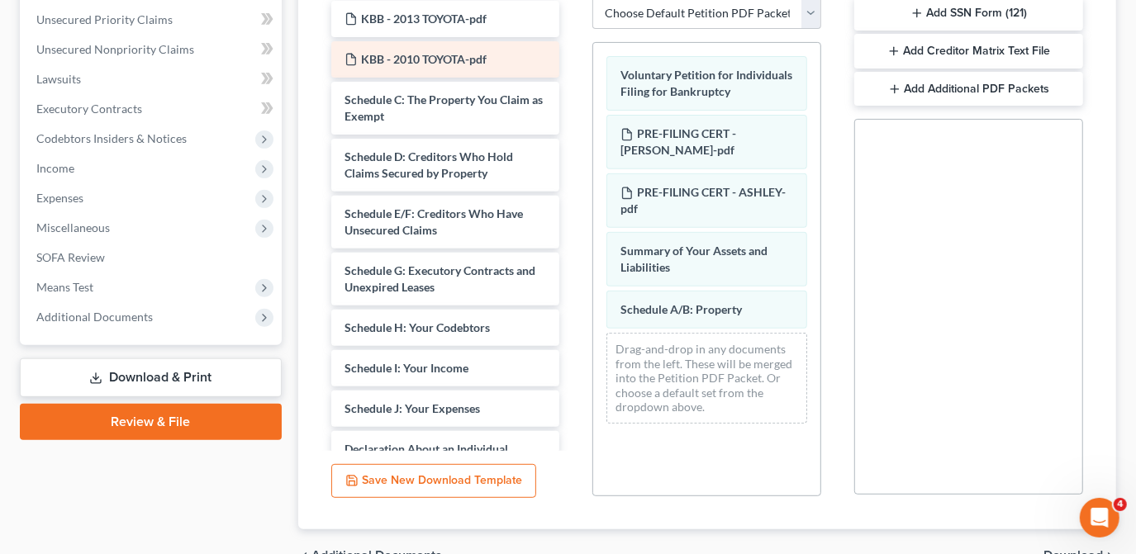
scroll to position [300, 0]
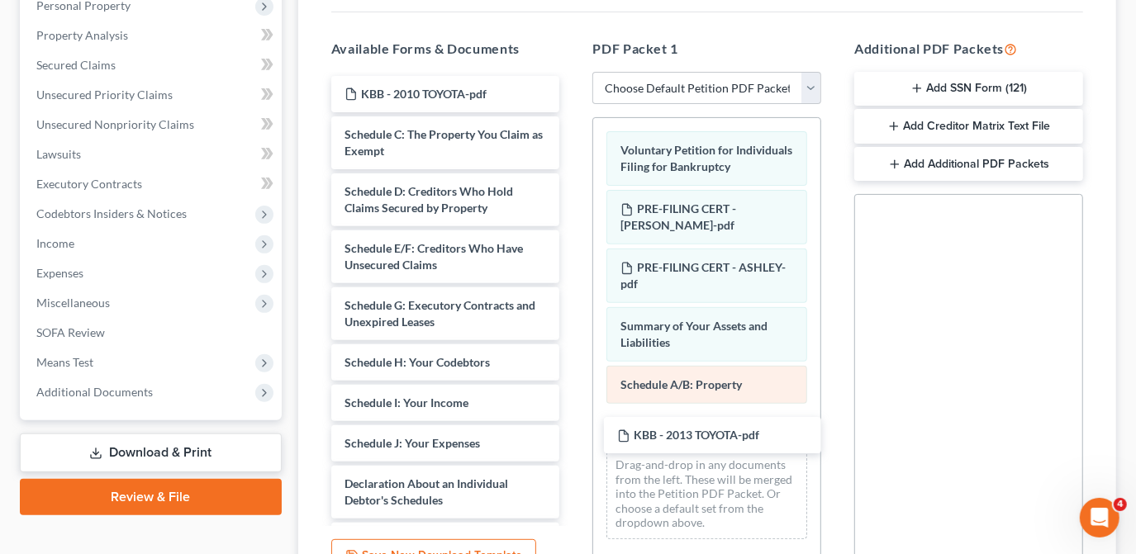
drag, startPoint x: 469, startPoint y: 91, endPoint x: 738, endPoint y: 392, distance: 403.7
click at [573, 421] on div "KBB - 2013 TOYOTA-pdf KBB - 2013 TOYOTA-pdf KBB - 2010 TOYOTA-pdf Schedule C: T…" at bounding box center [445, 480] width 255 height 809
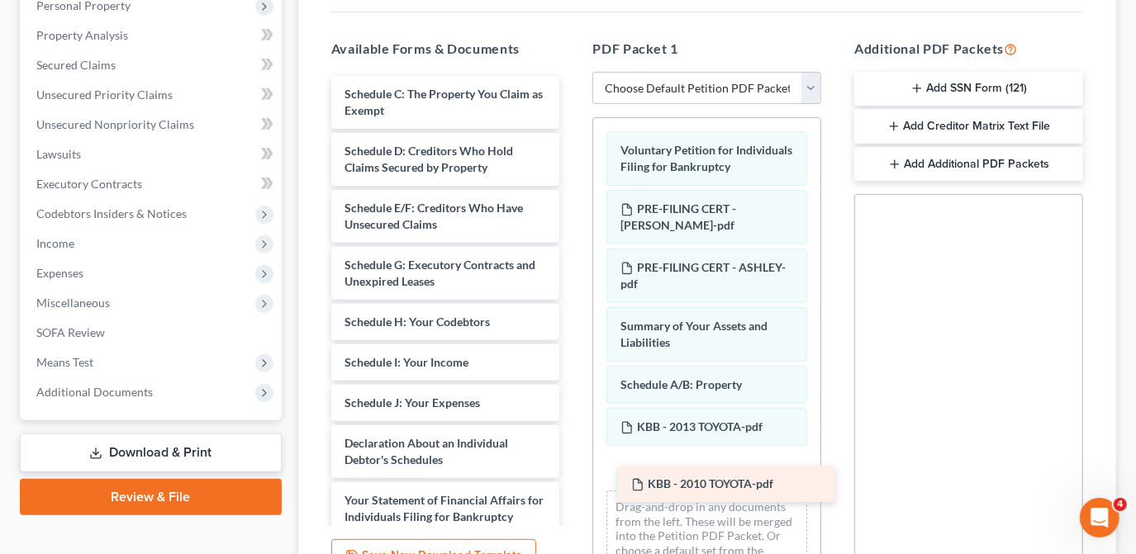
drag, startPoint x: 455, startPoint y: 89, endPoint x: 738, endPoint y: 473, distance: 476.8
click at [573, 475] on div "KBB - 2010 TOYOTA-pdf KBB - 2010 TOYOTA-pdf Schedule C: The Property You Claim …" at bounding box center [445, 460] width 255 height 768
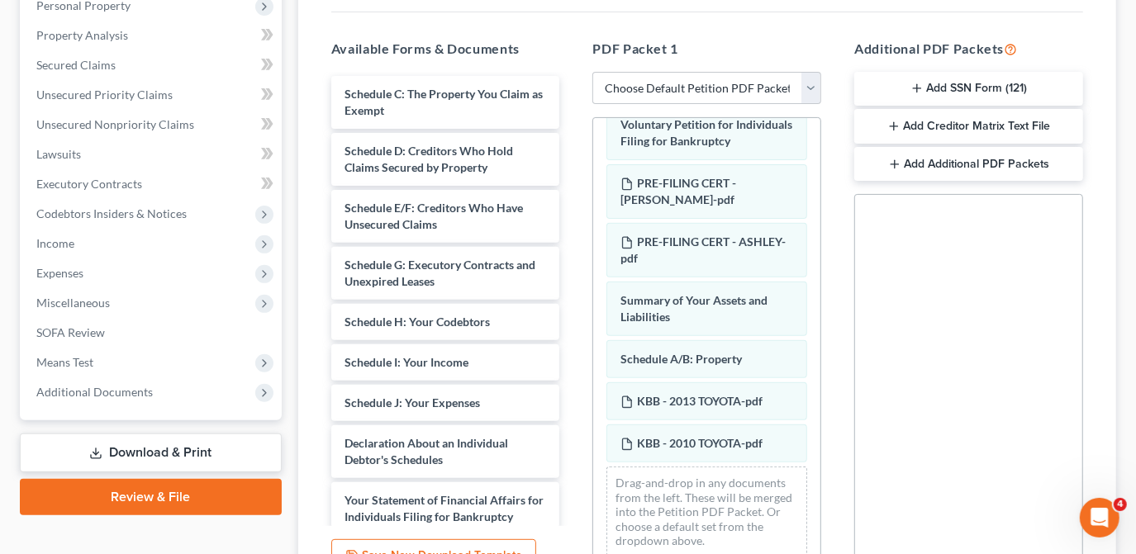
scroll to position [37, 0]
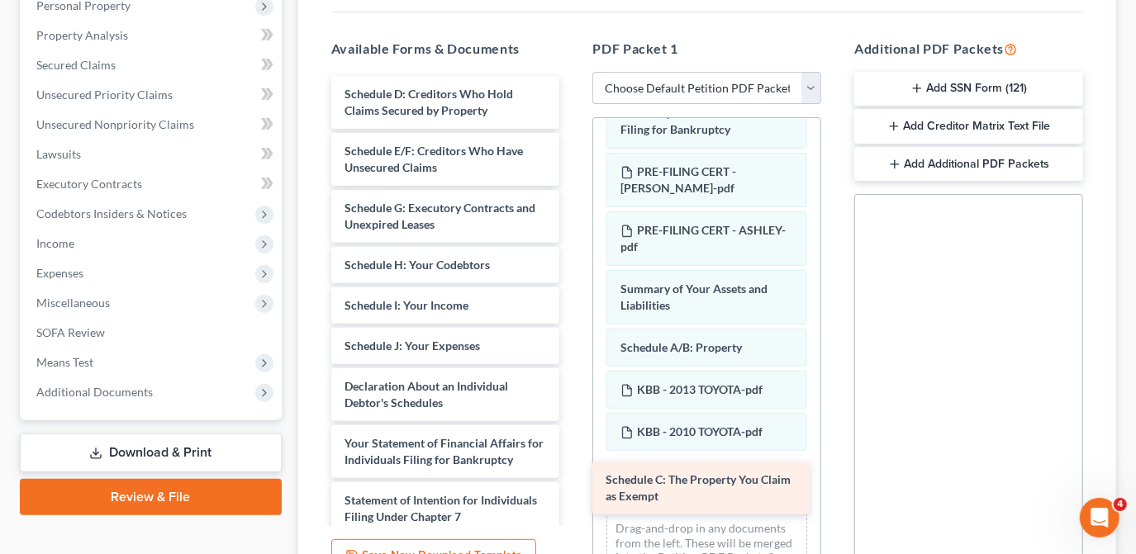
drag, startPoint x: 469, startPoint y: 102, endPoint x: 737, endPoint y: 487, distance: 468.8
click at [573, 487] on div "Schedule C: The Property You Claim as Exempt Schedule C: The Property You Claim…" at bounding box center [445, 431] width 255 height 711
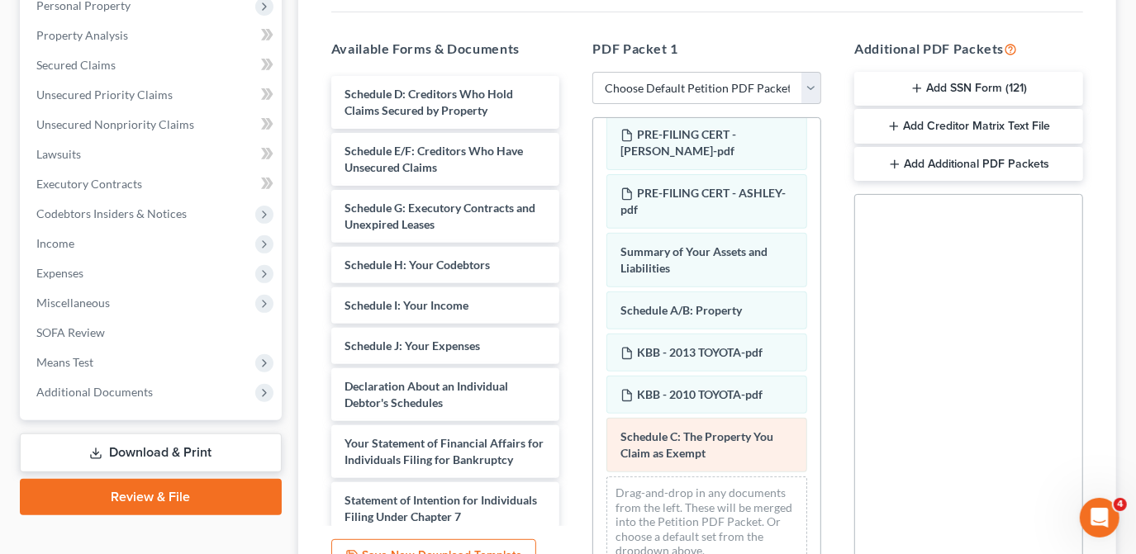
scroll to position [95, 0]
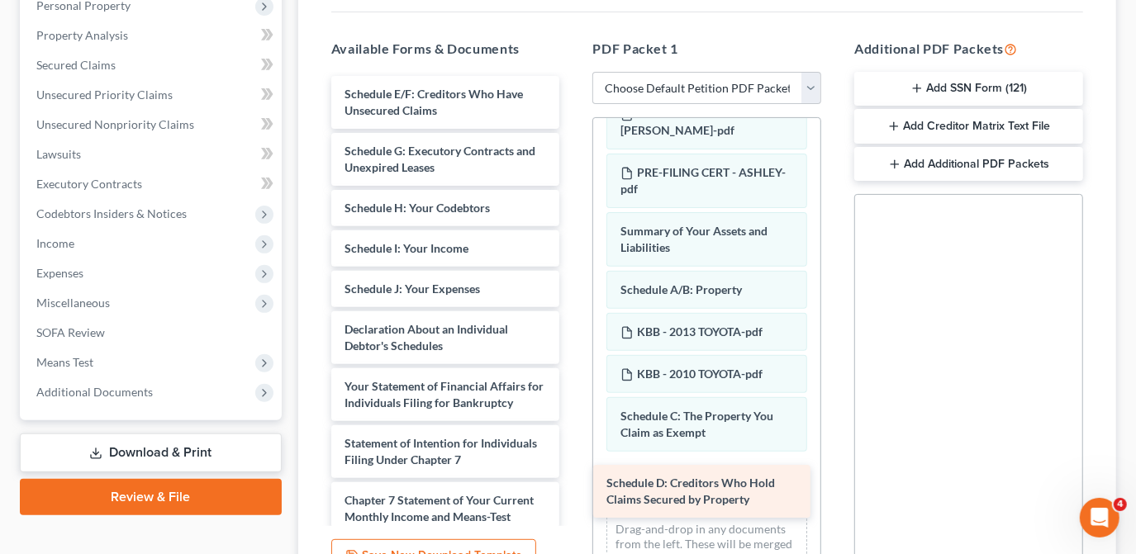
drag, startPoint x: 443, startPoint y: 94, endPoint x: 702, endPoint y: 482, distance: 466.2
click at [573, 484] on div "Schedule D: Creditors Who Hold Claims Secured by Property Schedule D: Creditors…" at bounding box center [445, 403] width 255 height 654
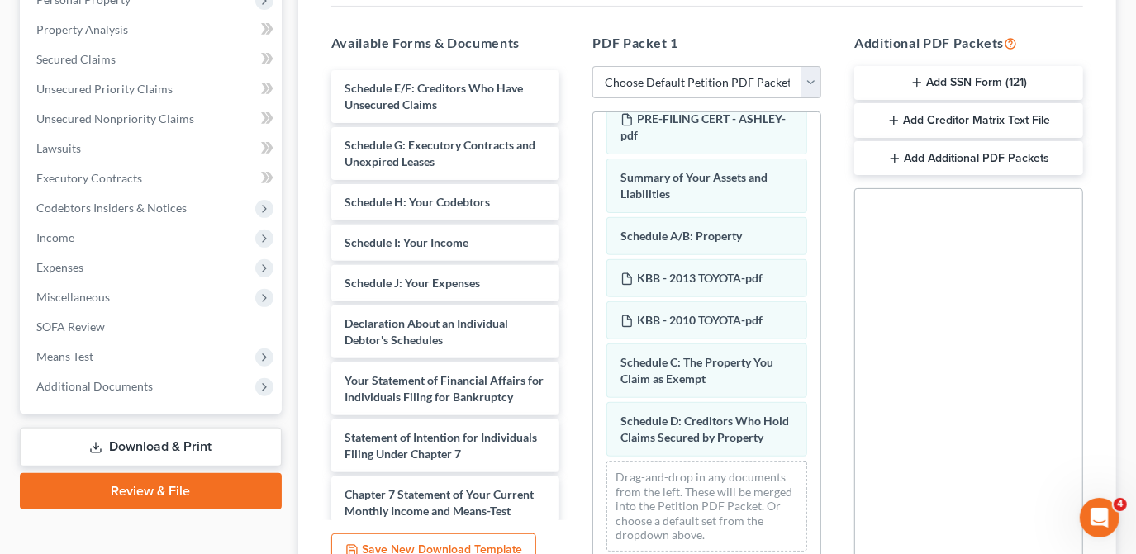
scroll to position [300, 0]
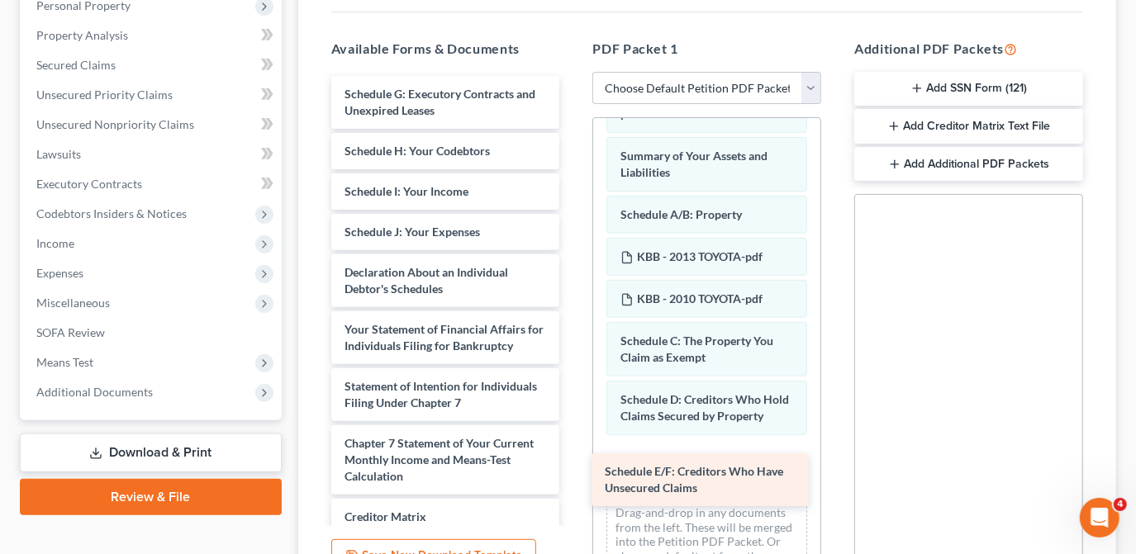
drag, startPoint x: 468, startPoint y: 100, endPoint x: 728, endPoint y: 479, distance: 459.8
click at [573, 479] on div "Schedule E/F: Creditors Who Have Unsecured Claims Schedule E/F: Creditors Who H…" at bounding box center [445, 374] width 255 height 597
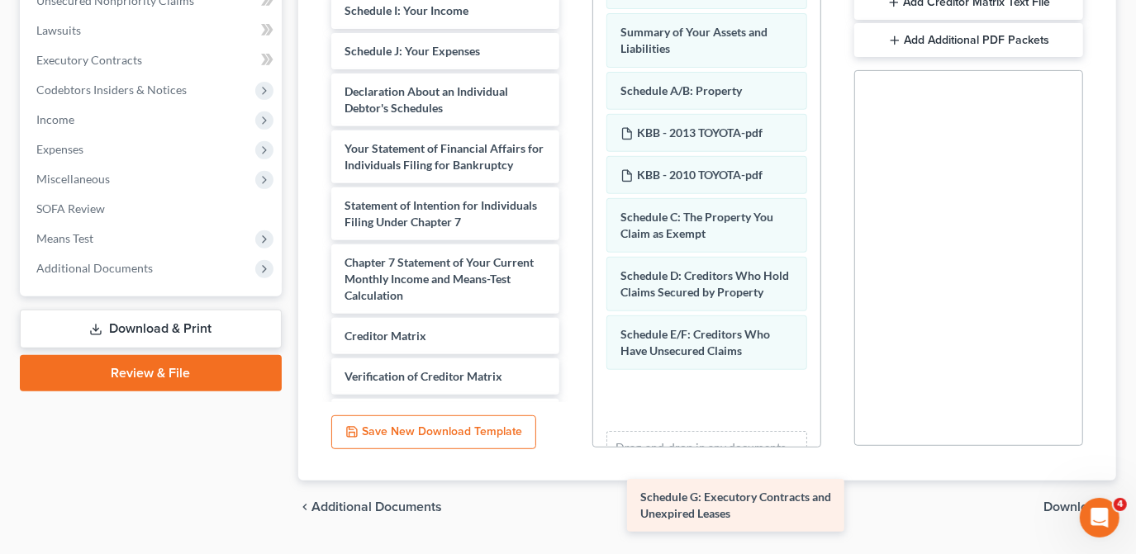
scroll to position [450, 0]
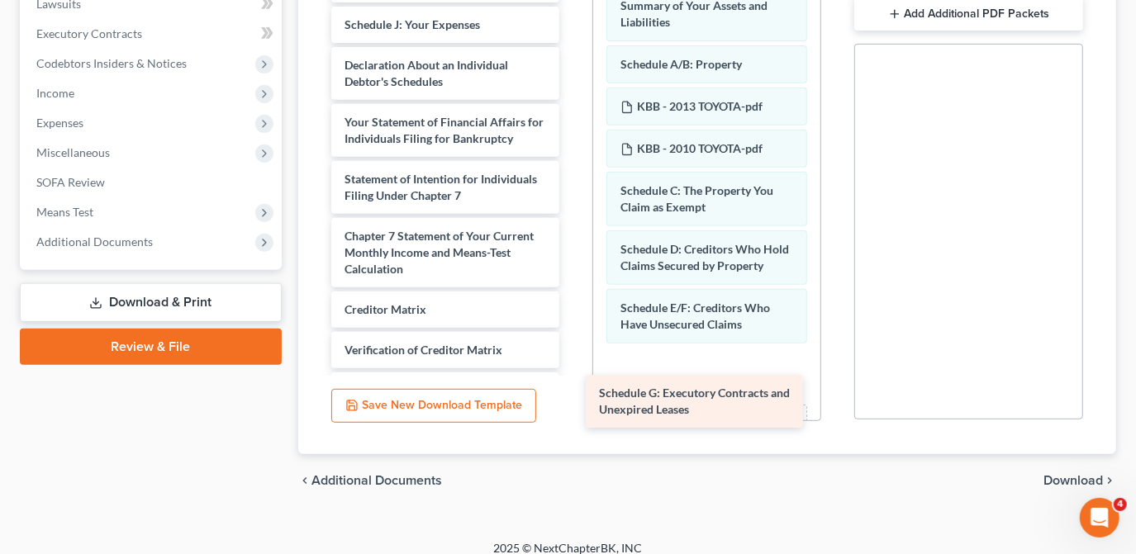
drag, startPoint x: 439, startPoint y: 107, endPoint x: 700, endPoint y: 401, distance: 393.8
click at [573, 405] on div "Schedule G: Executory Contracts and Unexpired Leases Schedule G: Executory Cont…" at bounding box center [445, 196] width 255 height 540
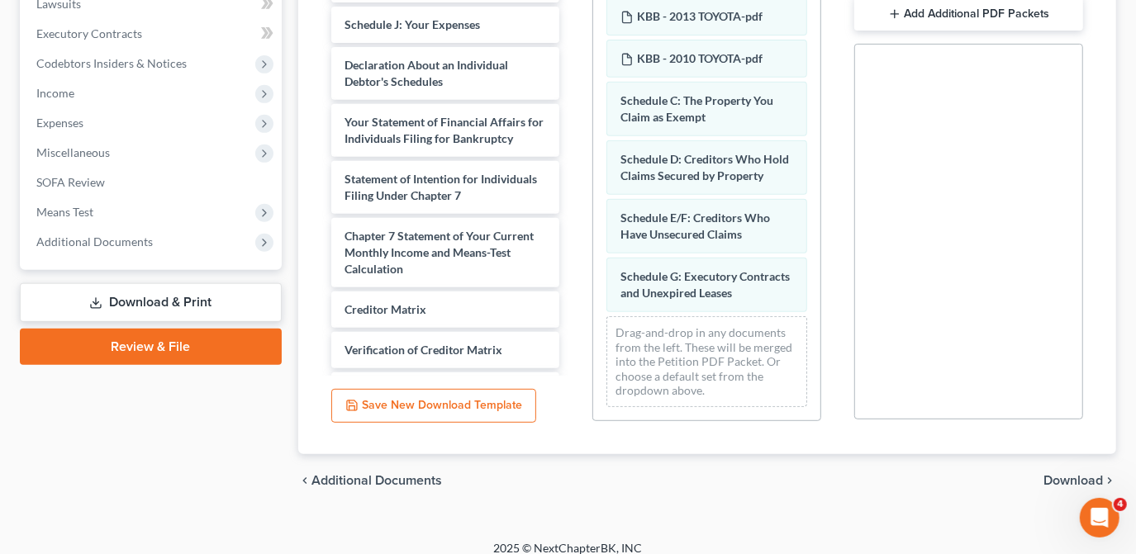
scroll to position [303, 0]
click at [821, 409] on div "Voluntary Petition for Individuals Filing for Bankruptcy PRE-FILING CERT - [PER…" at bounding box center [706, 194] width 229 height 454
drag, startPoint x: 821, startPoint y: 409, endPoint x: 812, endPoint y: 406, distance: 9.4
click at [821, 410] on div "PDF Packet 1 Choose Default Petition PDF Packet Complete Bankruptcy Petition (a…" at bounding box center [707, 155] width 262 height 560
drag, startPoint x: 821, startPoint y: 199, endPoint x: 813, endPoint y: 179, distance: 21.5
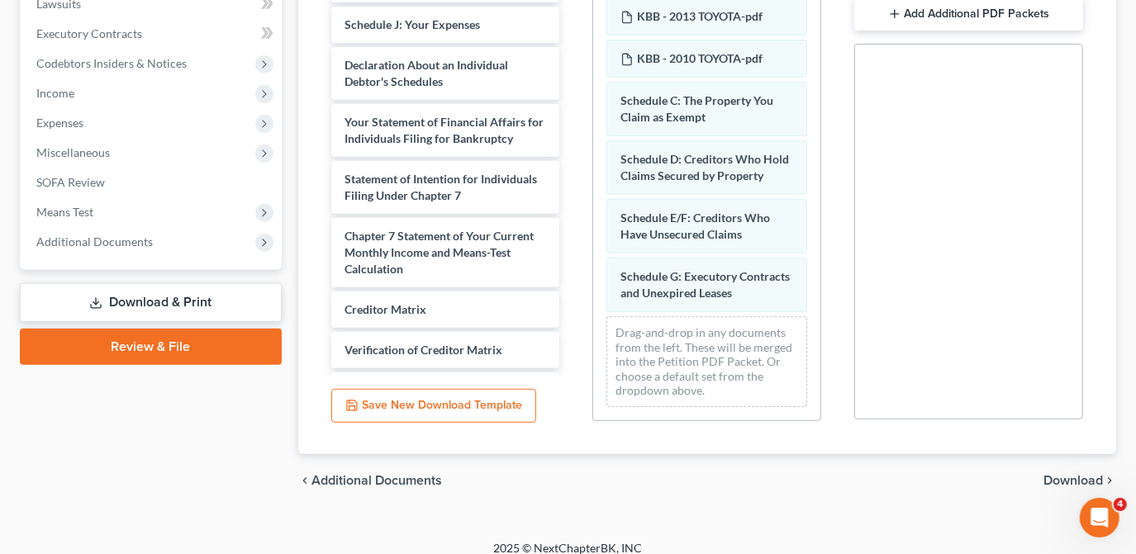
click at [814, 181] on div "Voluntary Petition for Individuals Filing for Bankruptcy PRE-FILING CERT - [PER…" at bounding box center [706, 194] width 229 height 454
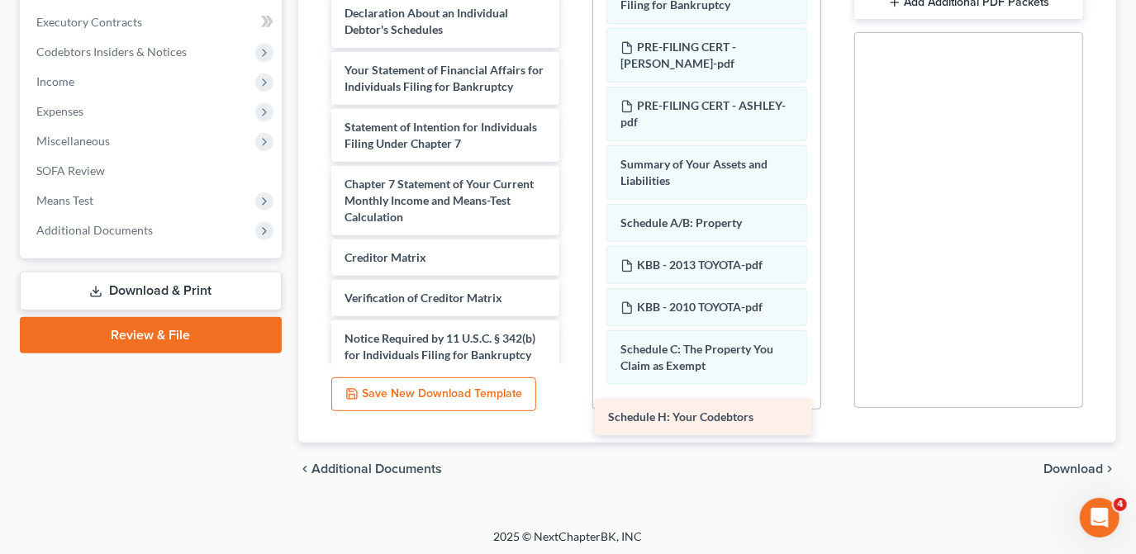
scroll to position [464, 0]
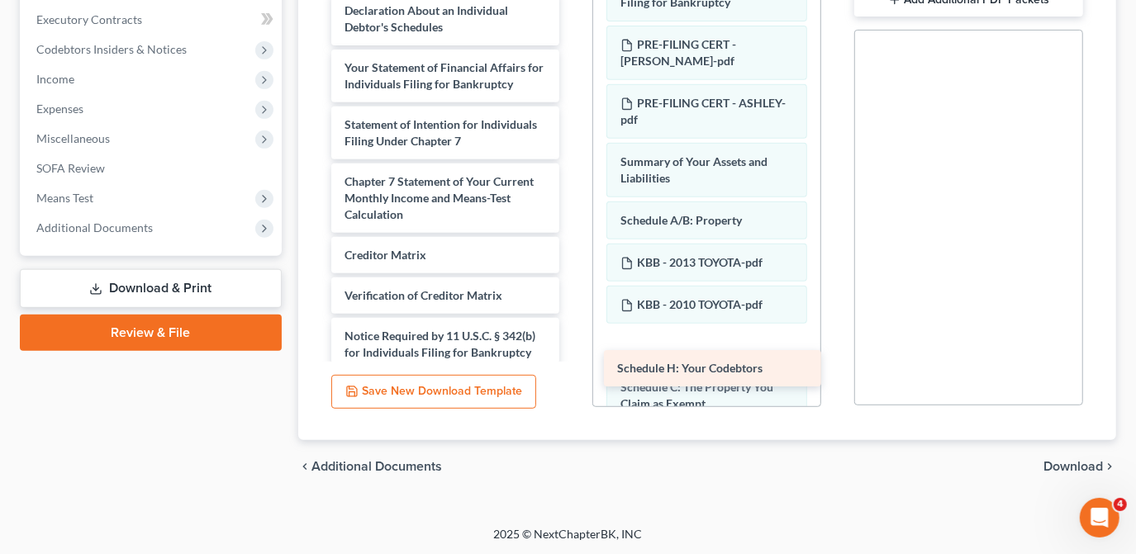
drag, startPoint x: 478, startPoint y: 89, endPoint x: 753, endPoint y: 376, distance: 397.3
click at [573, 364] on div "Schedule H: Your Codebtors Schedule H: Your Codebtors Schedule I: Your Income S…" at bounding box center [445, 162] width 255 height 500
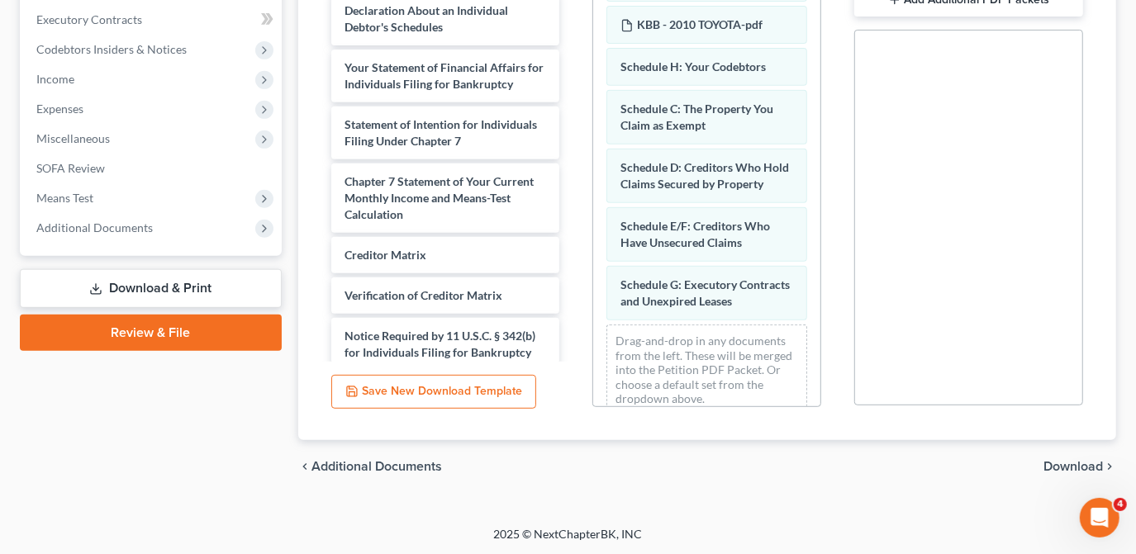
scroll to position [344, 0]
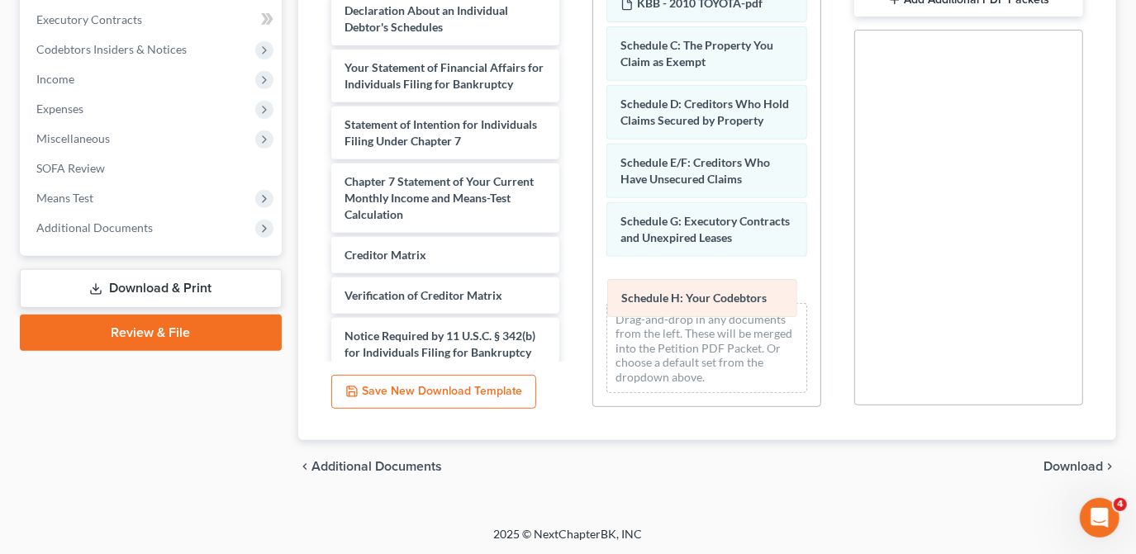
drag, startPoint x: 691, startPoint y: 10, endPoint x: 695, endPoint y: 289, distance: 279.2
click at [693, 293] on div "Schedule H: Your Codebtors Voluntary Petition for Individuals Filing for Bankru…" at bounding box center [706, 29] width 227 height 754
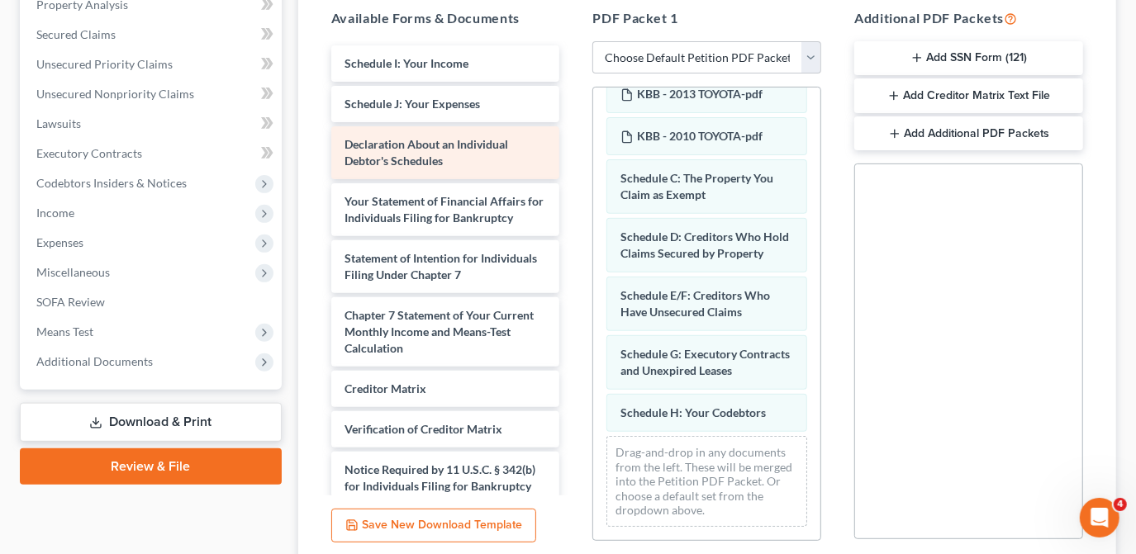
scroll to position [314, 0]
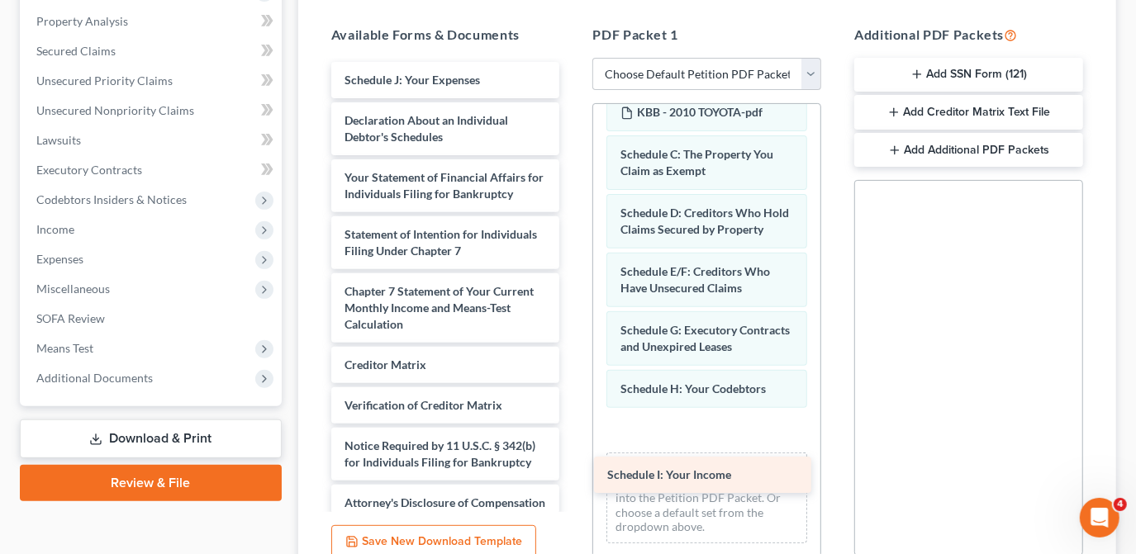
drag, startPoint x: 436, startPoint y: 78, endPoint x: 700, endPoint y: 468, distance: 471.7
click at [573, 474] on div "Schedule I: Your Income Schedule I: Your Income Schedule J: Your Expenses Decla…" at bounding box center [445, 291] width 255 height 459
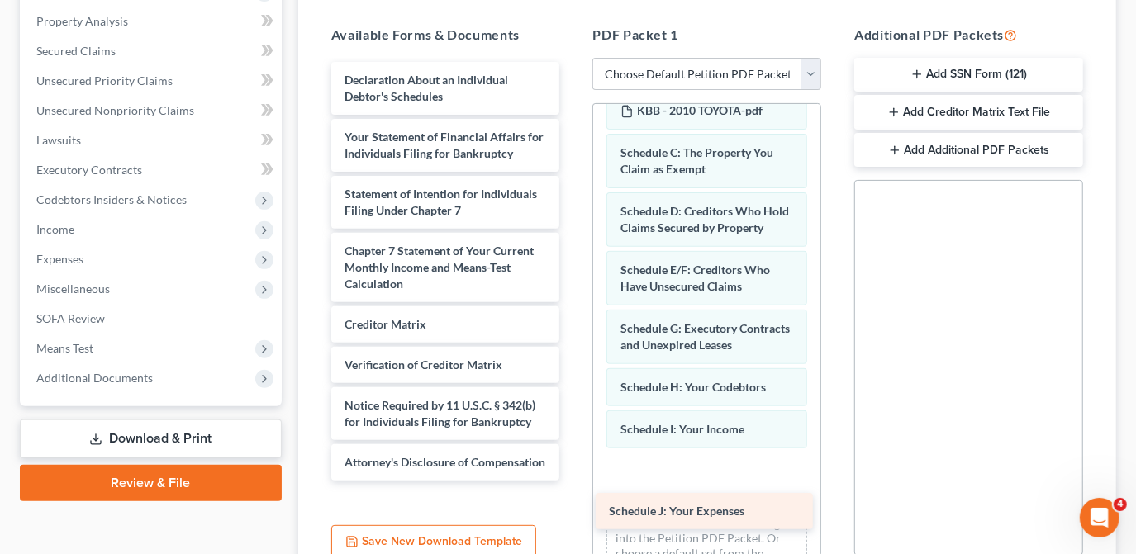
drag, startPoint x: 462, startPoint y: 81, endPoint x: 729, endPoint y: 512, distance: 507.5
click at [573, 481] on div "Schedule J: Your Expenses Schedule J: Your Expenses Declaration About an Indivi…" at bounding box center [445, 271] width 255 height 419
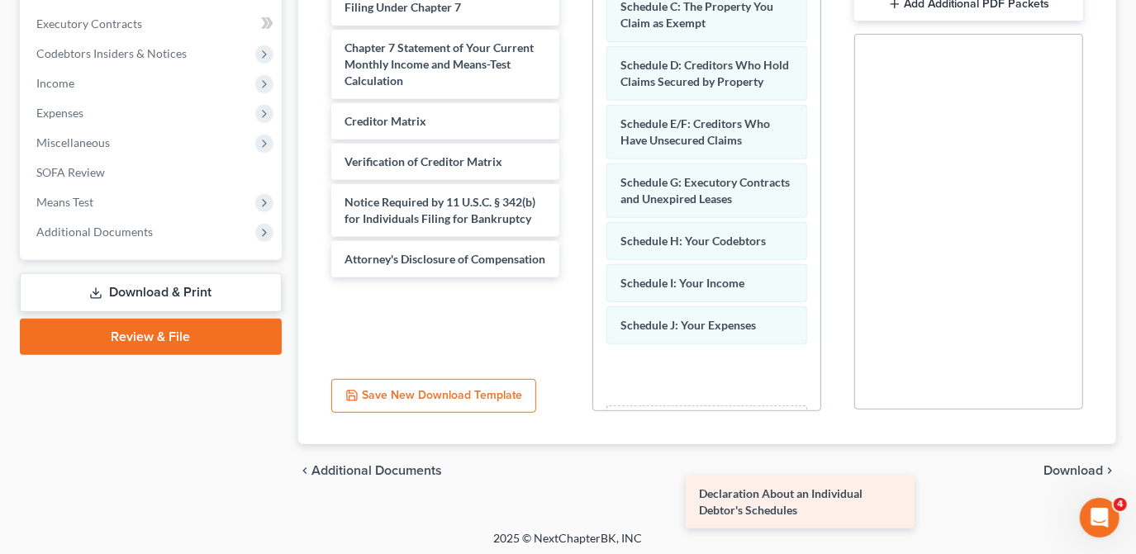
scroll to position [464, 0]
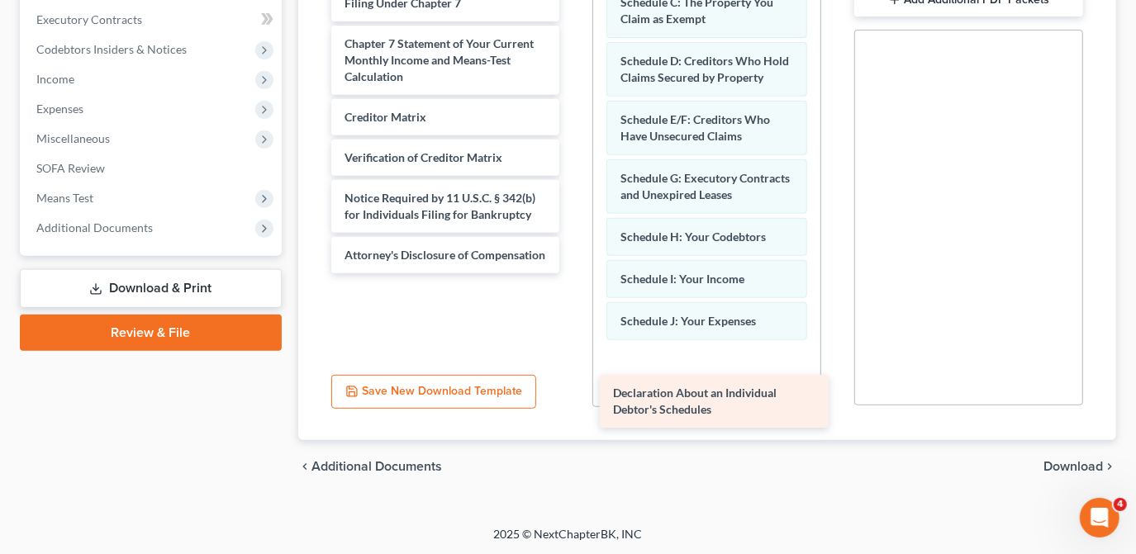
drag, startPoint x: 403, startPoint y: 82, endPoint x: 672, endPoint y: 396, distance: 413.7
click at [573, 273] on div "Declaration About an Individual Debtor's Schedules Declaration About an Individ…" at bounding box center [445, 93] width 255 height 362
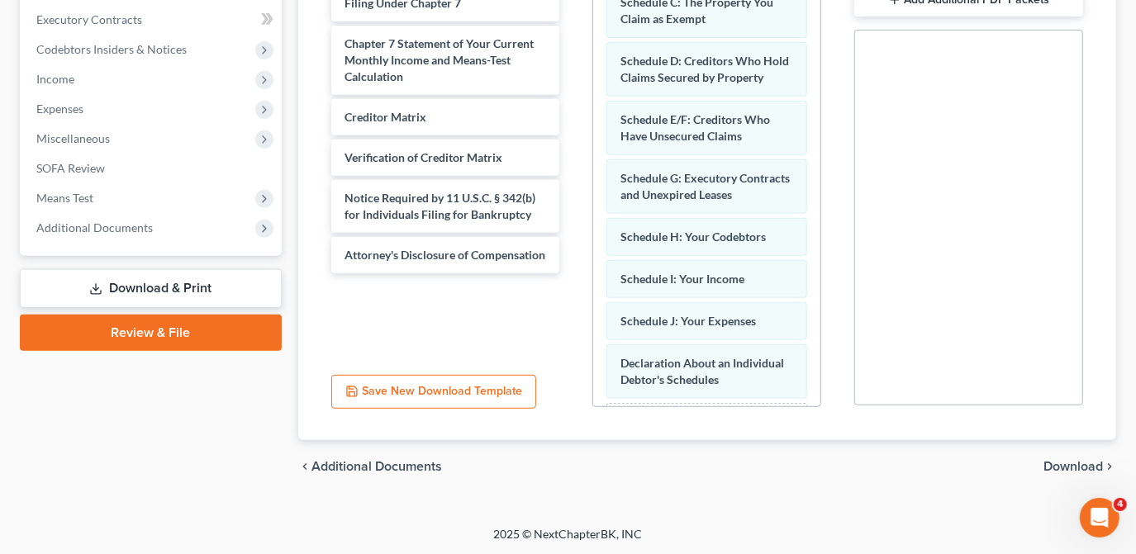
click at [808, 394] on div "Voluntary Petition for Individuals Filing for Bankruptcy PRE-FILING CERT - [PER…" at bounding box center [706, 58] width 227 height 898
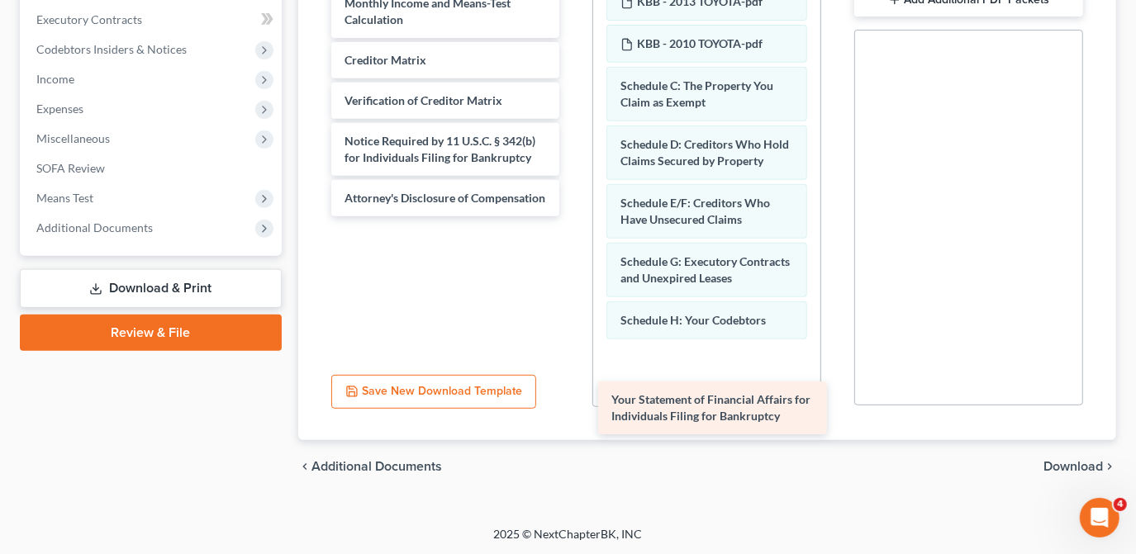
drag, startPoint x: 441, startPoint y: 164, endPoint x: 708, endPoint y: 411, distance: 363.0
click at [573, 216] on div "Your Statement of Financial Affairs for Individuals Filing for Bankruptcy Your …" at bounding box center [445, 64] width 255 height 305
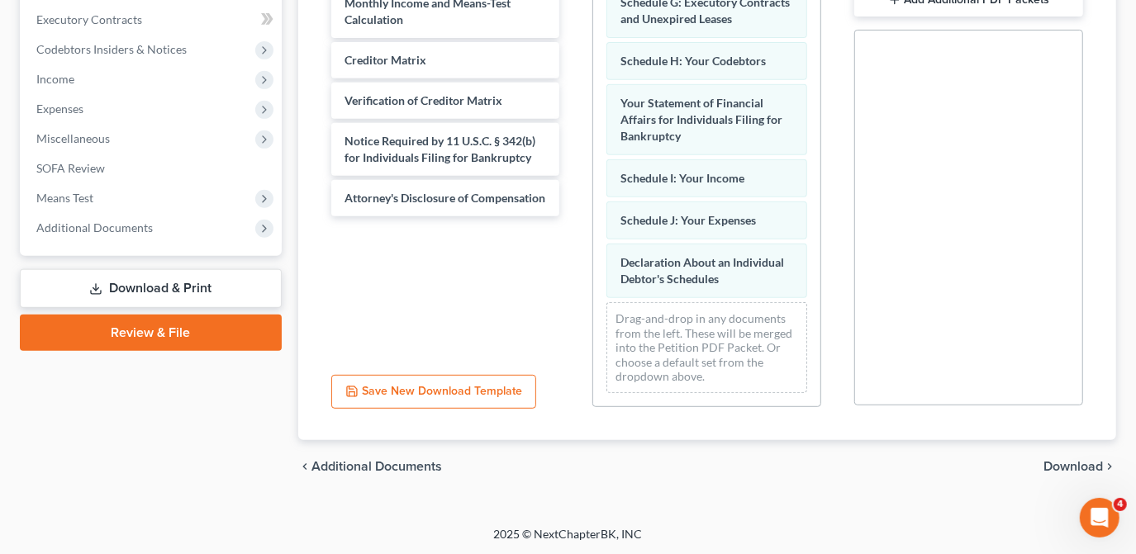
scroll to position [561, 0]
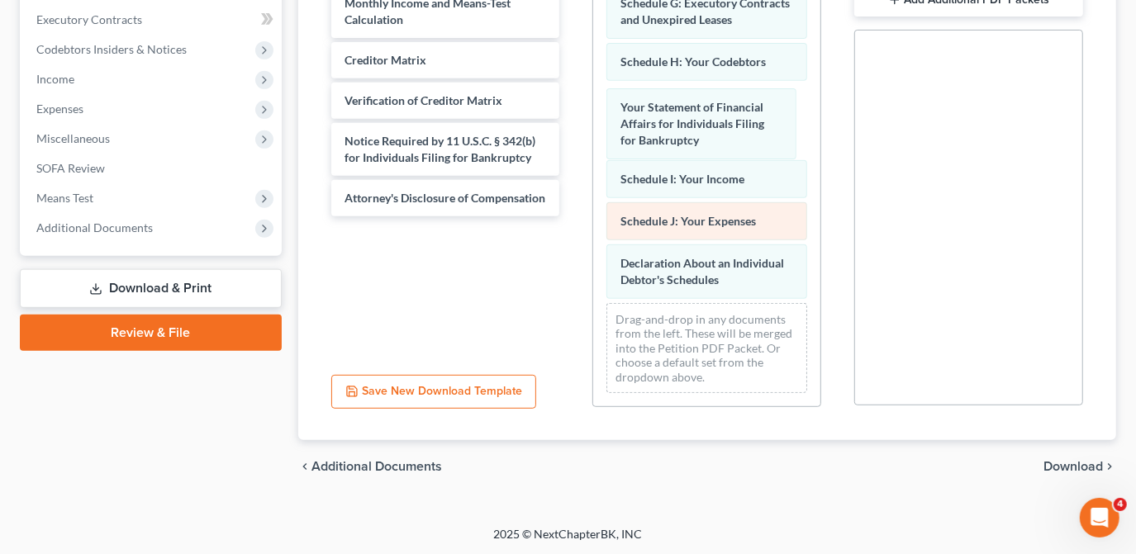
drag, startPoint x: 680, startPoint y: 116, endPoint x: 661, endPoint y: 206, distance: 91.2
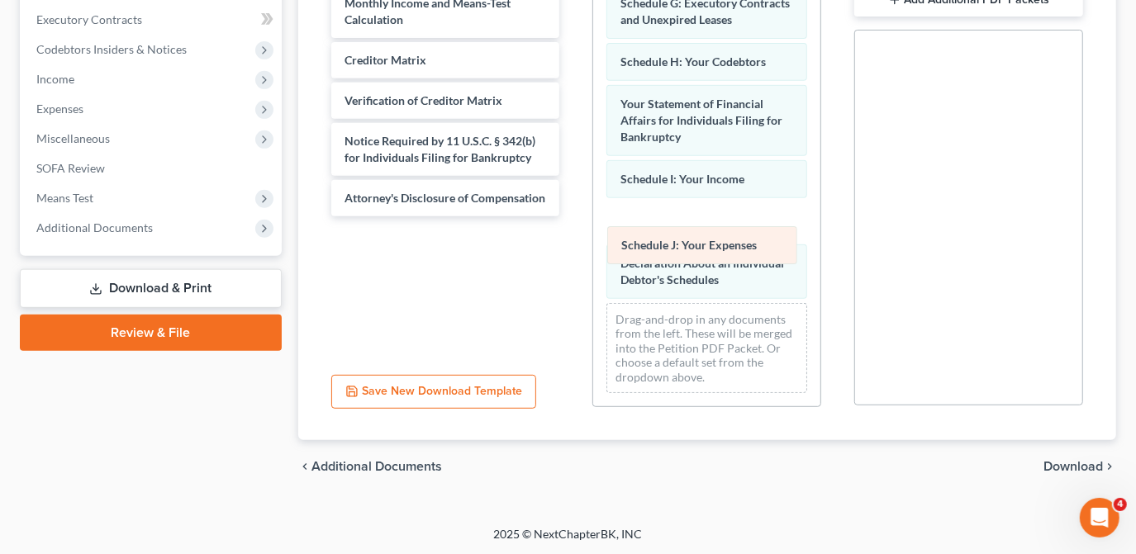
drag, startPoint x: 662, startPoint y: 259, endPoint x: 662, endPoint y: 268, distance: 9.9
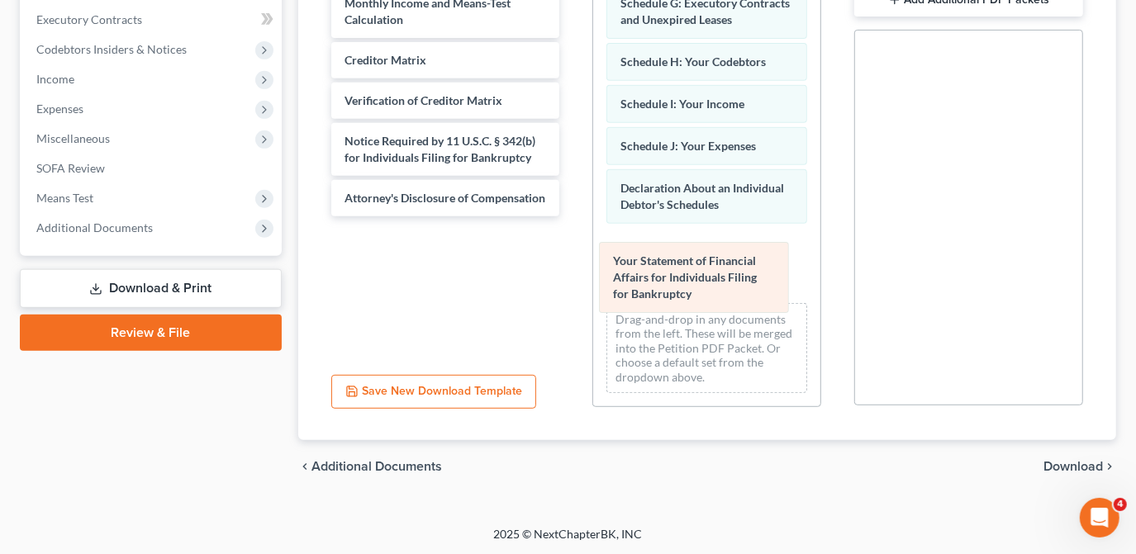
drag, startPoint x: 658, startPoint y: 128, endPoint x: 654, endPoint y: 267, distance: 138.8
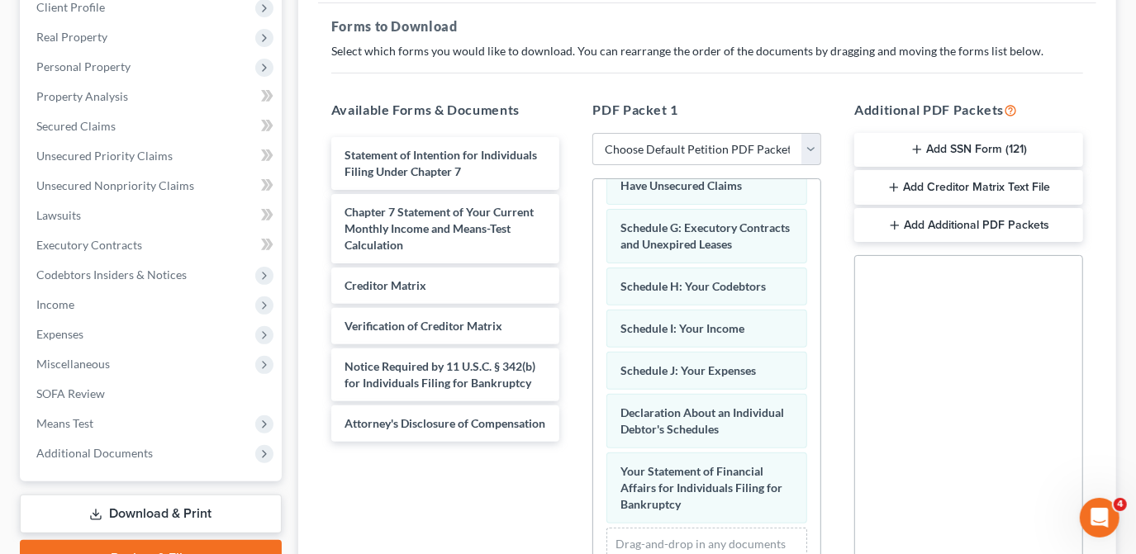
scroll to position [314, 0]
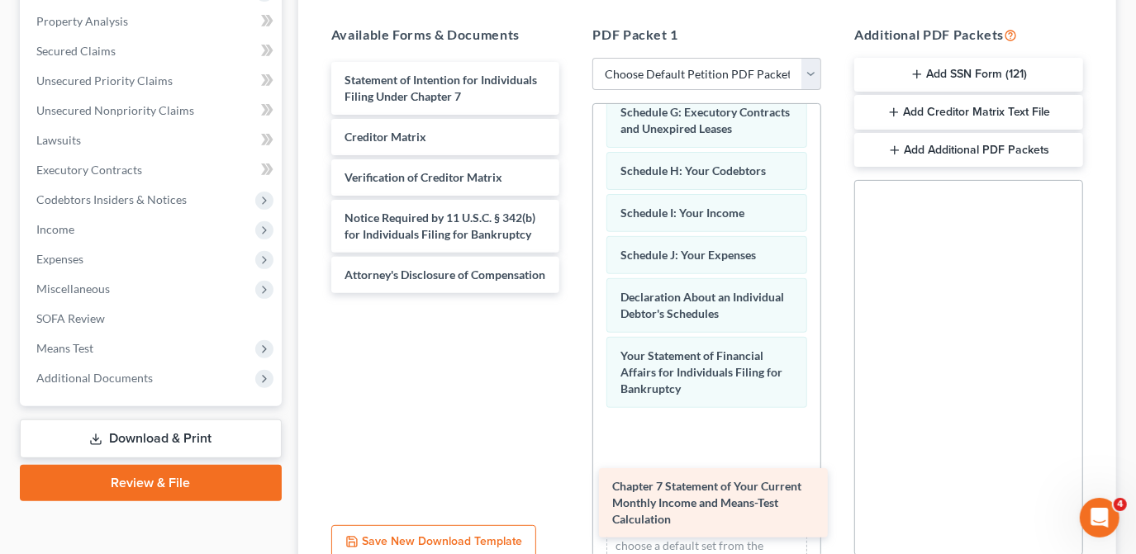
drag, startPoint x: 414, startPoint y: 155, endPoint x: 691, endPoint y: 499, distance: 441.7
click at [573, 293] on div "Chapter 7 Statement of Your Current Monthly Income and Means-Test Calculation S…" at bounding box center [445, 177] width 255 height 231
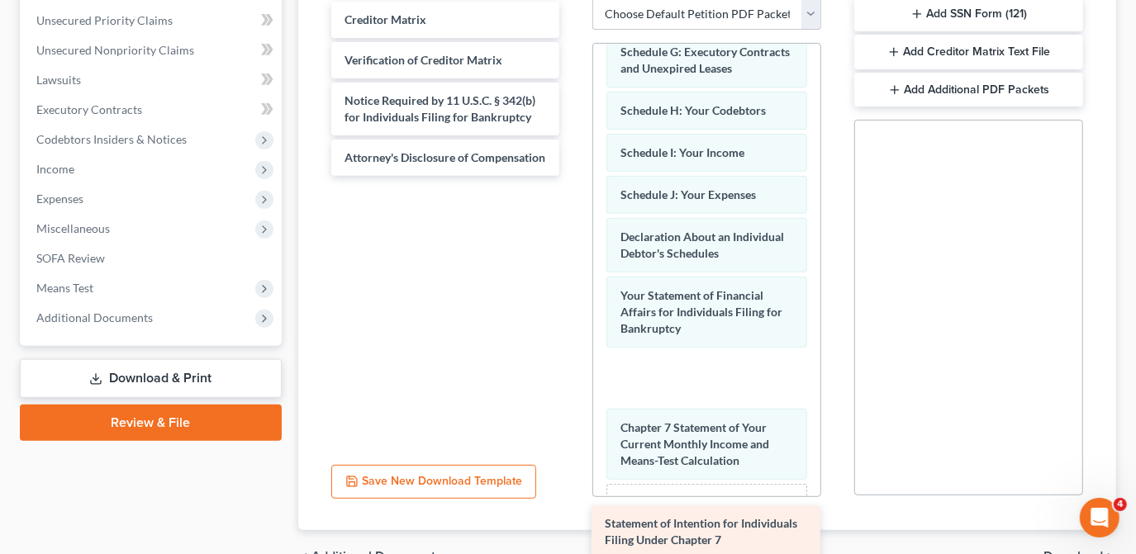
scroll to position [464, 0]
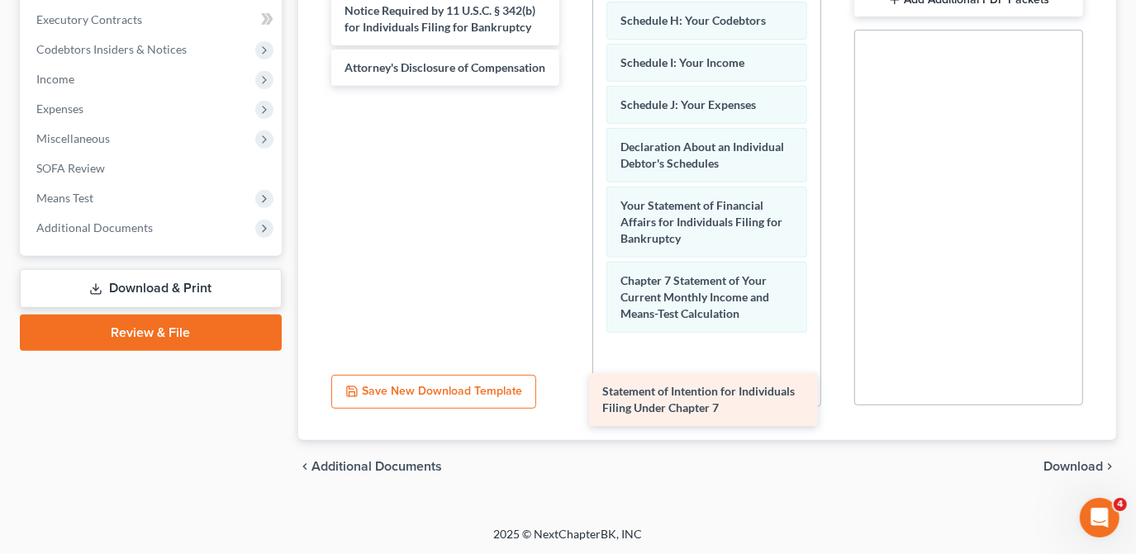
drag, startPoint x: 415, startPoint y: 89, endPoint x: 673, endPoint y: 400, distance: 403.6
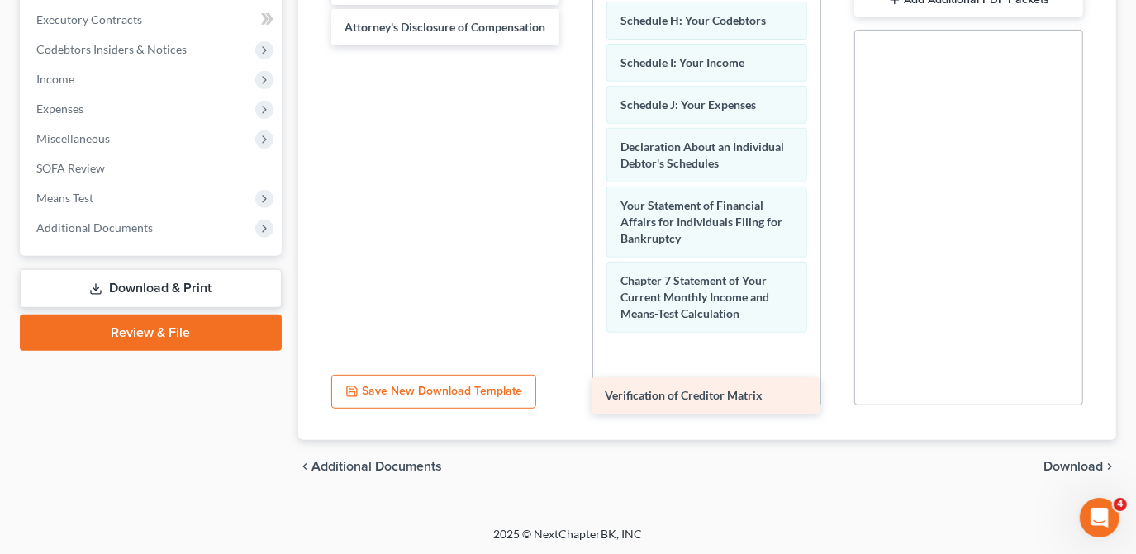
drag, startPoint x: 418, startPoint y: 115, endPoint x: 678, endPoint y: 390, distance: 378.6
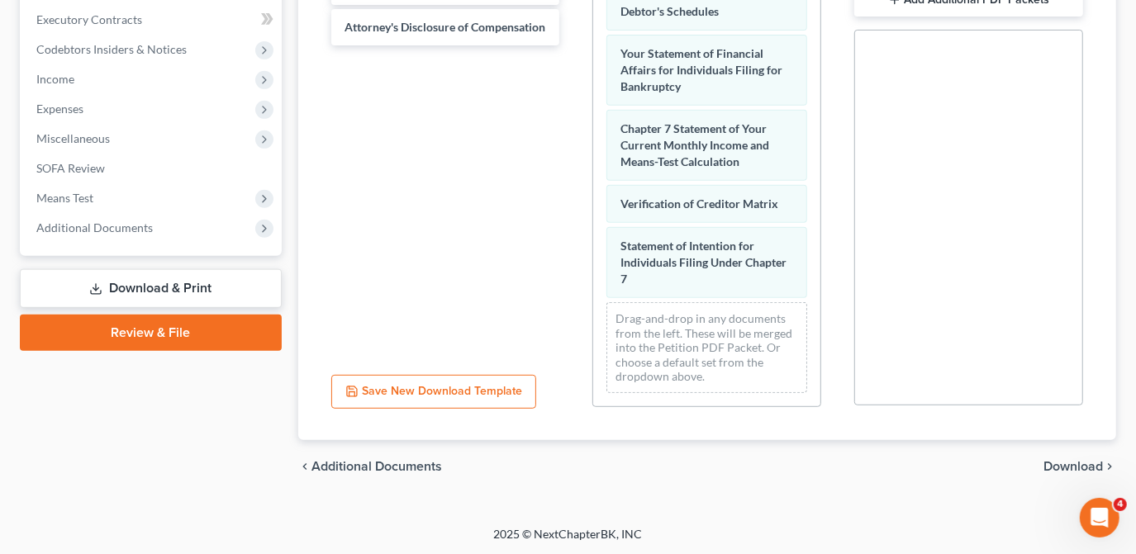
scroll to position [752, 0]
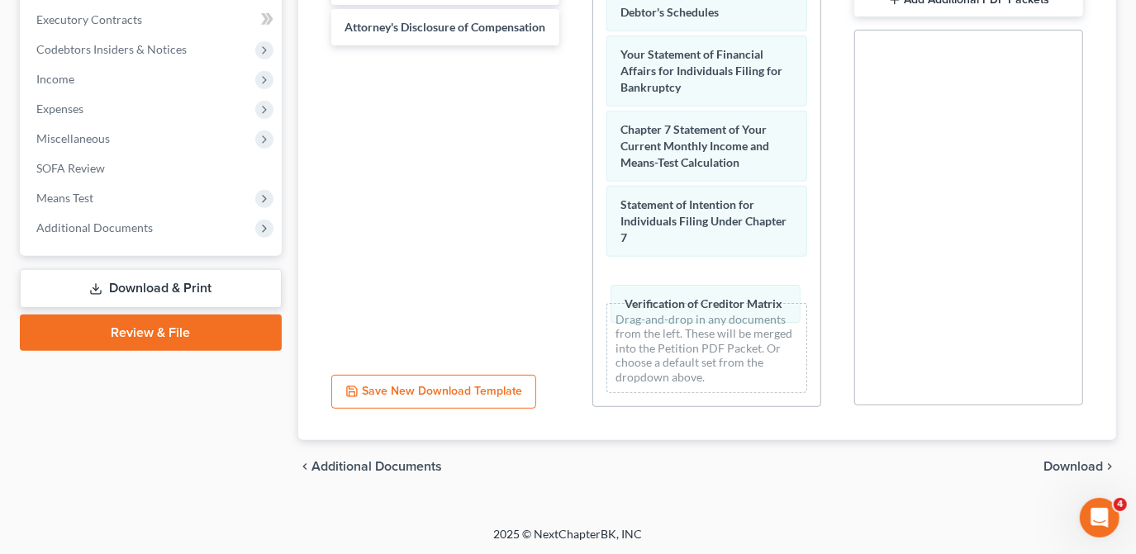
drag, startPoint x: 694, startPoint y: 198, endPoint x: 700, endPoint y: 279, distance: 81.2
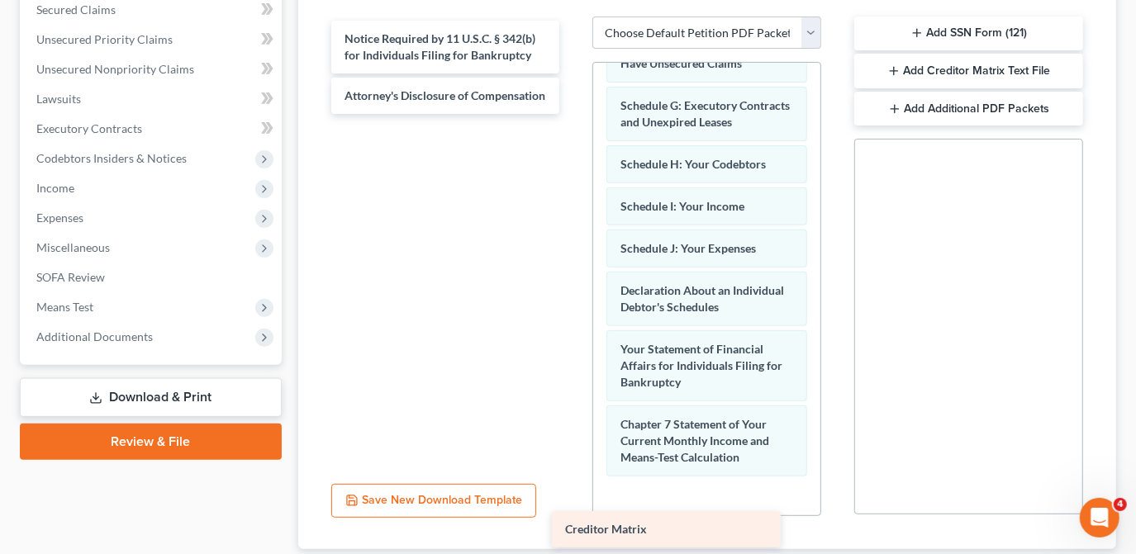
scroll to position [464, 0]
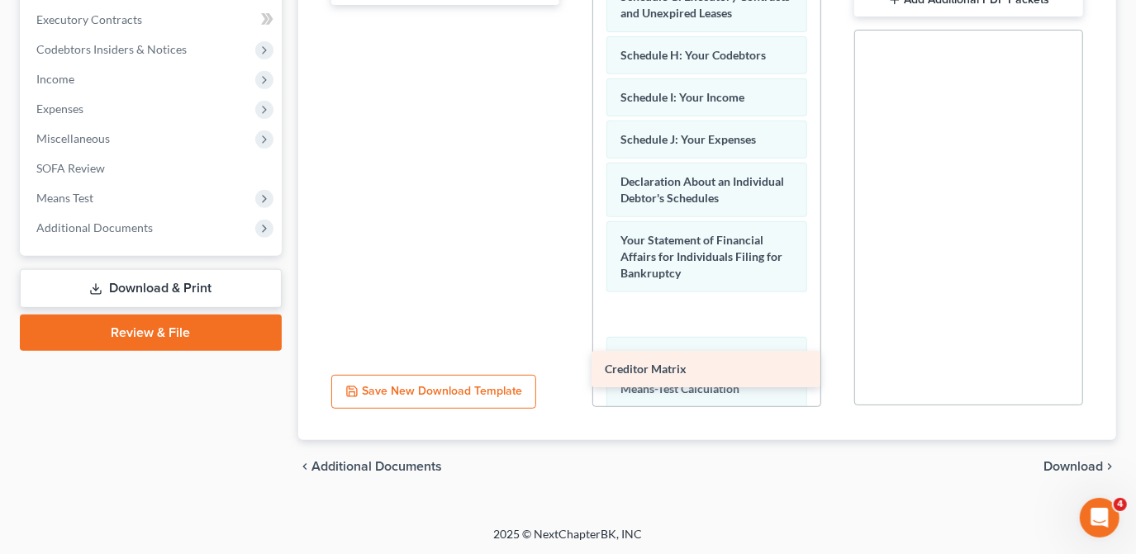
drag, startPoint x: 458, startPoint y: 152, endPoint x: 714, endPoint y: 370, distance: 336.3
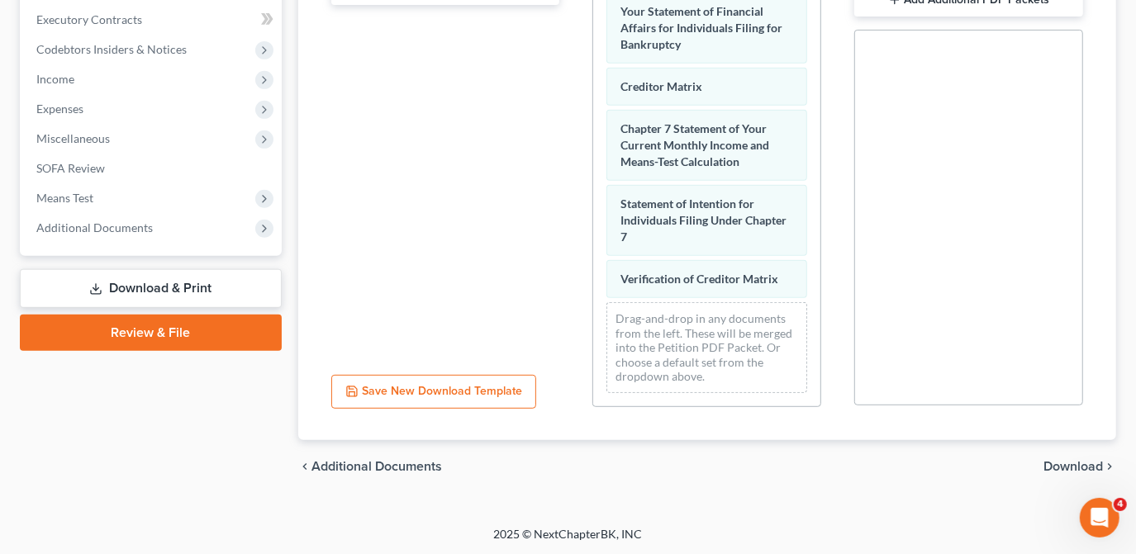
scroll to position [794, 0]
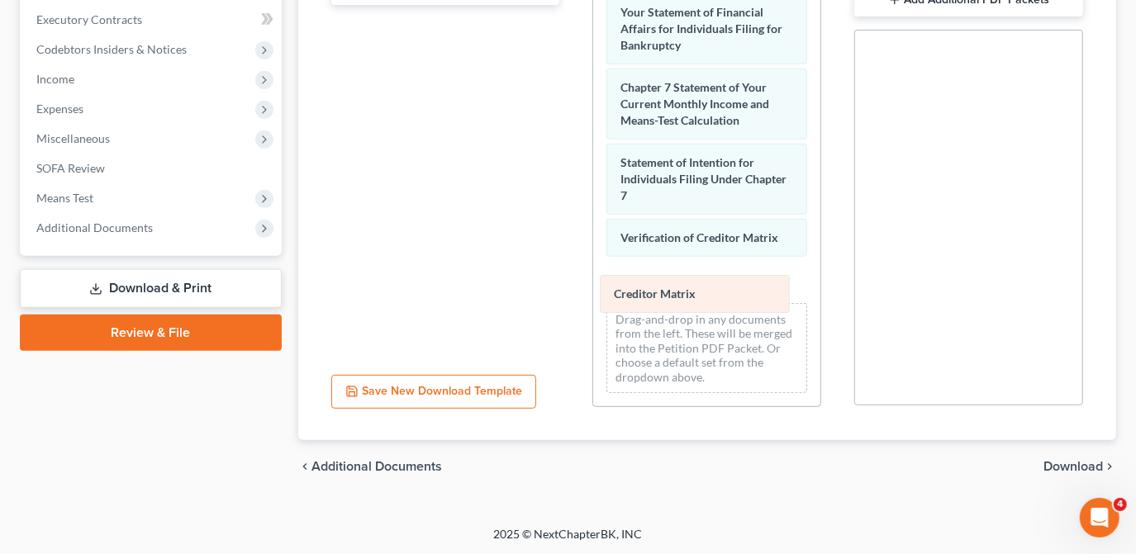
drag, startPoint x: 688, startPoint y: 82, endPoint x: 682, endPoint y: 287, distance: 204.9
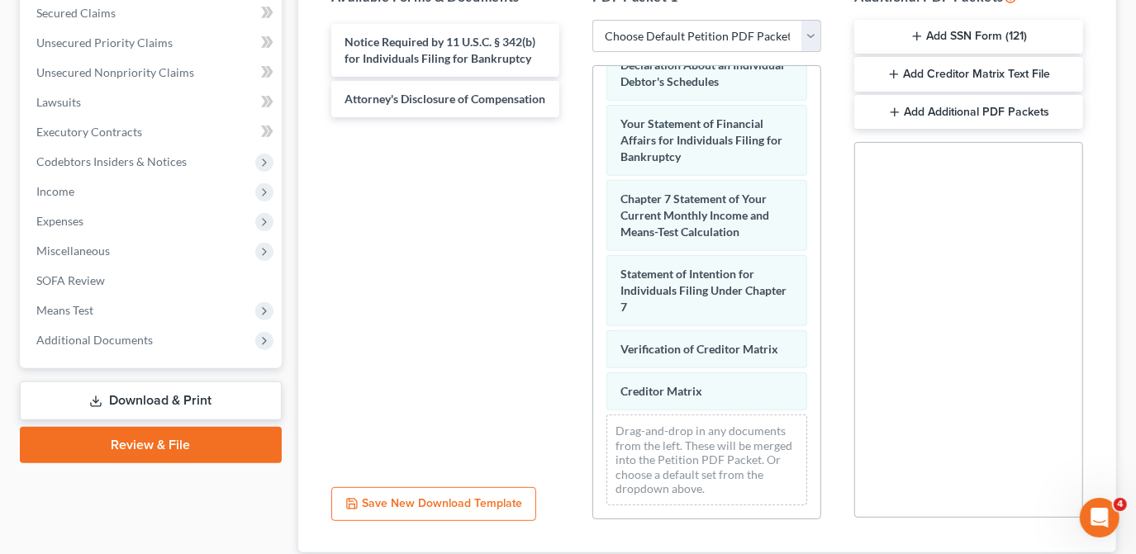
scroll to position [389, 0]
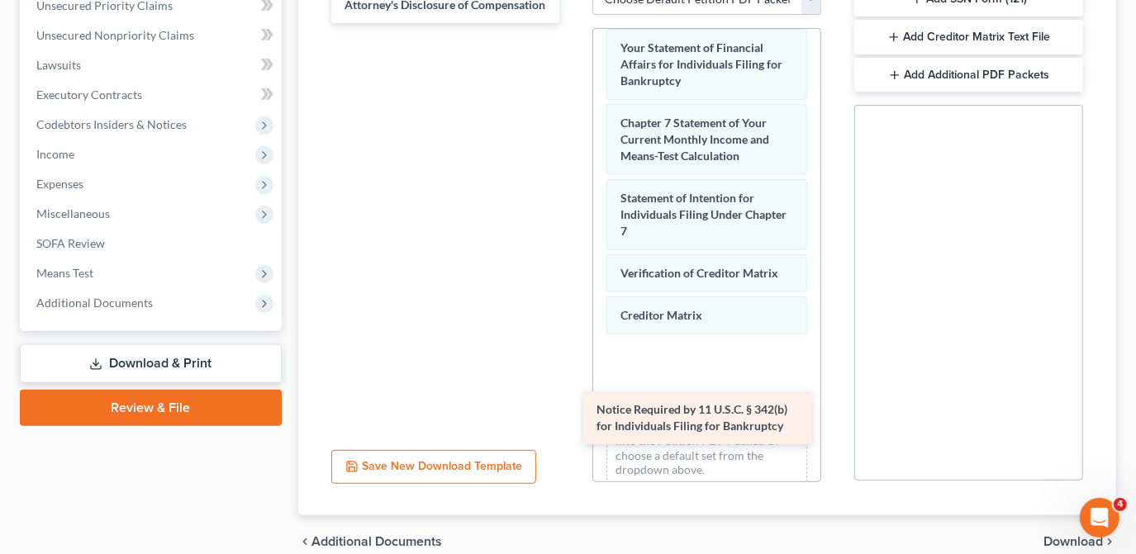
drag, startPoint x: 484, startPoint y: 11, endPoint x: 740, endPoint y: 415, distance: 478.3
click at [573, 23] on div "Notice Required by 11 U.S.C. § 342(b) for Individuals Filing for Bankruptcy Not…" at bounding box center [445, 5] width 255 height 36
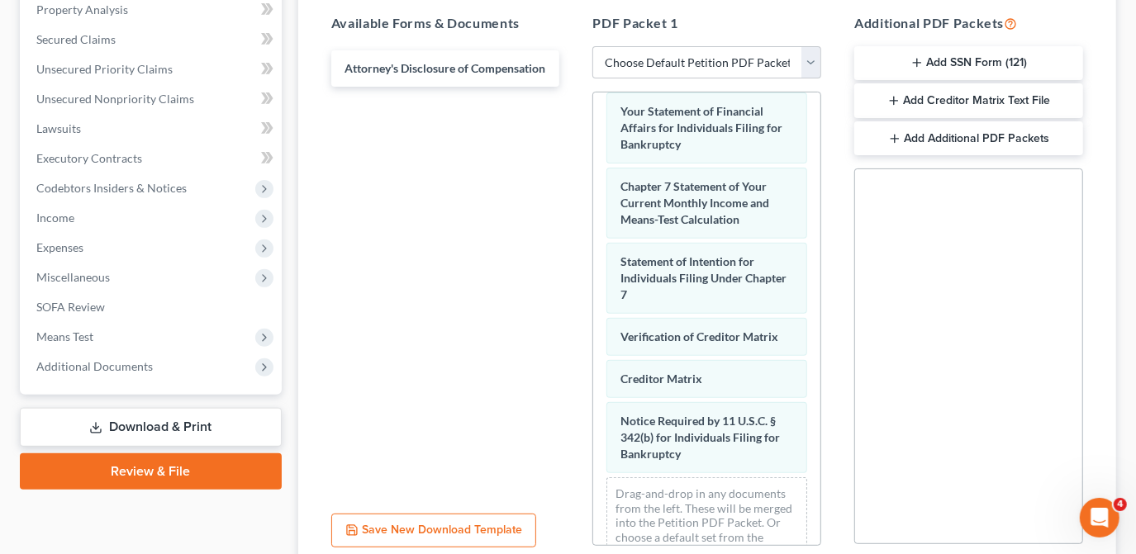
scroll to position [314, 0]
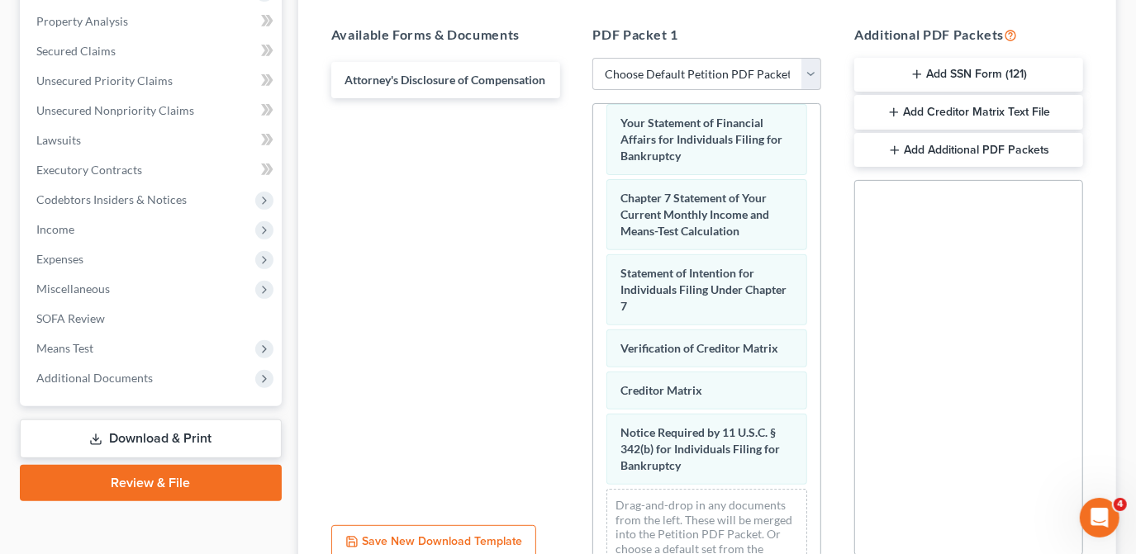
click at [444, 84] on div "Attorney's Disclosure of Compensation Attorney's Disclosure of Compensation Att…" at bounding box center [445, 80] width 255 height 36
click at [444, 84] on span "Attorney's Disclosure of Compensation" at bounding box center [444, 80] width 201 height 14
click at [444, 87] on div "Attorney's Disclosure of Compensation" at bounding box center [445, 80] width 255 height 36
click at [444, 87] on div "Attorney's Disclosure of Compensation" at bounding box center [445, 80] width 229 height 36
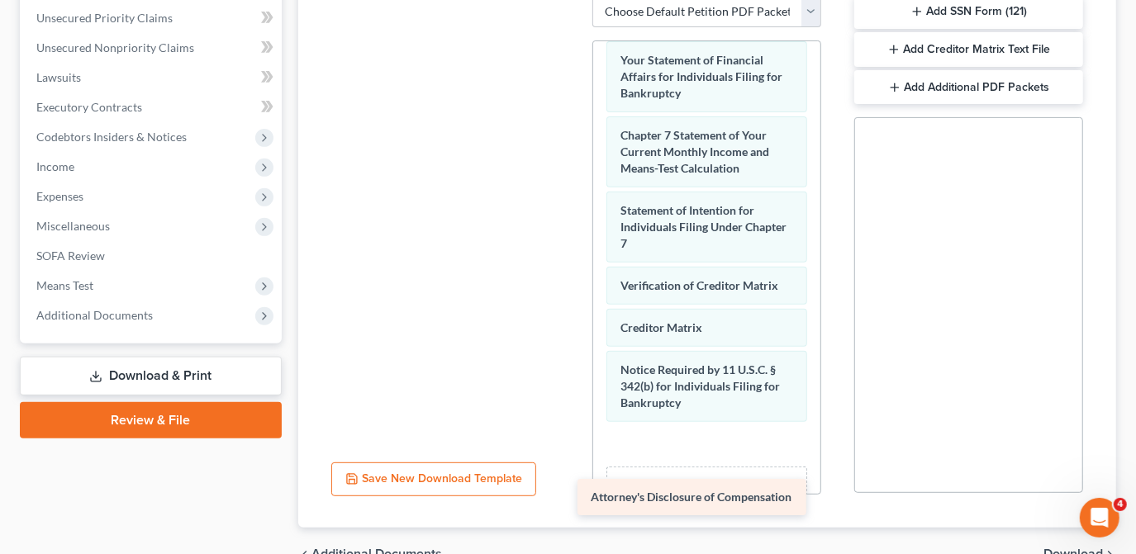
scroll to position [464, 0]
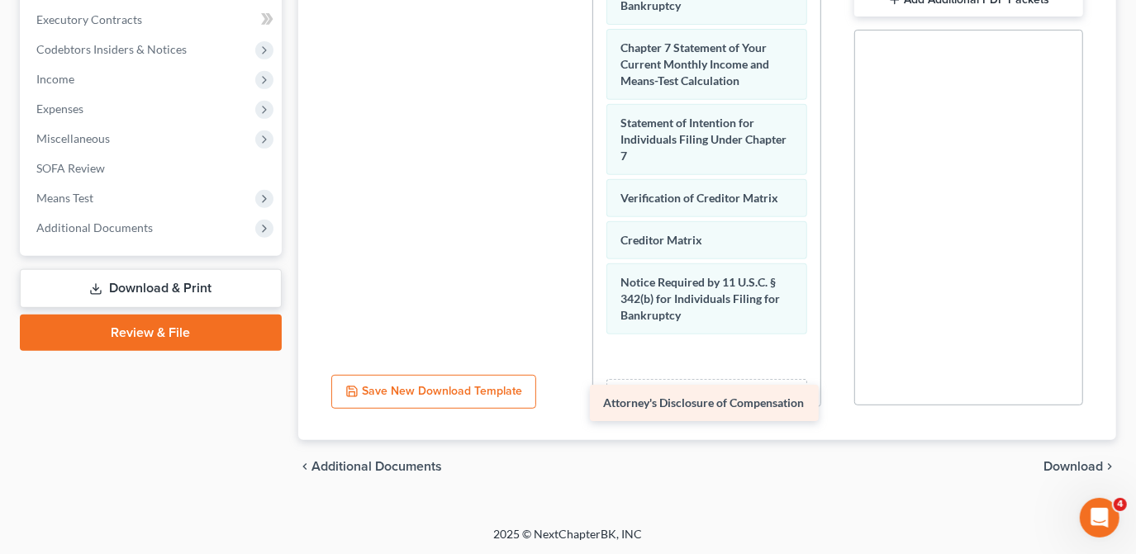
drag, startPoint x: 444, startPoint y: 86, endPoint x: 715, endPoint y: 406, distance: 418.5
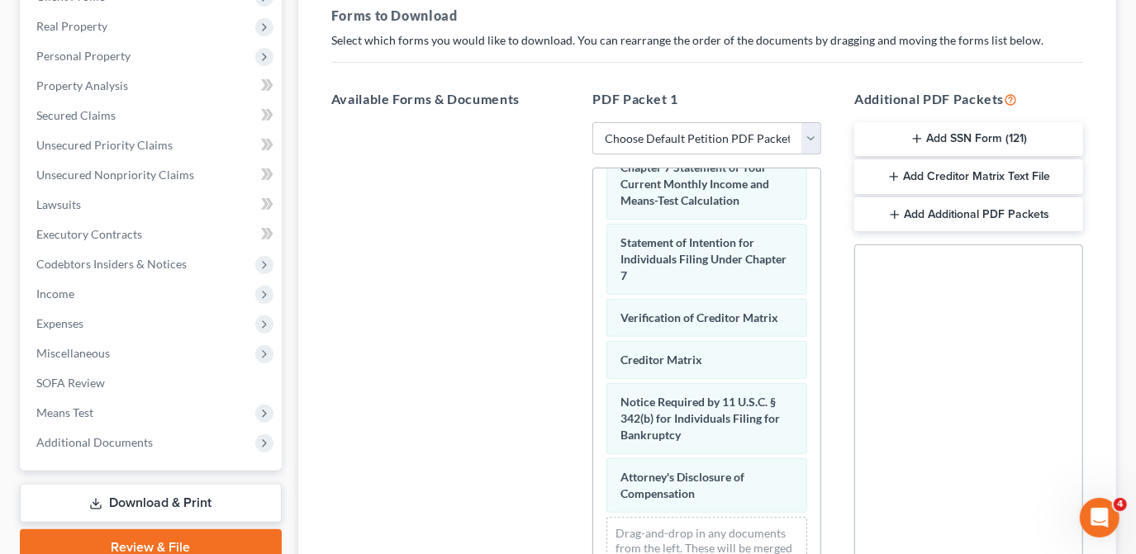
scroll to position [239, 0]
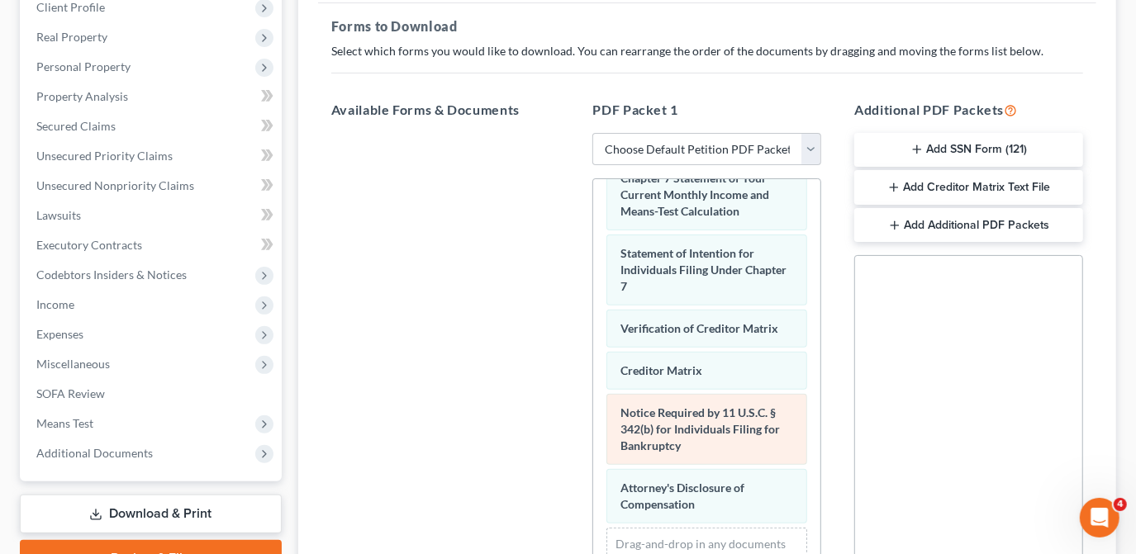
drag, startPoint x: 957, startPoint y: 149, endPoint x: 744, endPoint y: 426, distance: 349.4
click at [696, 474] on div "Available Forms & Documents Save New Download Template PDF Packet 1 Choose Defa…" at bounding box center [707, 367] width 785 height 560
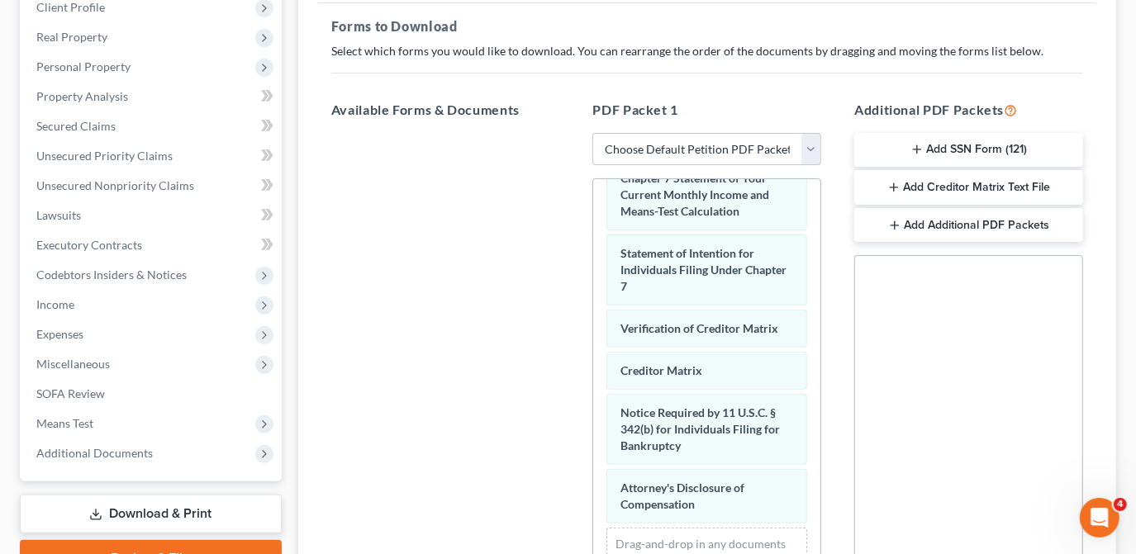
click at [919, 150] on icon "button" at bounding box center [916, 149] width 13 height 13
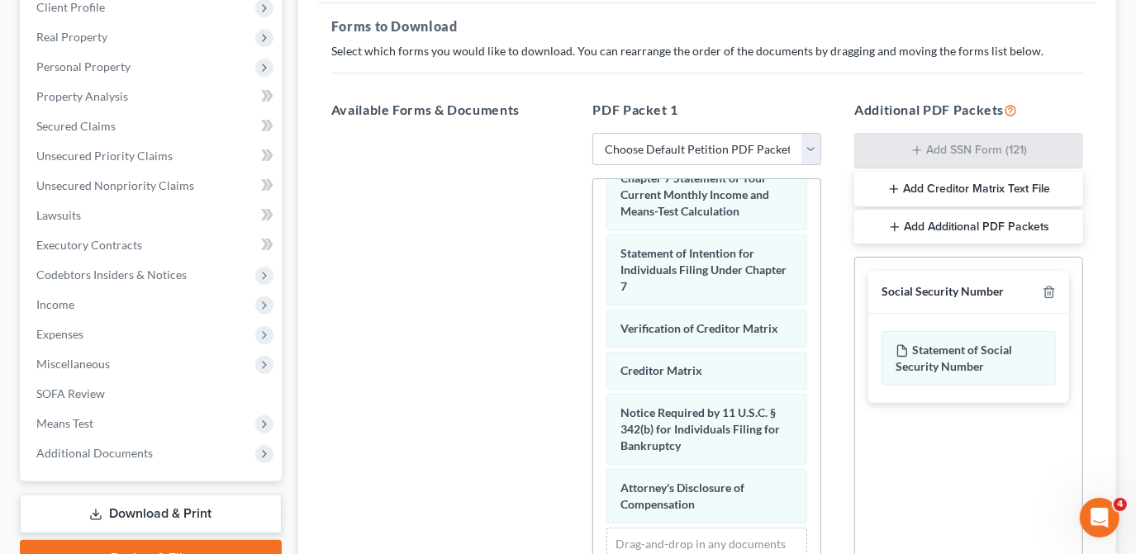
click at [888, 187] on icon "button" at bounding box center [893, 189] width 13 height 13
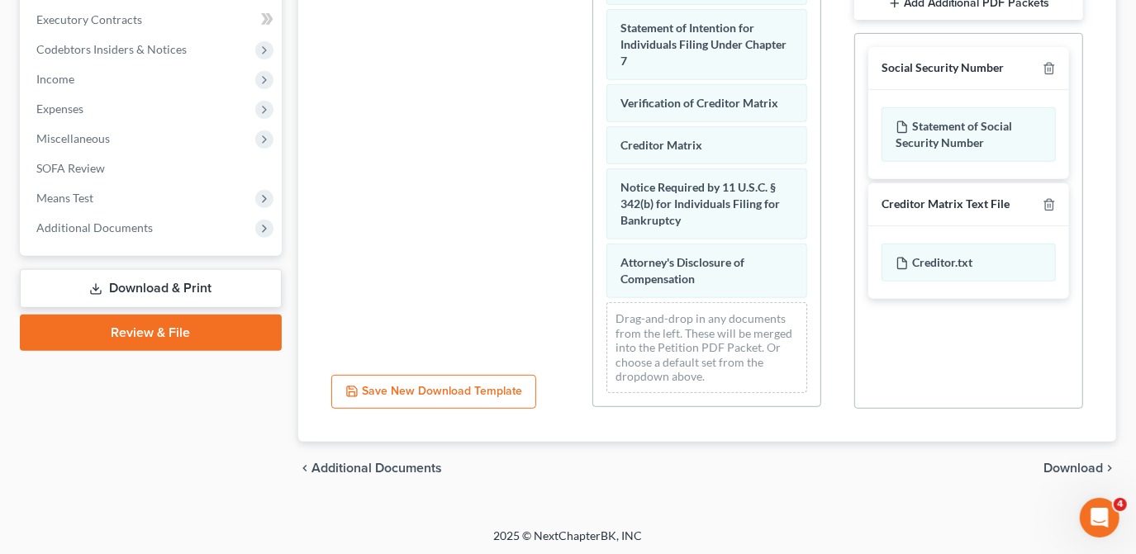
scroll to position [465, 0]
click at [1059, 469] on span "Download" at bounding box center [1072, 467] width 59 height 13
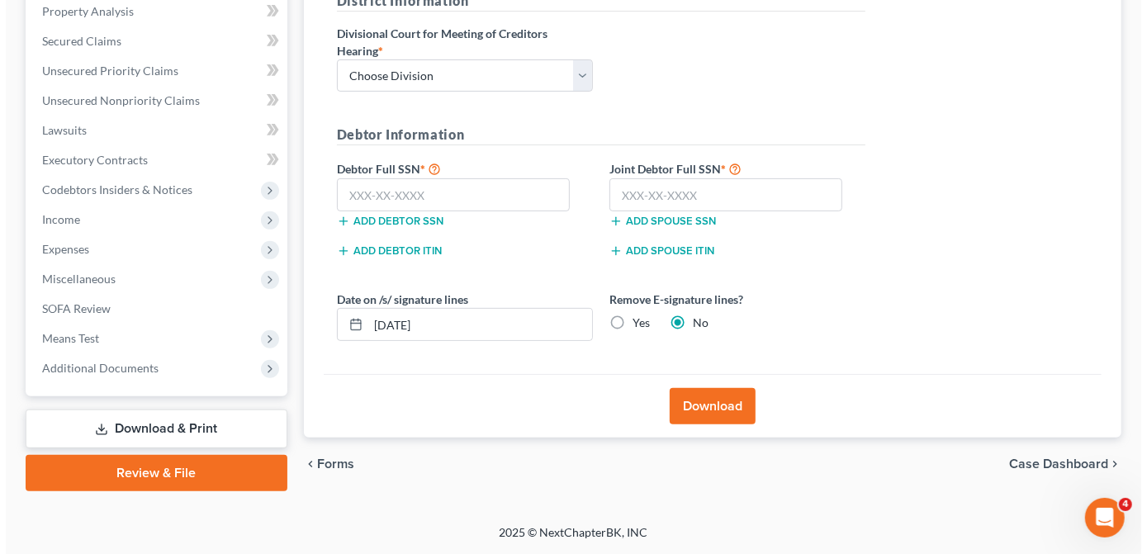
scroll to position [322, 0]
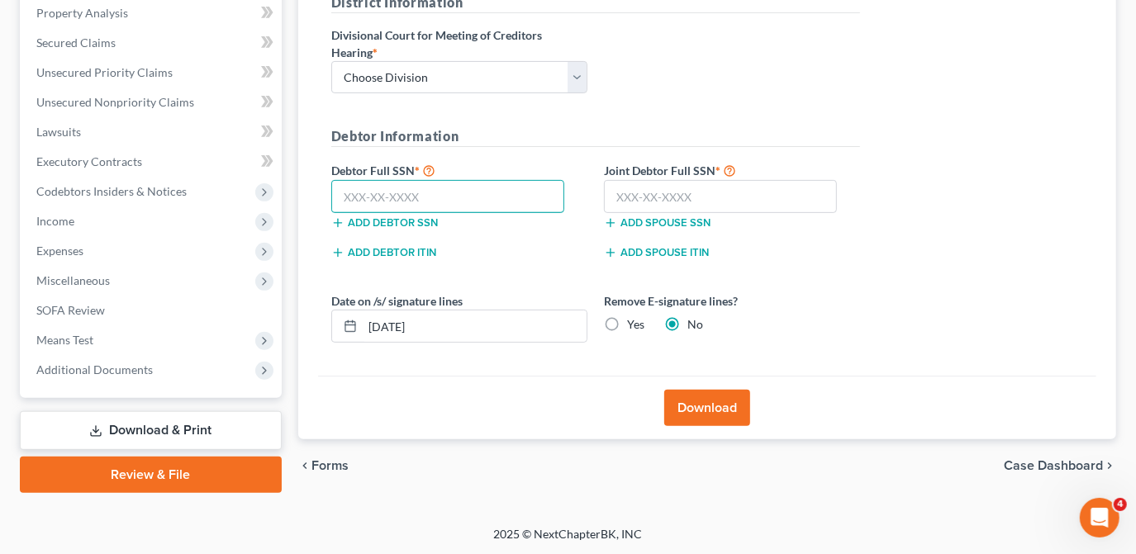
click at [347, 190] on input "text" at bounding box center [448, 196] width 234 height 33
type input "620-01-2799"
click at [572, 80] on select "Choose Division Fresno Modesto [GEOGRAPHIC_DATA]" at bounding box center [459, 77] width 256 height 33
select select "2"
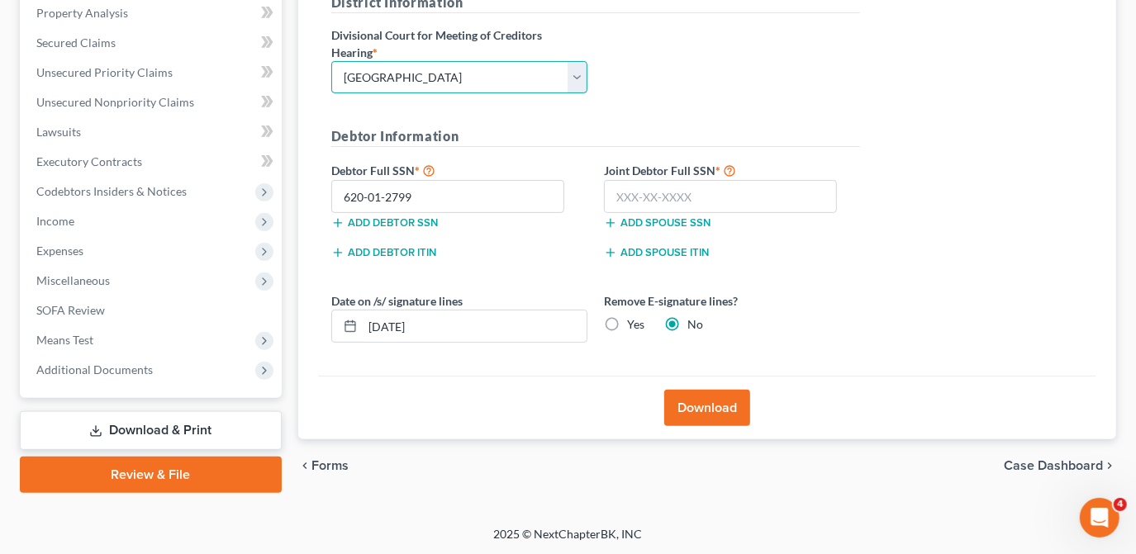
click at [331, 61] on select "Choose Division Fresno Modesto [GEOGRAPHIC_DATA]" at bounding box center [459, 77] width 256 height 33
click at [625, 190] on input "text" at bounding box center [721, 196] width 234 height 33
click at [623, 193] on input "text" at bounding box center [721, 196] width 234 height 33
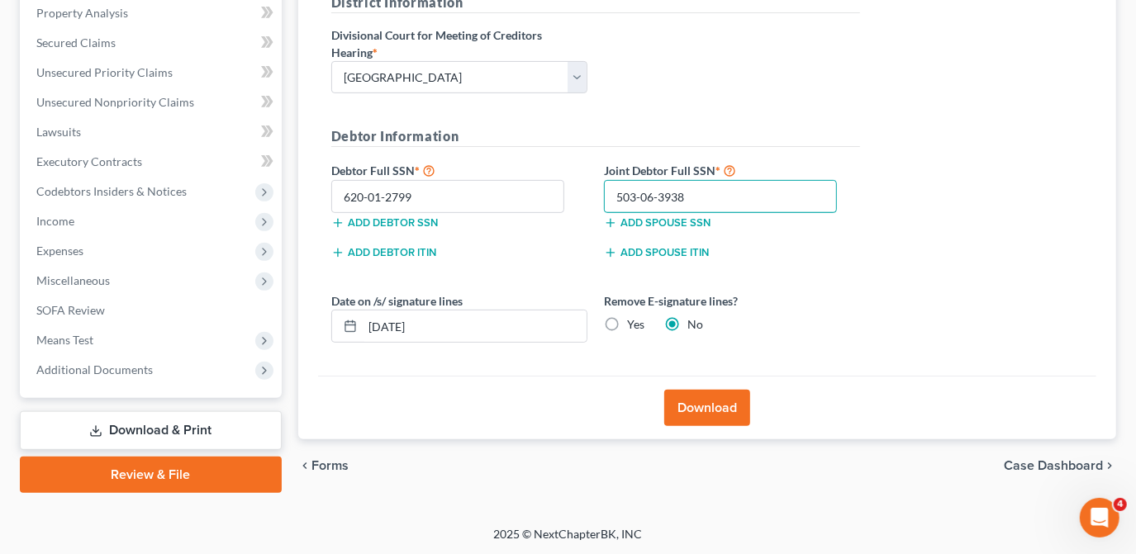
type input "503-06-3938"
click at [687, 413] on button "Download" at bounding box center [707, 408] width 86 height 36
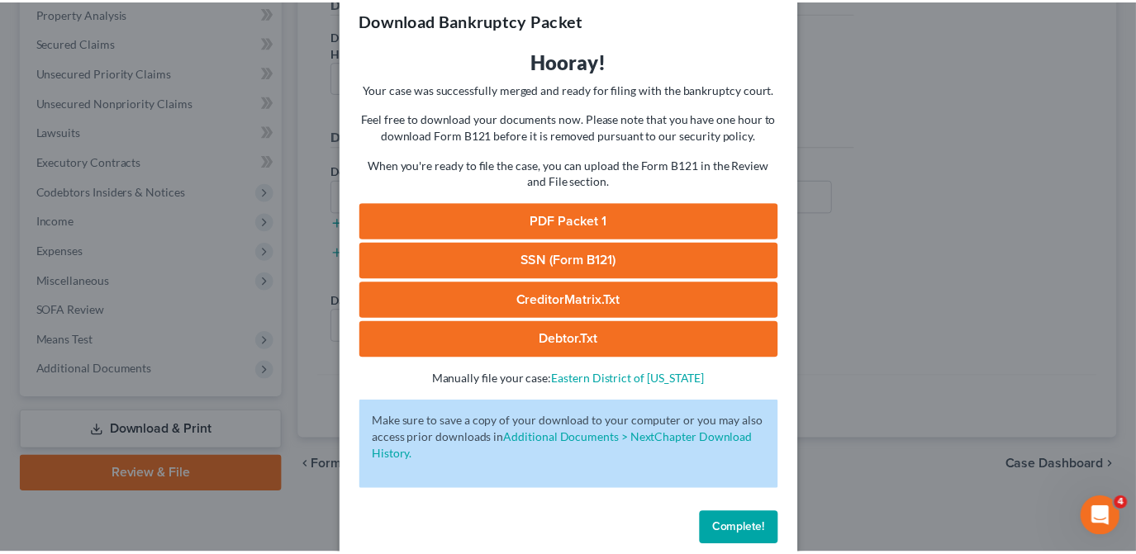
scroll to position [53, 0]
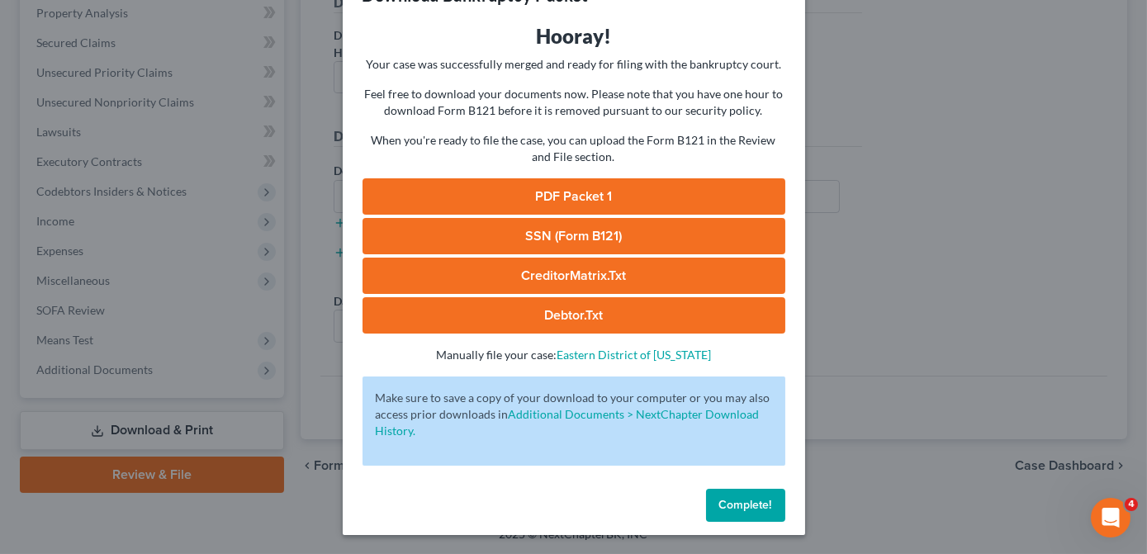
click at [726, 505] on span "Complete!" at bounding box center [745, 505] width 53 height 14
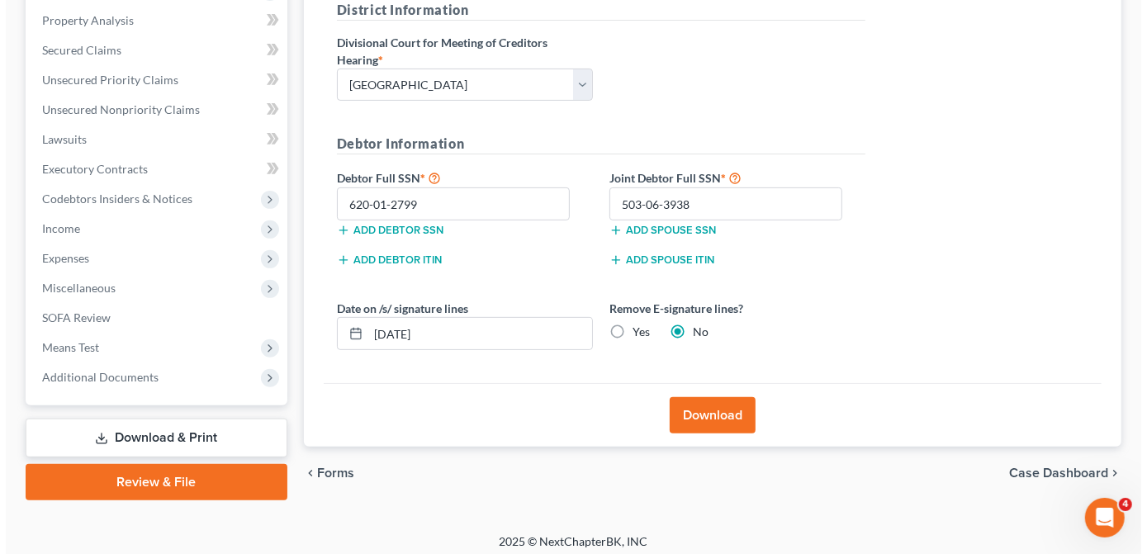
scroll to position [322, 0]
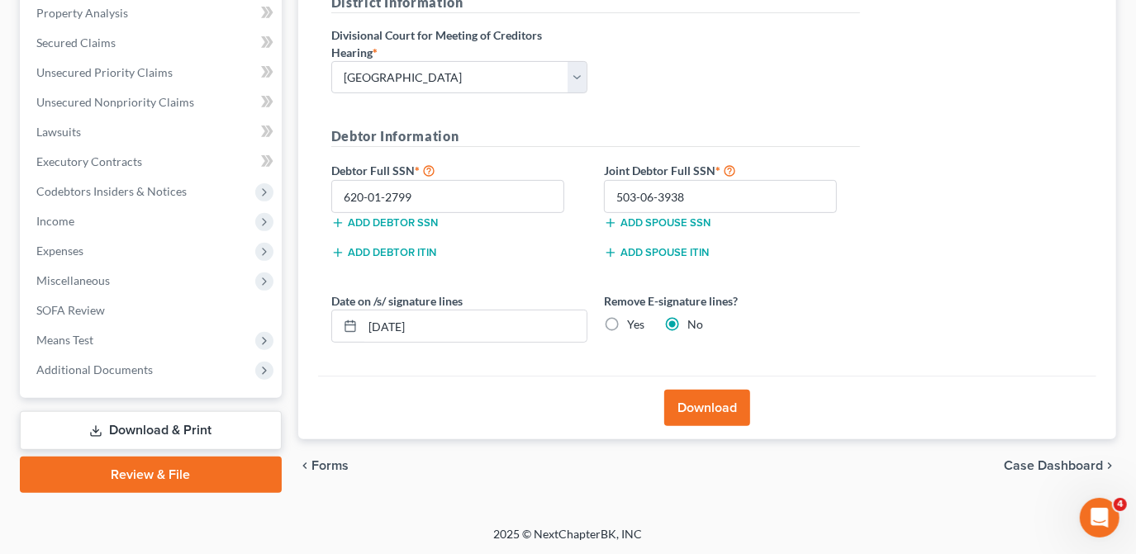
click at [717, 408] on button "Download" at bounding box center [707, 408] width 86 height 36
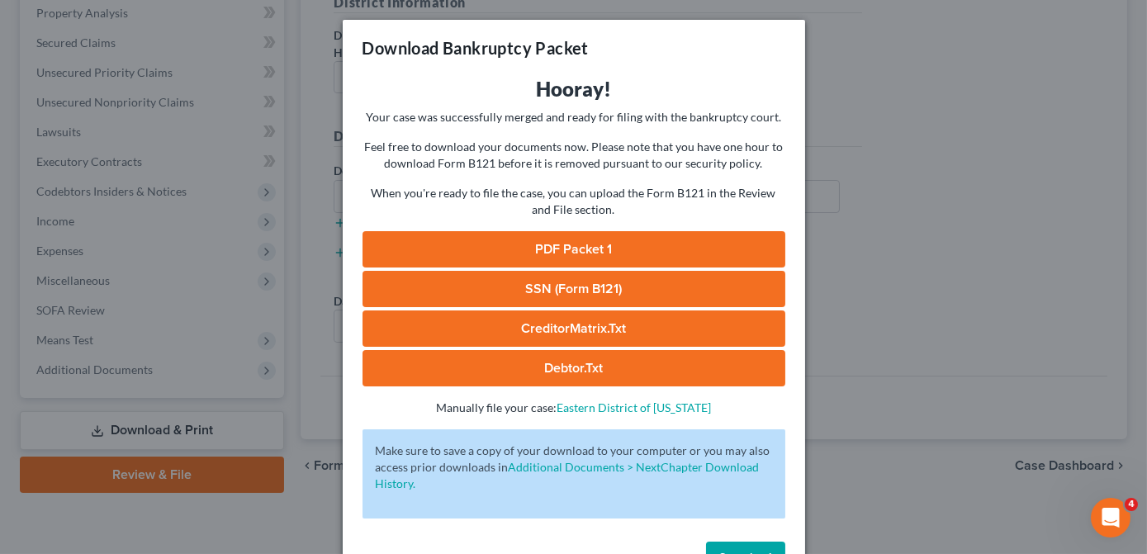
click at [550, 244] on link "PDF Packet 1" at bounding box center [574, 249] width 423 height 36
click at [571, 289] on link "SSN (Form B121)" at bounding box center [574, 289] width 423 height 36
click at [548, 330] on link "CreditorMatrix.txt" at bounding box center [574, 329] width 423 height 36
click at [583, 368] on link "Debtor.txt" at bounding box center [574, 368] width 423 height 36
